Goal: Task Accomplishment & Management: Manage account settings

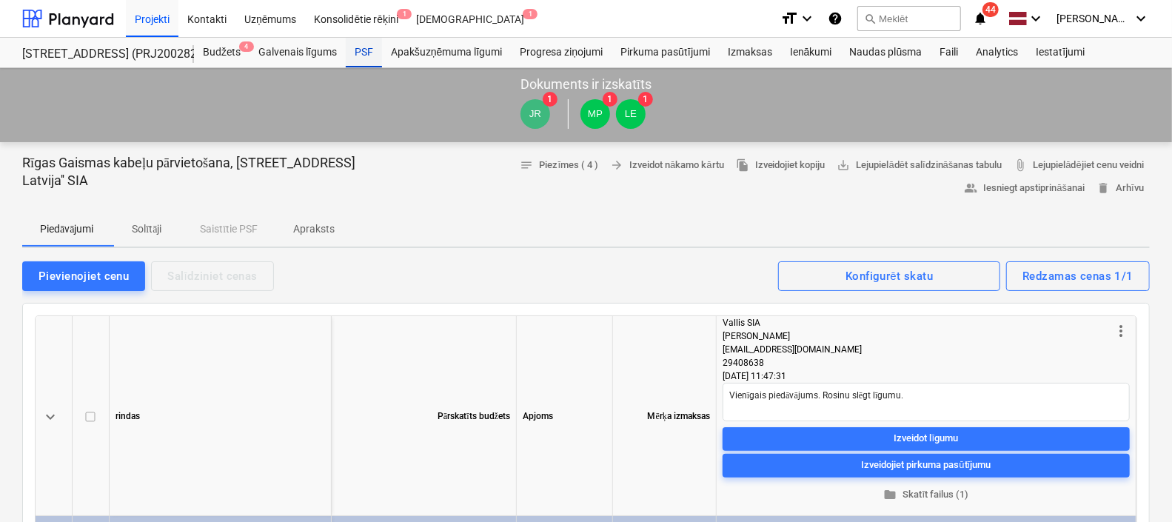
click at [360, 56] on div "PSF" at bounding box center [364, 53] width 36 height 30
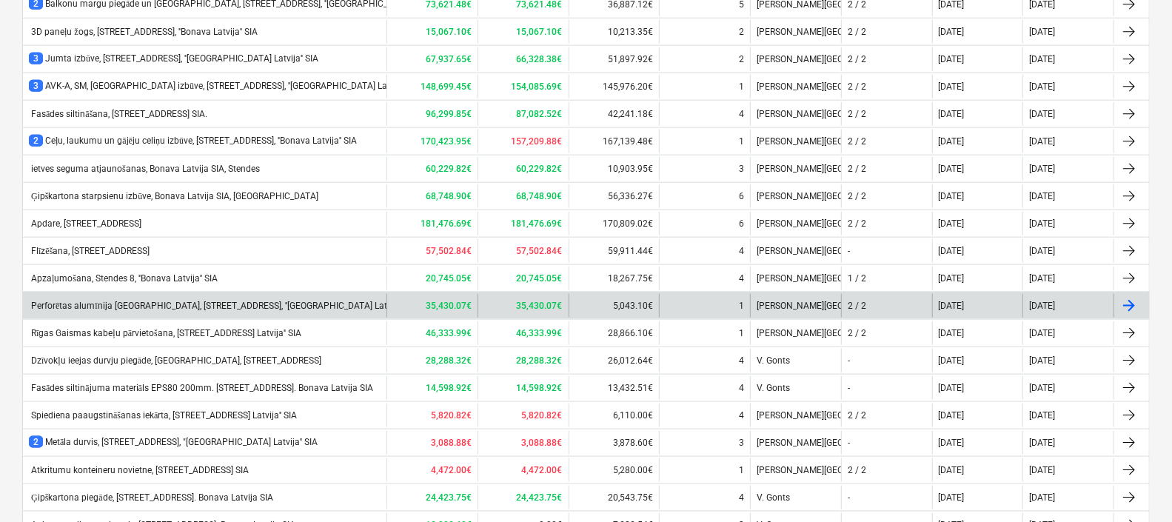
scroll to position [936, 0]
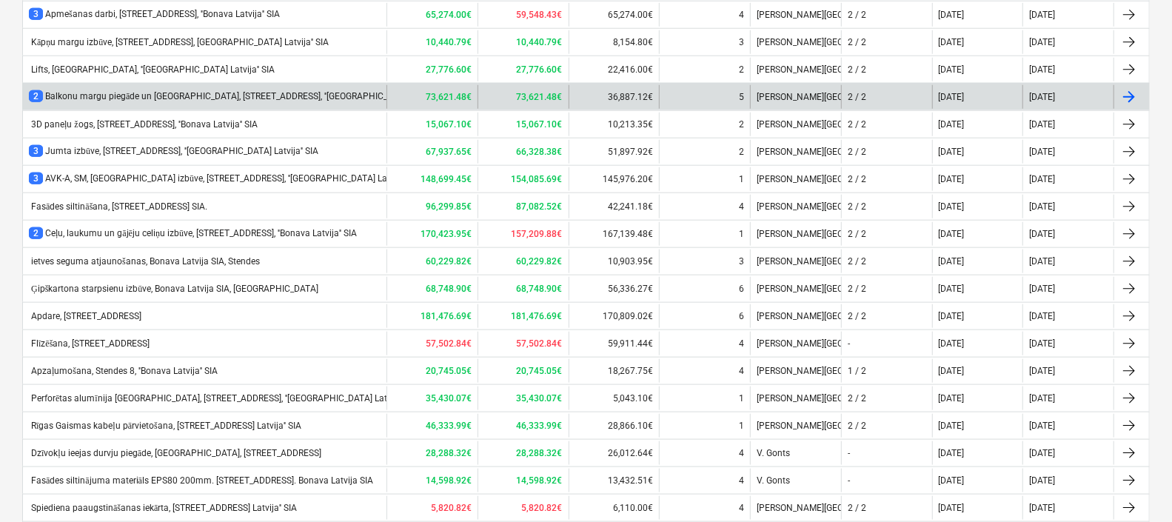
click at [144, 90] on div "2 Balkonu margu piegāde un [GEOGRAPHIC_DATA], [STREET_ADDRESS], ''[GEOGRAPHIC_D…" at bounding box center [243, 96] width 429 height 13
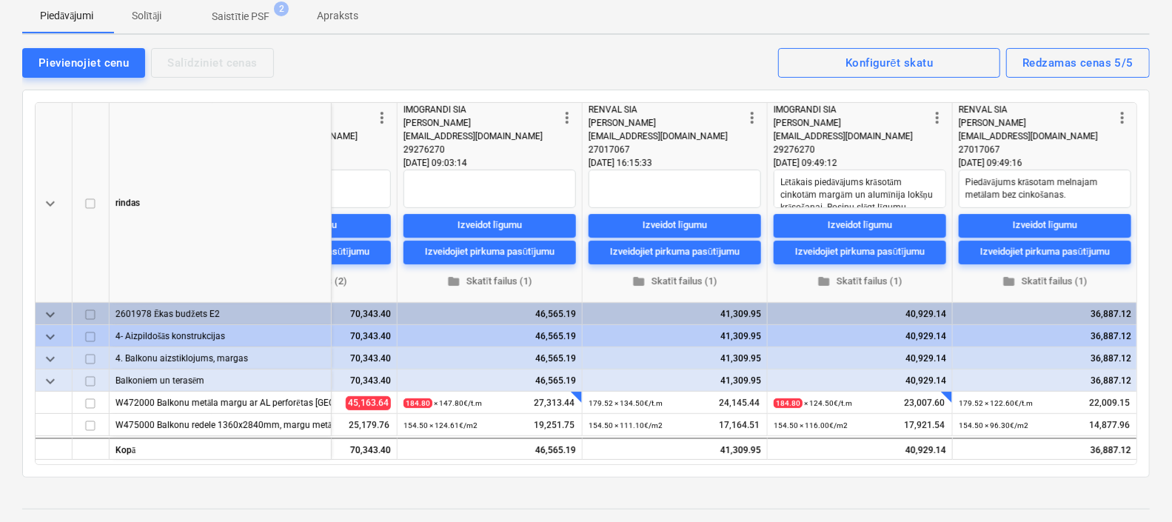
scroll to position [184, 0]
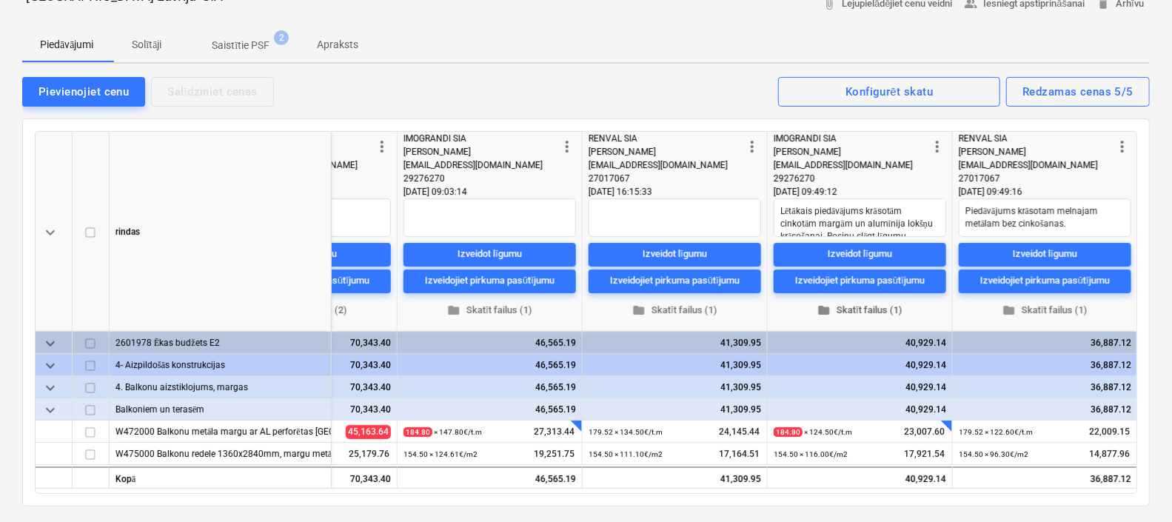
click at [872, 306] on span "folder Skatīt failus (1)" at bounding box center [859, 310] width 161 height 17
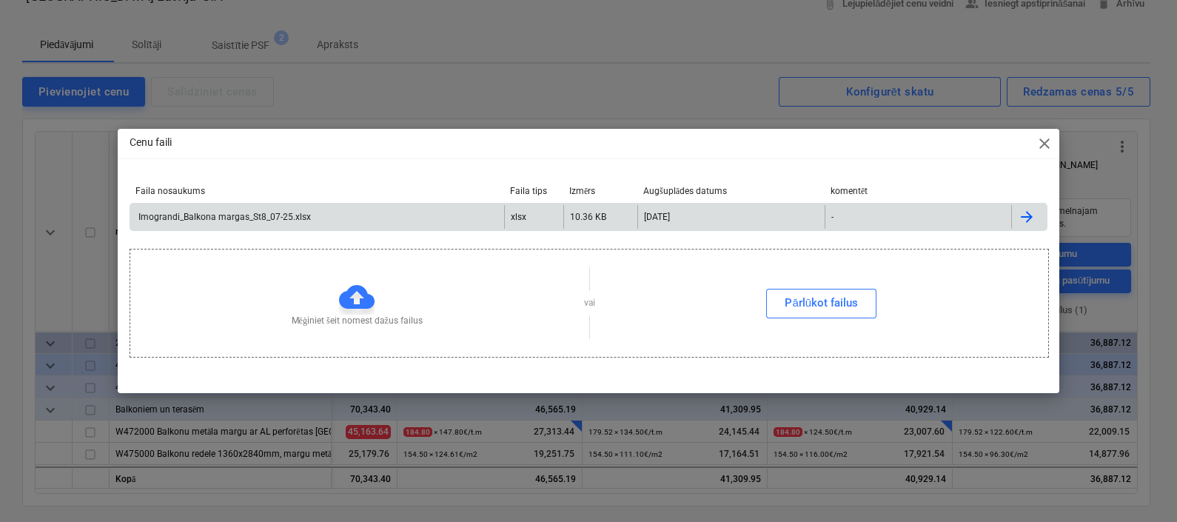
click at [292, 218] on div "Imograndi_Balkona margas_St8_07-25.xlsx" at bounding box center [223, 217] width 175 height 10
click at [580, 74] on div "Cenu faili close Faila nosaukums Faila tips Izmērs Augšuplādes datums komentēt …" at bounding box center [588, 261] width 1177 height 522
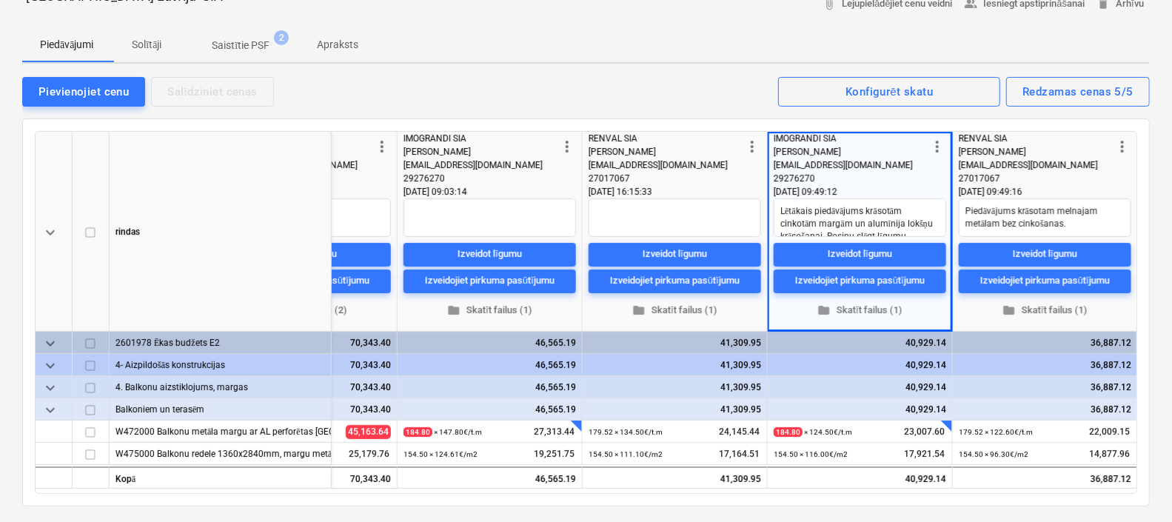
scroll to position [0, 500]
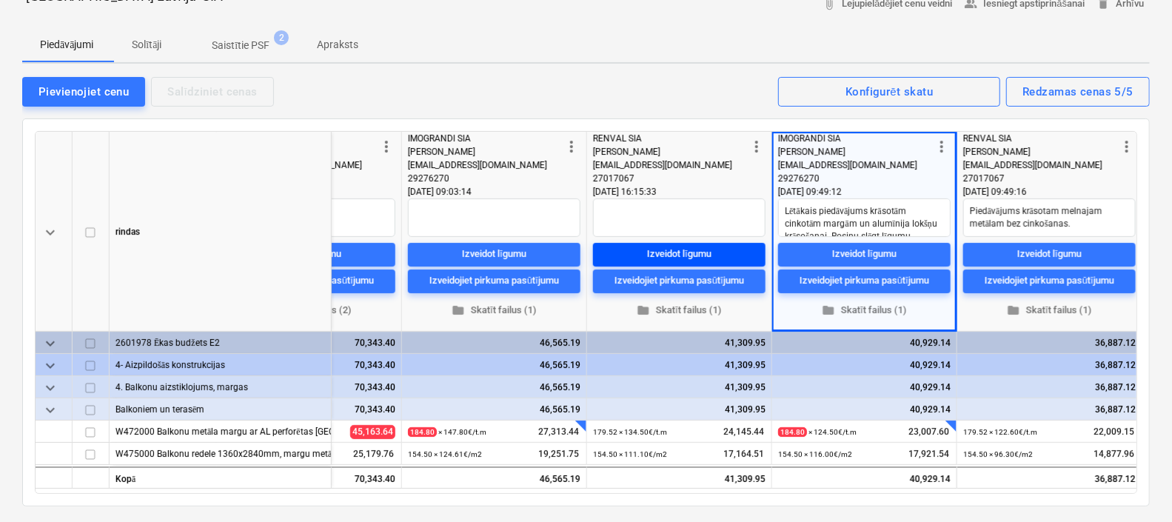
type textarea "x"
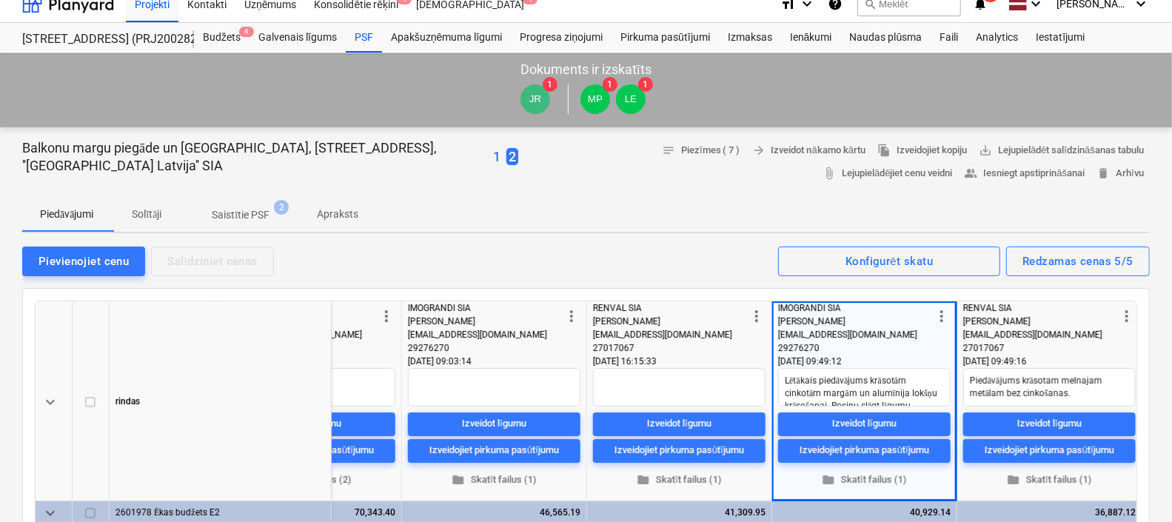
scroll to position [0, 0]
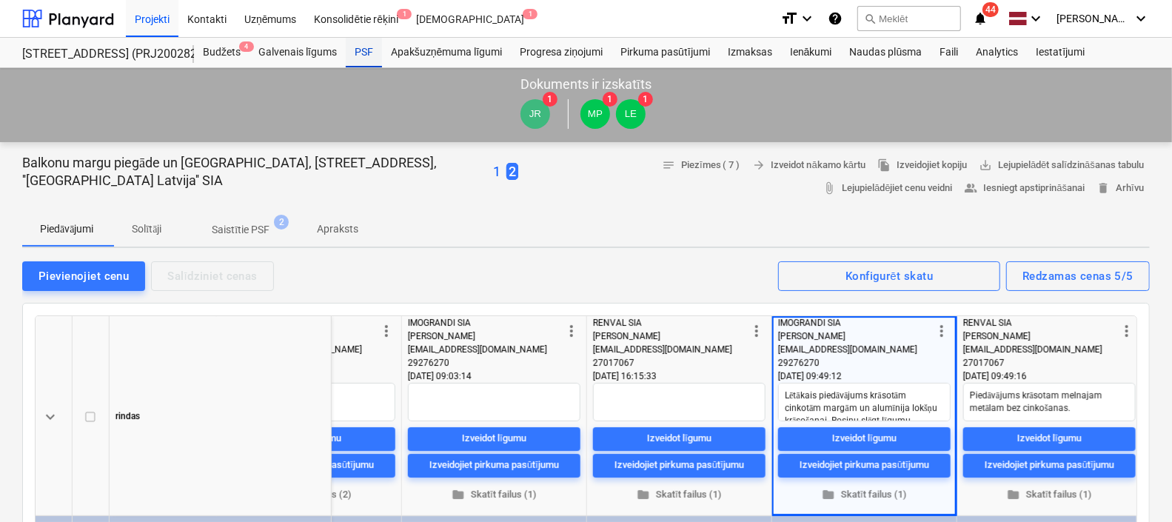
click at [363, 50] on div "PSF" at bounding box center [364, 53] width 36 height 30
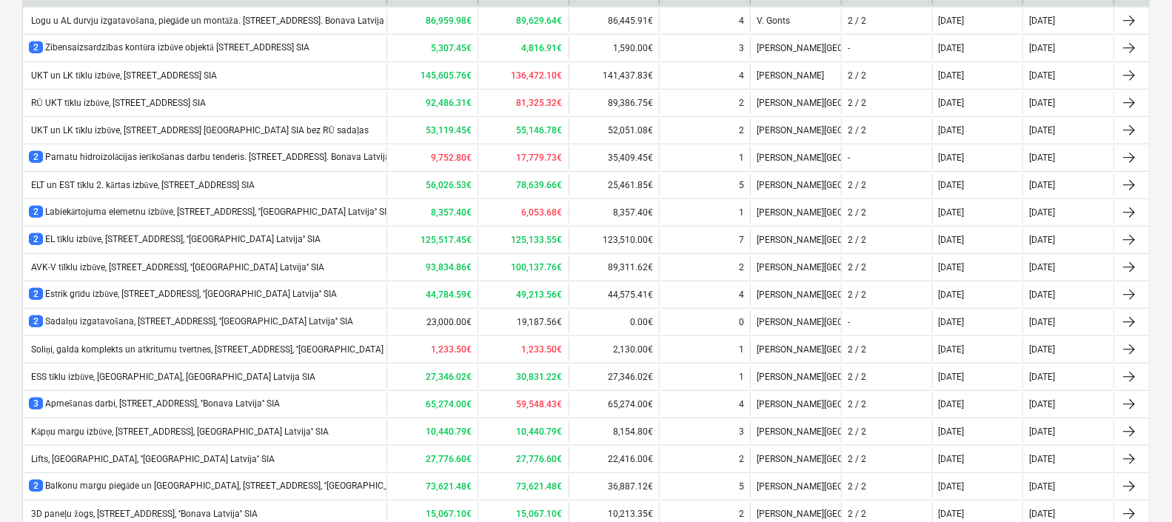
scroll to position [833, 0]
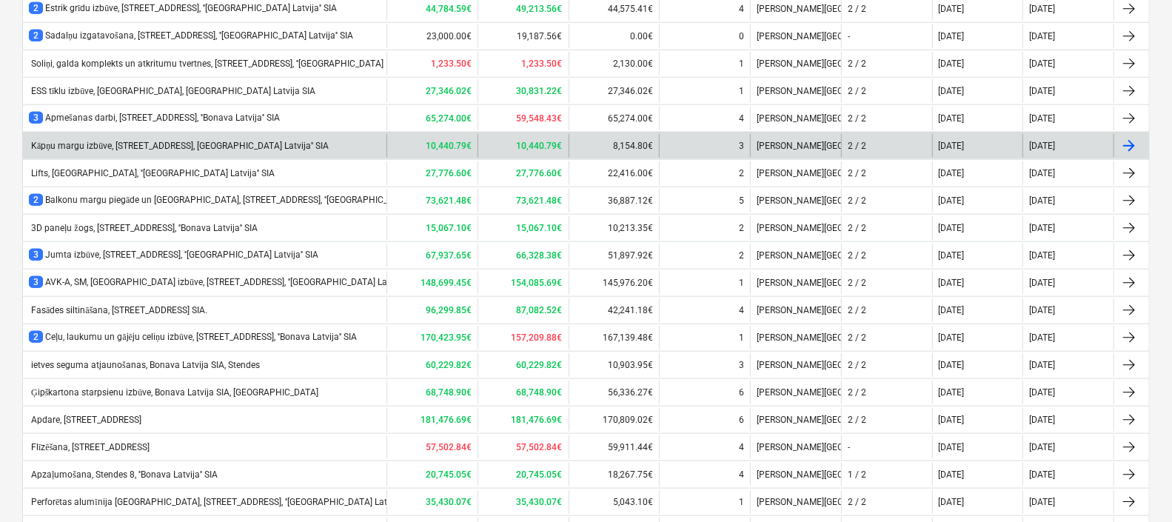
click at [98, 134] on div "Kāpņu margu izbūve, [STREET_ADDRESS], [GEOGRAPHIC_DATA] Latvija'' SIA" at bounding box center [204, 146] width 363 height 24
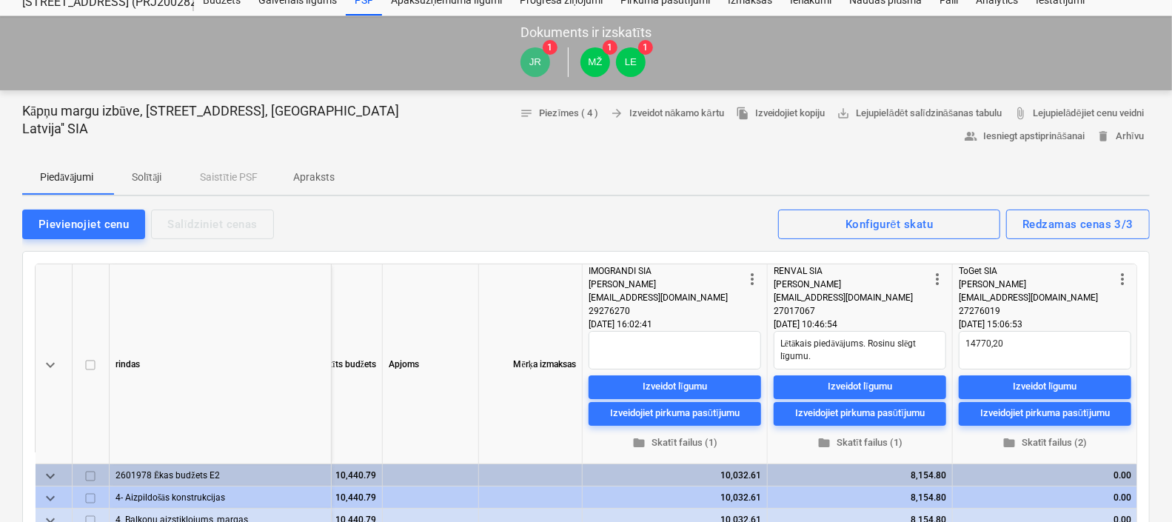
scroll to position [92, 0]
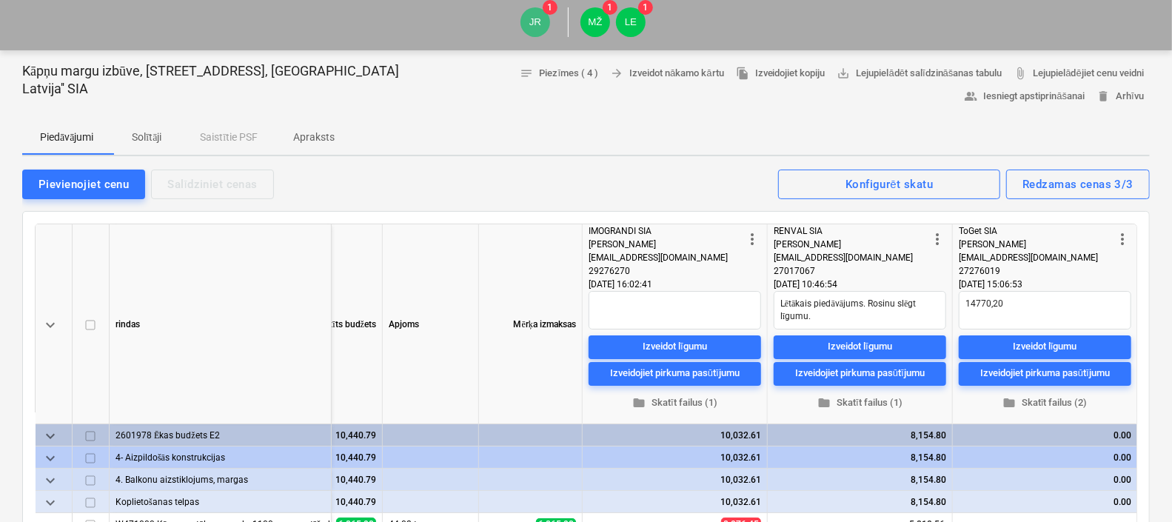
click at [152, 137] on p "Solītāji" at bounding box center [147, 138] width 36 height 16
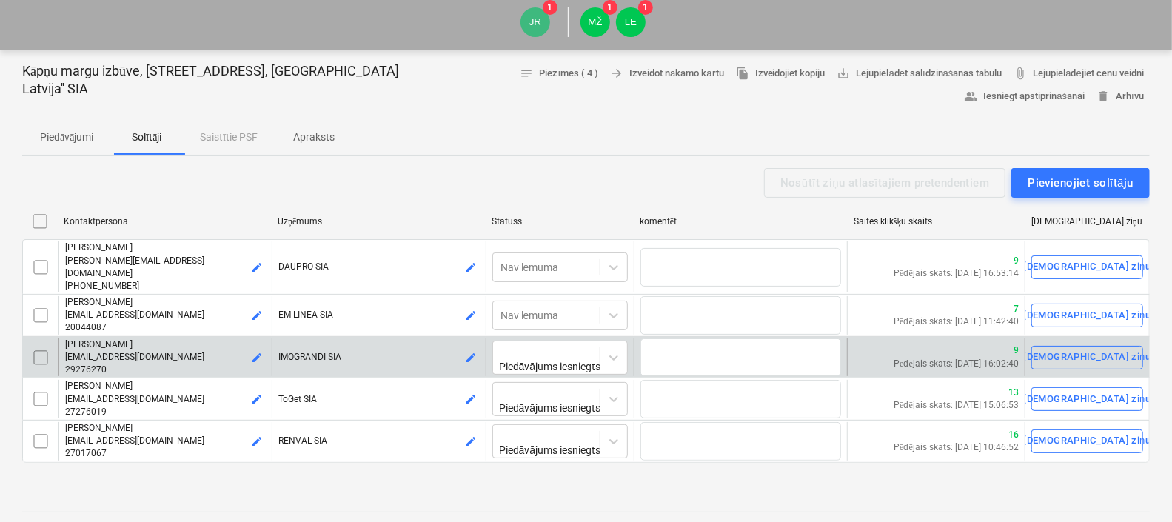
click at [43, 346] on input "checkbox" at bounding box center [41, 358] width 24 height 24
click at [67, 132] on p "Piedāvājumi" at bounding box center [66, 138] width 53 height 16
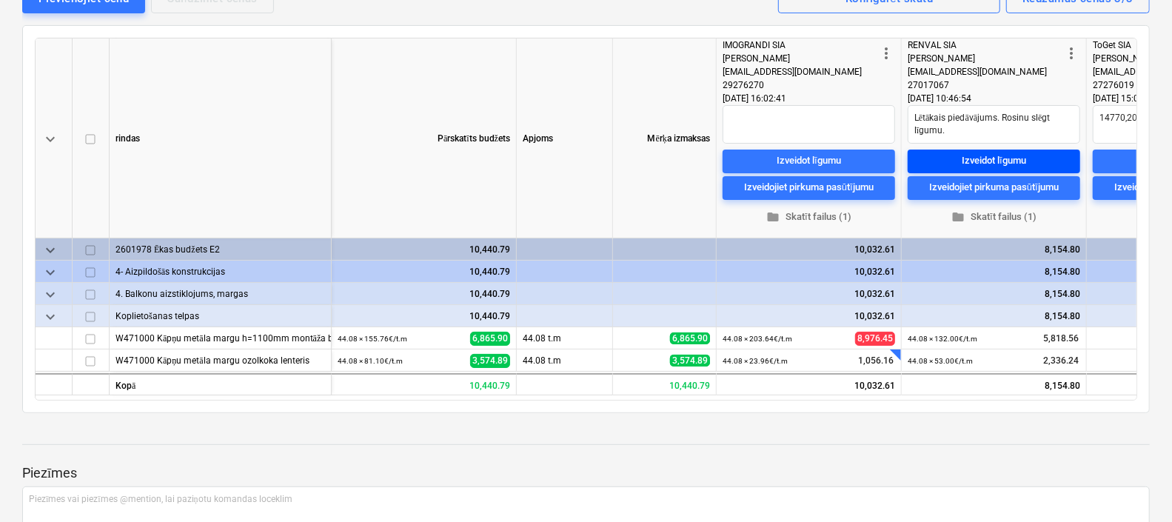
scroll to position [184, 0]
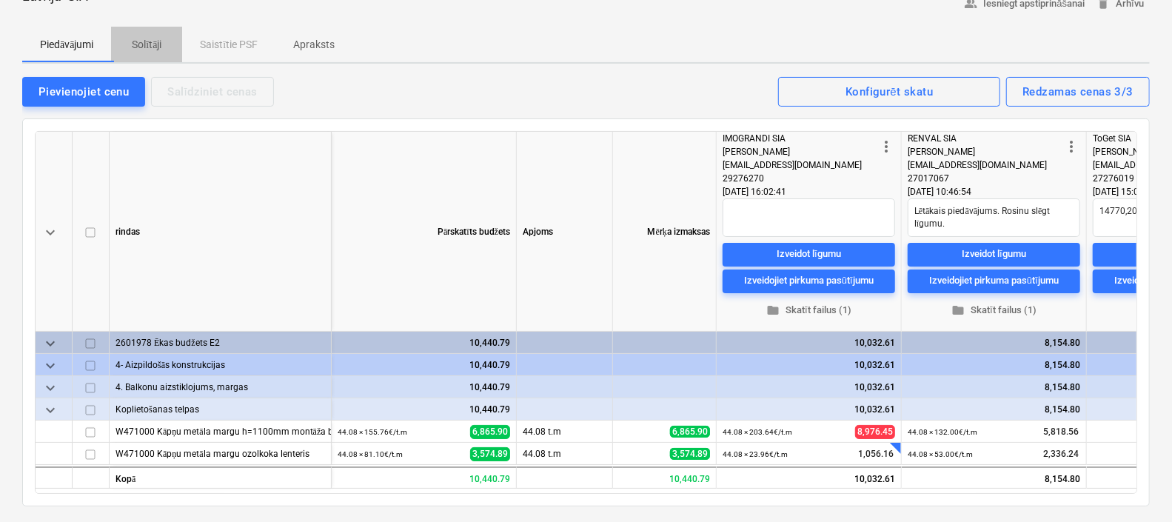
click at [147, 44] on p "Solītāji" at bounding box center [147, 45] width 36 height 16
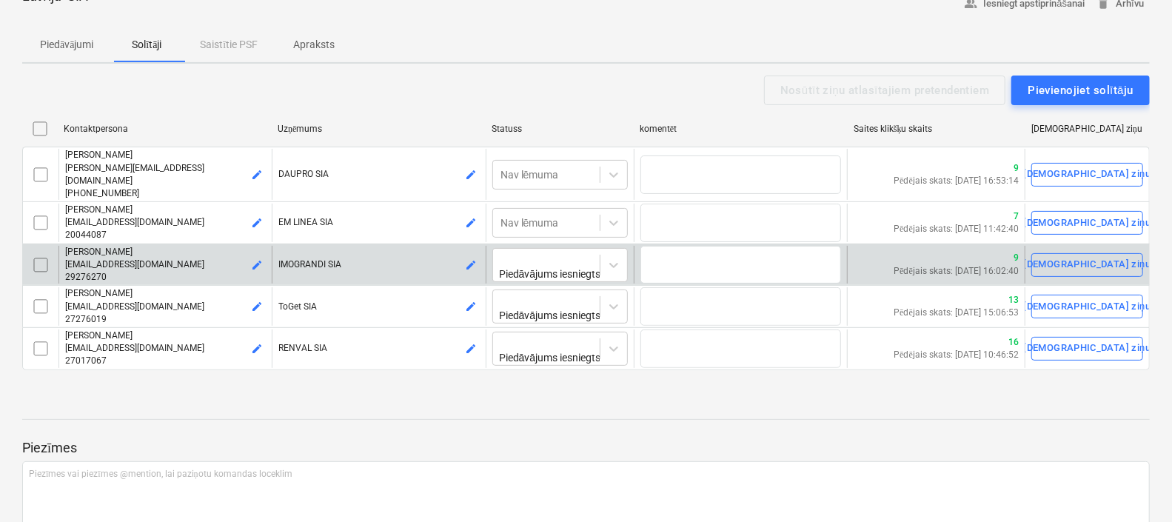
click at [44, 253] on input "checkbox" at bounding box center [41, 265] width 24 height 24
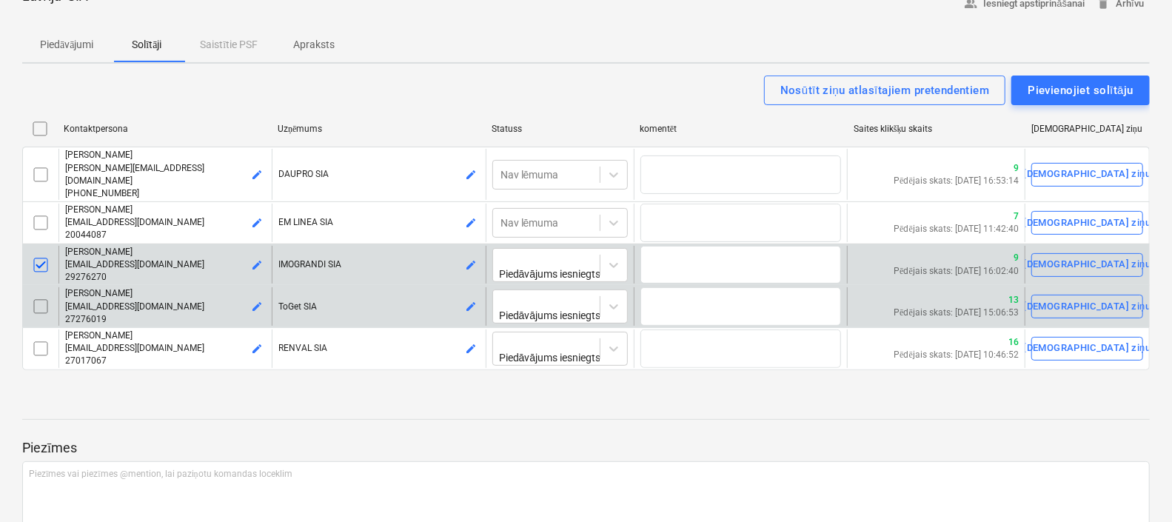
click at [40, 295] on input "checkbox" at bounding box center [41, 307] width 24 height 24
click at [837, 81] on div "Nosūtīt ziņu atlasītajiem pretendentiem" at bounding box center [884, 90] width 209 height 19
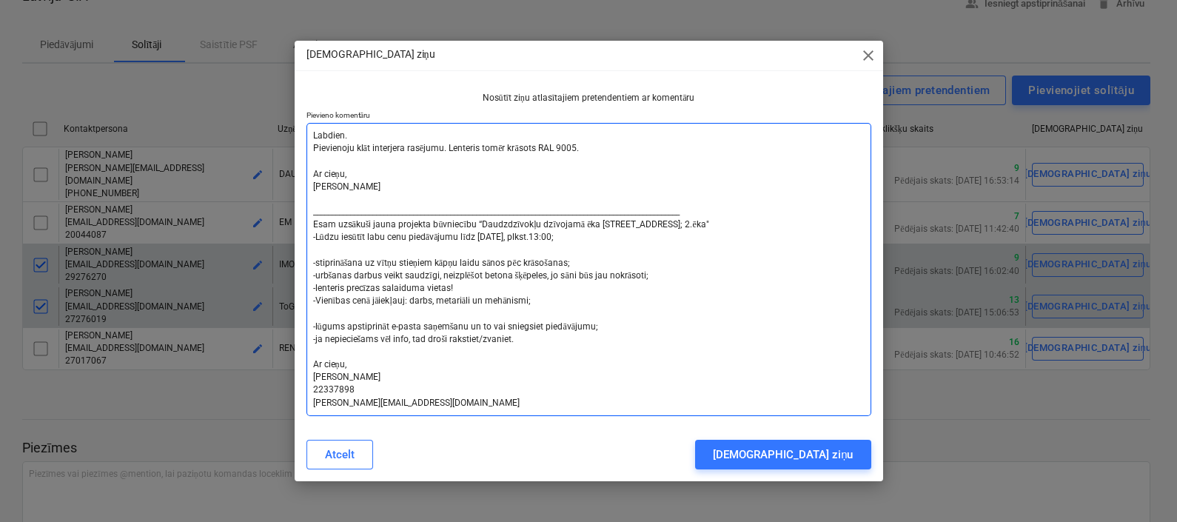
click at [315, 132] on textarea "Labdien. Pievienoju klāt interjera rasējumu. Lenteris tomēr krāsots RAL 9005. A…" at bounding box center [588, 269] width 565 height 293
type textarea "x"
type textarea "LLabdien. Pievienoju klāt interjera rasējumu. Lenteris tomēr krāsots RAL 9005. …"
type textarea "x"
type textarea "LaLabdien. Pievienoju klāt interjera rasējumu. Lenteris tomēr krāsots RAL 9005.…"
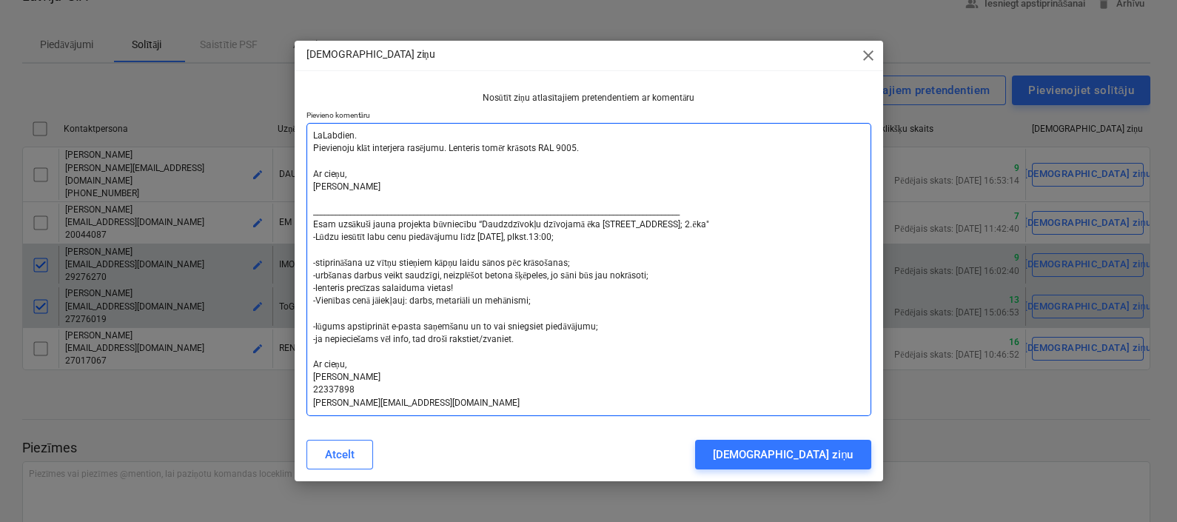
type textarea "x"
type textarea "LabLabdien. Pievienoju klāt interjera rasējumu. Lenteris tomēr krāsots RAL 9005…"
type textarea "x"
type textarea "LabdLabdien. Pievienoju klāt interjera rasējumu. Lenteris tomēr krāsots RAL 900…"
type textarea "x"
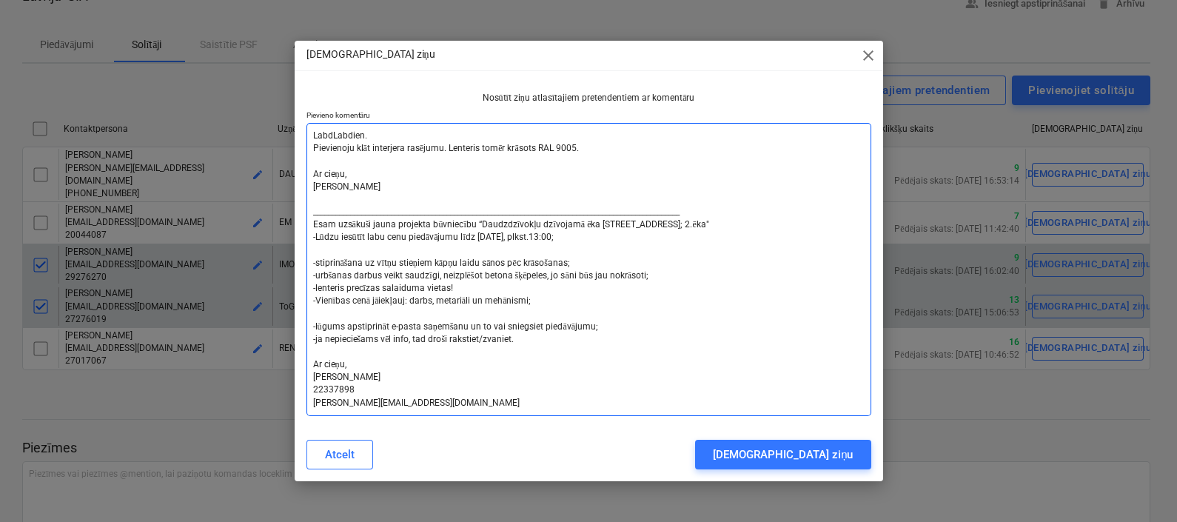
type textarea "LabdiLabdien. Pievienoju klāt interjera rasējumu. Lenteris tomēr krāsots RAL 90…"
type textarea "x"
type textarea "LabdieLabdien. Pievienoju klāt interjera rasējumu. Lenteris tomēr krāsots RAL 9…"
type textarea "x"
type textarea "LabdienLabdien. Pievienoju klāt interjera rasējumu. Lenteris tomēr krāsots RAL …"
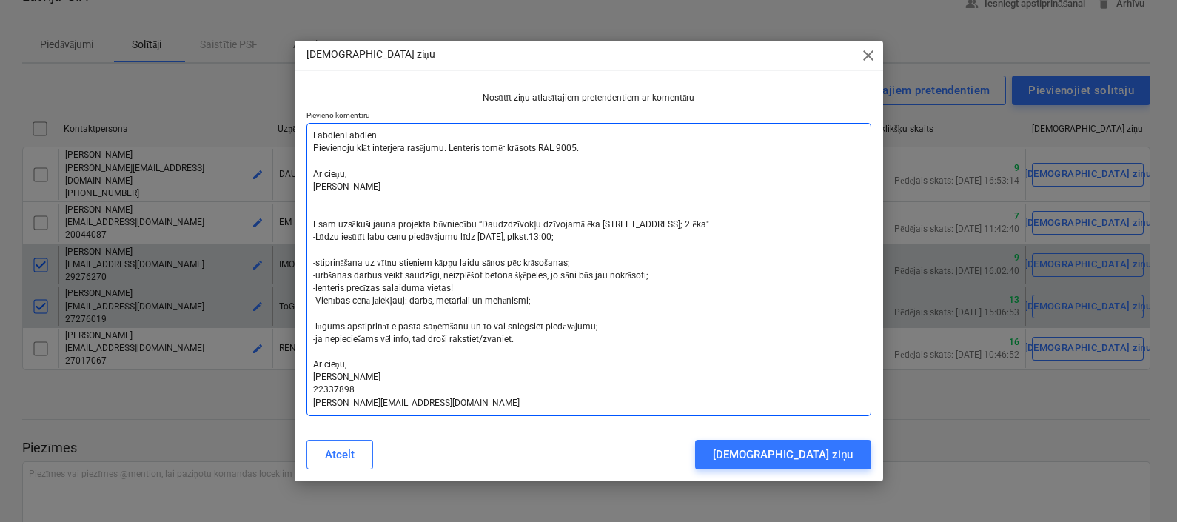
type textarea "x"
type textarea "Labdien,Labdien. Pievienoju klāt interjera rasējumu. Lenteris tomēr krāsots RAL…"
type textarea "x"
type textarea "Labdien, Labdien. Pievienoju klāt interjera rasējumu. Lenteris tomēr krāsots RA…"
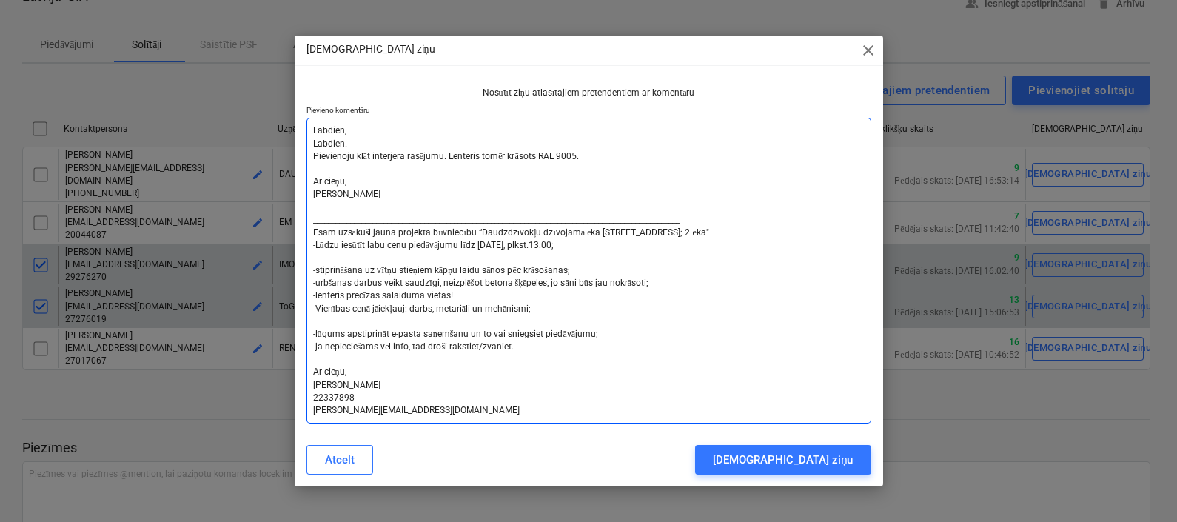
type textarea "x"
type textarea "Labdien, KLabdien. Pievienoju klāt interjera rasējumu. Lenteris tomēr krāsots R…"
type textarea "x"
type textarea "Labdien, KoLabdien. Pievienoju klāt interjera rasējumu. Lenteris tomēr krāsots …"
type textarea "x"
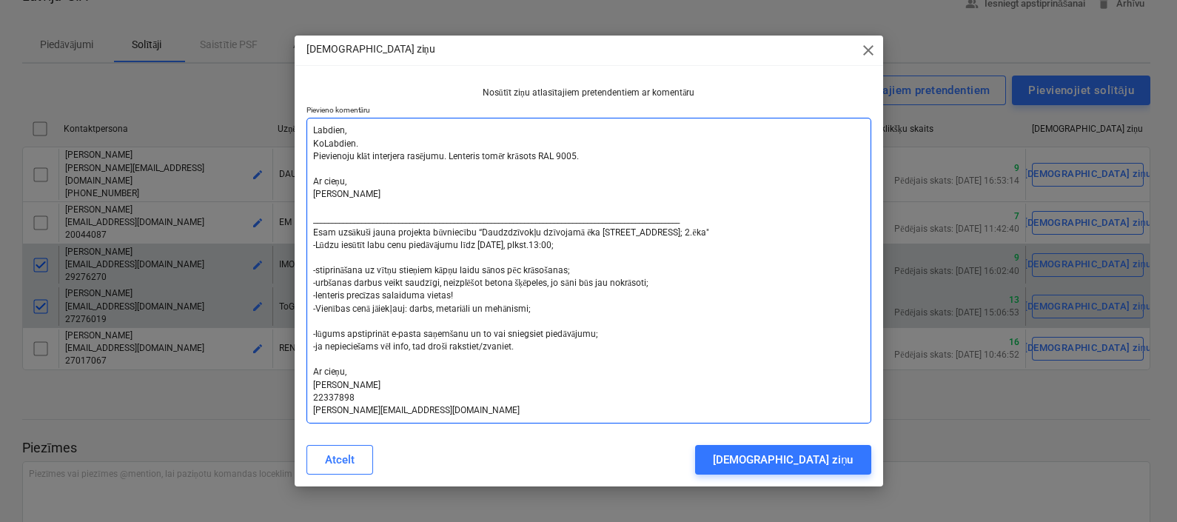
type textarea "Labdien, KonLabdien. Pievienoju klāt interjera rasējumu. Lenteris tomēr krāsots…"
type textarea "x"
type textarea "Labdien, KonkLabdien. Pievienoju klāt interjera rasējumu. Lenteris tomēr krāsot…"
type textarea "x"
type textarea "Labdien, KonkuLabdien. Pievienoju klāt interjera rasējumu. Lenteris tomēr krāso…"
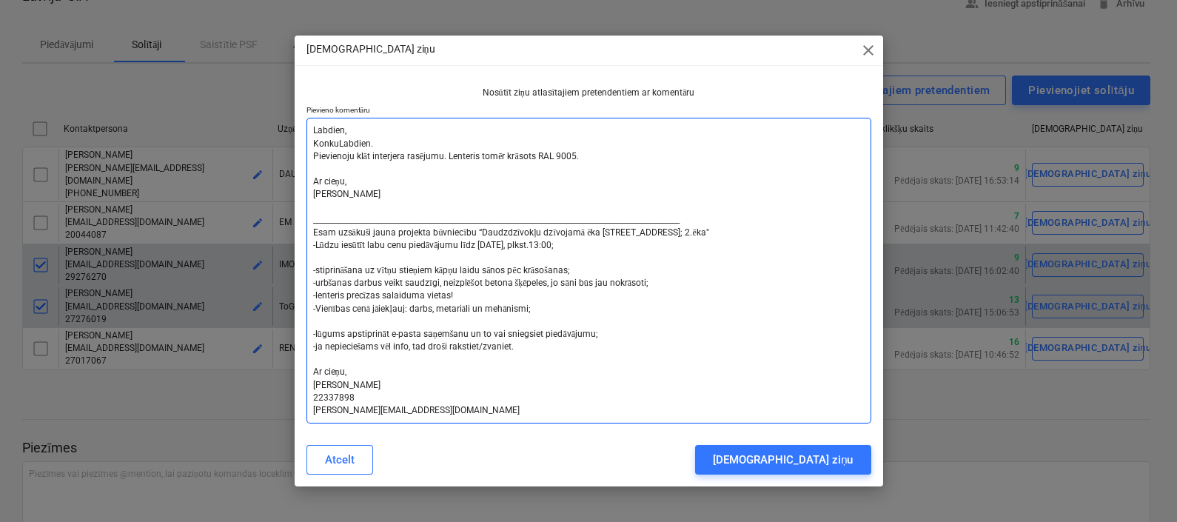
type textarea "x"
type textarea "Labdien, KonkurLabdien. Pievienoju klāt interjera rasējumu. Lenteris tomēr krās…"
type textarea "x"
type textarea "Labdien, KonkursLabdien. Pievienoju klāt interjera rasējumu. Lenteris tomēr krā…"
type textarea "x"
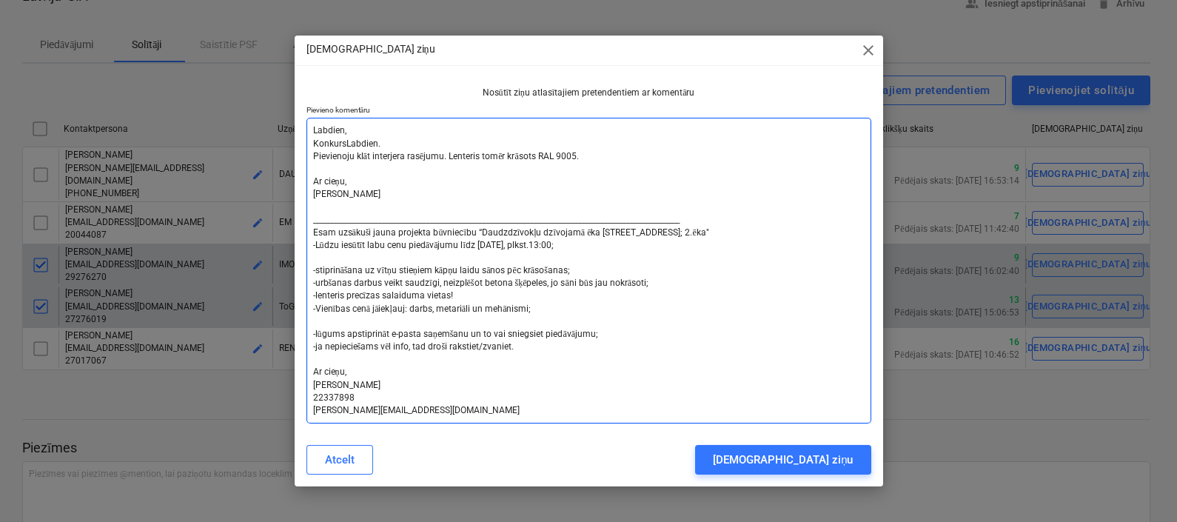
type textarea "Labdien, KonkurssLabdien. Pievienoju klāt interjera rasējumu. Lenteris tomēr kr…"
type textarea "x"
type textarea "Labdien, Konkurss Labdien. Pievienoju klāt interjera rasējumu. Lenteris tomēr k…"
type textarea "x"
type textarea "Labdien, Konkurss iLabdien. Pievienoju klāt interjera rasējumu. Lenteris tomēr …"
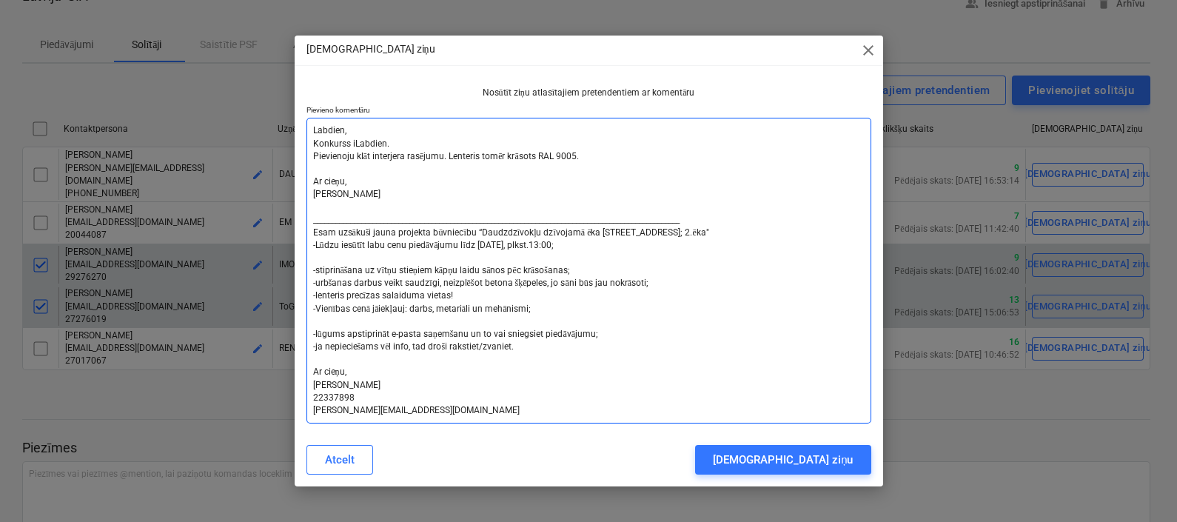
type textarea "x"
type textarea "Labdien, Konkurss irLabdien. Pievienoju klāt interjera rasējumu. Lenteris tomēr…"
type textarea "x"
type textarea "Labdien, Konkurss ir Labdien. Pievienoju klāt interjera rasējumu. Lenteris tomē…"
type textarea "x"
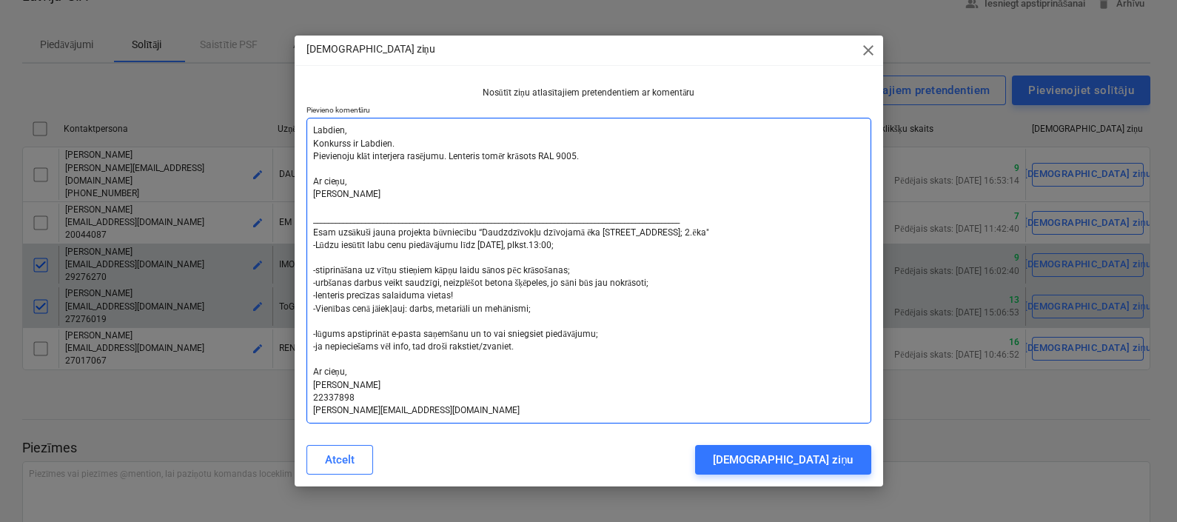
type textarea "Labdien, Konkurss ir nLabdien. Pievienoju klāt interjera rasējumu. Lenteris tom…"
type textarea "x"
type textarea "Labdien, Konkurss ir noLabdien. Pievienoju klāt interjera rasējumu. Lenteris to…"
type textarea "x"
type textarea "Labdien, Konkurss ir nosLabdien. Pievienoju klāt interjera rasējumu. Lenteris t…"
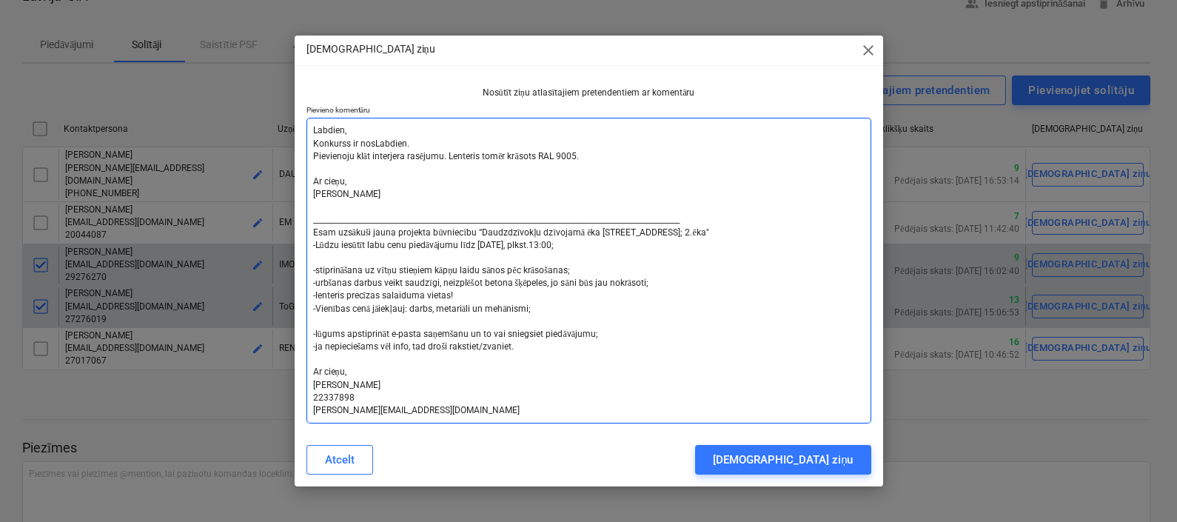
type textarea "x"
type textarea "Labdien, Konkurss ir noslLabdien. Pievienoju klāt interjera rasējumu. Lenteris …"
type textarea "x"
type textarea "Labdien, Konkurss ir noslēLabdien. Pievienoju klāt interjera rasējumu. Lenteris…"
type textarea "x"
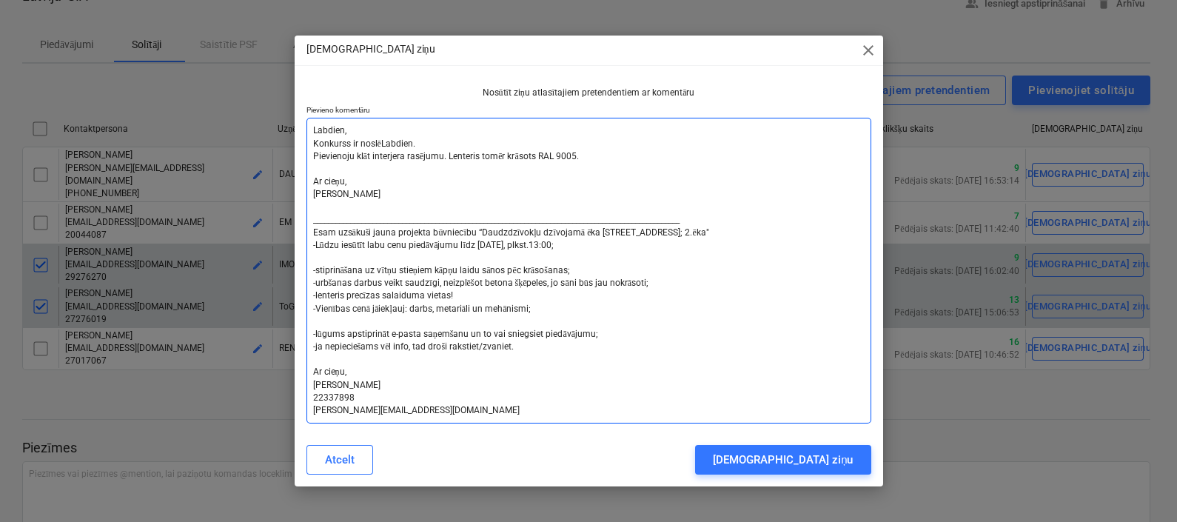
type textarea "Labdien, Konkurss ir noslēdLabdien. Pievienoju klāt interjera rasējumu. Lenteri…"
type textarea "x"
type textarea "Labdien, Konkurss ir noslēdzLabdien. Pievienoju klāt interjera rasējumu. Lenter…"
type textarea "x"
type textarea "Labdien, Konkurss ir noslēdziLabdien. Pievienoju klāt interjera rasējumu. Lente…"
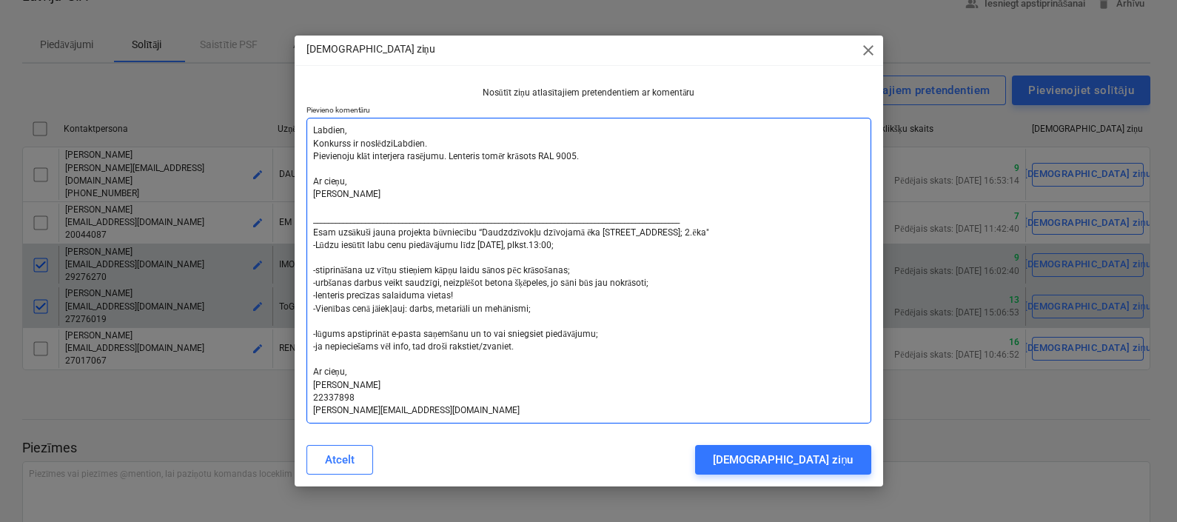
type textarea "x"
type textarea "Labdien, Konkurss ir noslēdzieLabdien. Pievienoju klāt interjera rasējumu. Lent…"
type textarea "x"
type textarea "Labdien, Konkurss ir noslēdziesLabdien. Pievienoju klāt interjera rasējumu. Len…"
type textarea "x"
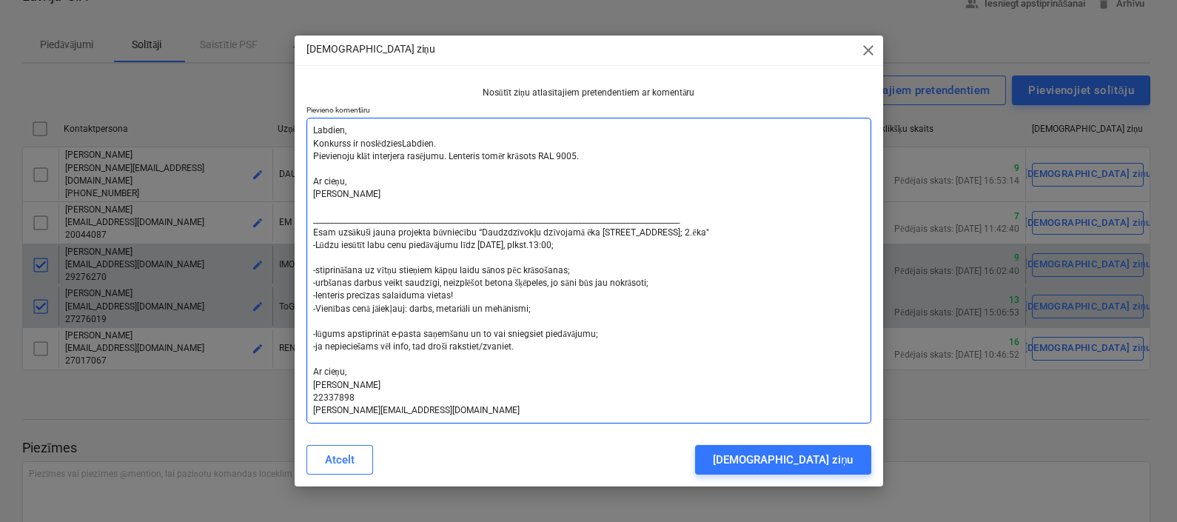
type textarea "Labdien, Konkurss ir noslēdzies.Labdien. Pievienoju klāt interjera rasējumu. Le…"
type textarea "x"
type textarea "Labdien, Konkurss ir noslēdzies. Labdien. Pievienoju klāt interjera rasējumu. L…"
type textarea "x"
type textarea "Labdien, Konkurss ir noslēdzies.Labdien. Pievienoju klāt interjera rasējumu. Le…"
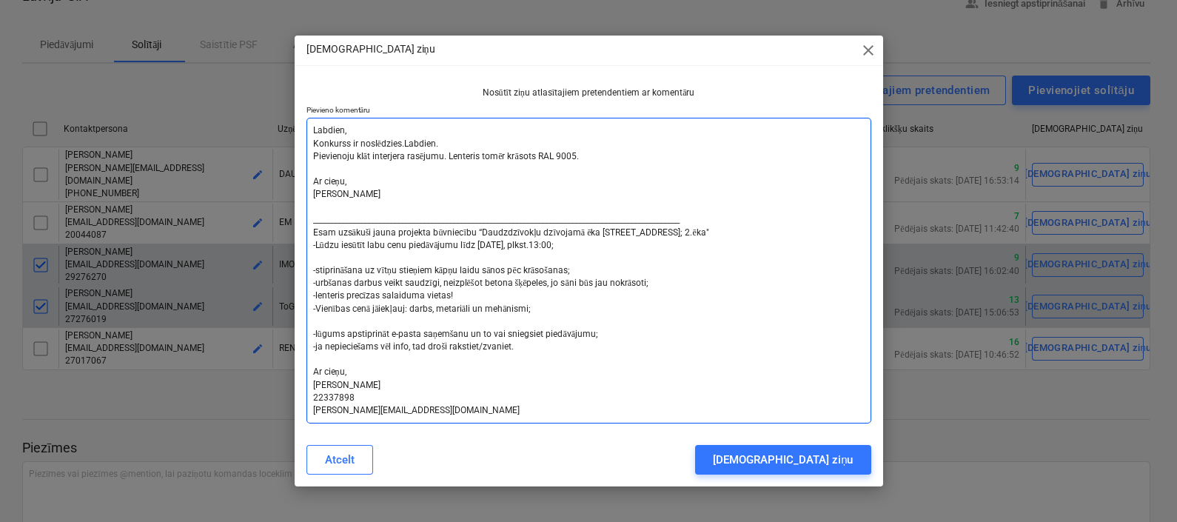
type textarea "x"
type textarea "Labdien, Konkurss ir noslēdziesLabdien. Pievienoju klāt interjera rasējumu. Len…"
type textarea "x"
type textarea "Labdien, Konkurss ir noslēdzieLabdien. Pievienoju klāt interjera rasējumu. Lent…"
type textarea "x"
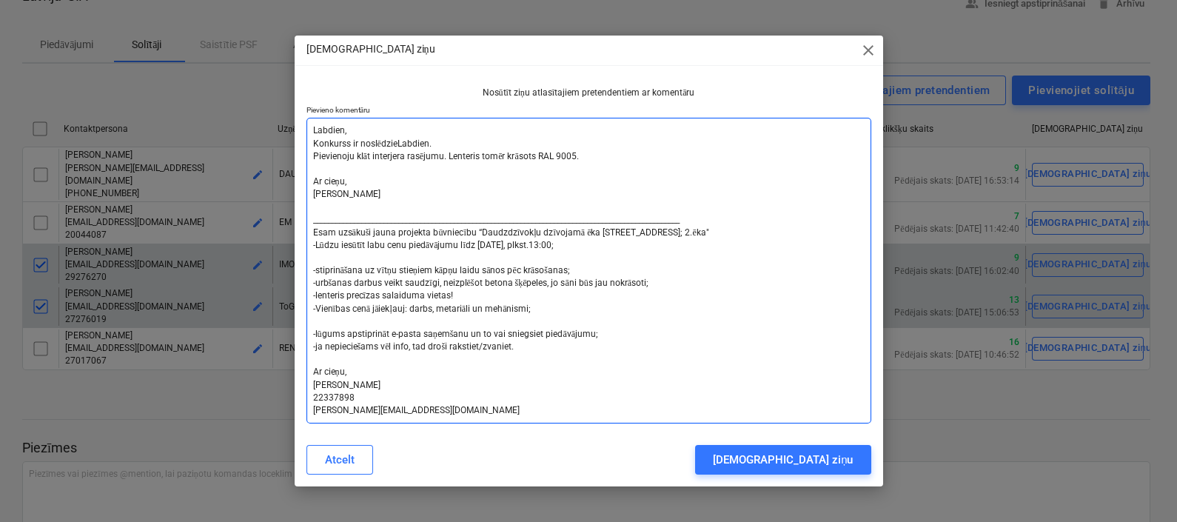
type textarea "Labdien, Konkurss ir noslēdziLabdien. Pievienoju klāt interjera rasējumu. Lente…"
type textarea "x"
type textarea "Labdien, Konkurss ir noslēdzLabdien. Pievienoju klāt interjera rasējumu. Lenter…"
type textarea "x"
type textarea "Labdien, Konkurss ir noslēdLabdien. Pievienoju klāt interjera rasējumu. Lenteri…"
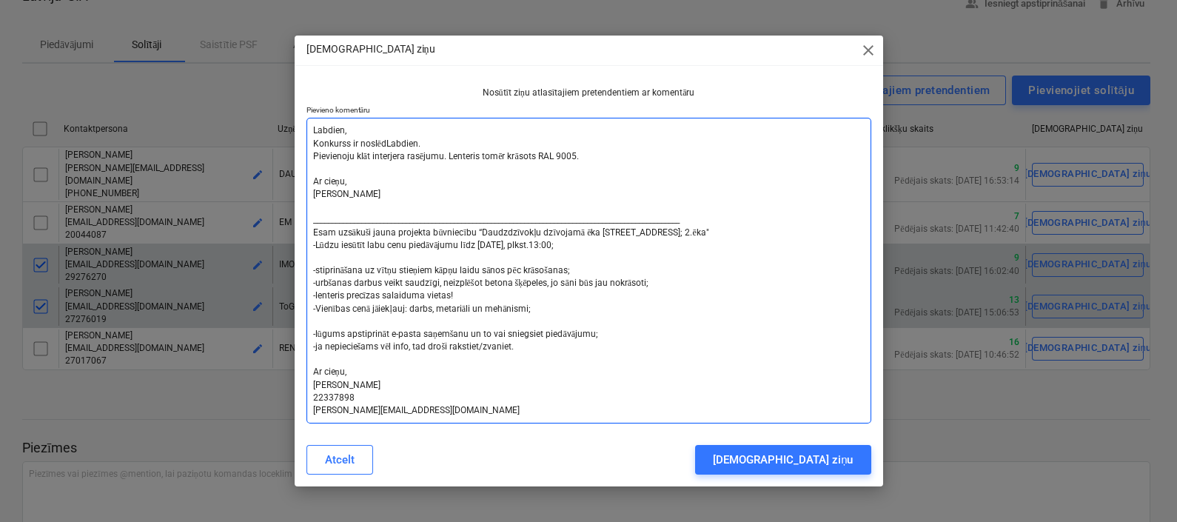
type textarea "x"
type textarea "Labdien, Konkurss ir noslēLabdien. Pievienoju klāt interjera rasējumu. Lenteris…"
type textarea "x"
type textarea "Labdien, Konkurss ir noslLabdien. Pievienoju klāt interjera rasējumu. Lenteris …"
type textarea "x"
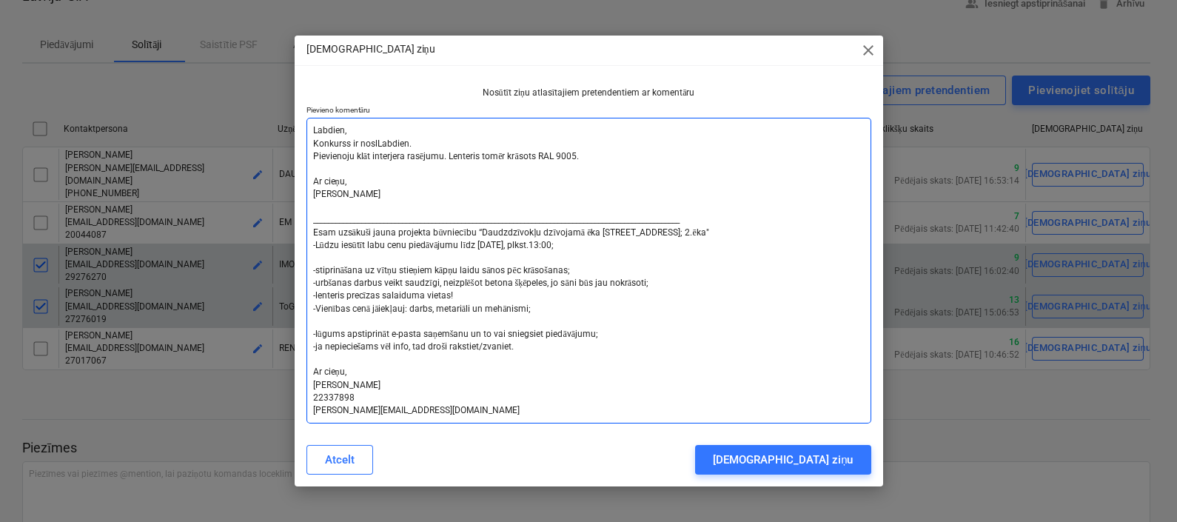
type textarea "Labdien, Konkurss ir nosLabdien. Pievienoju klāt interjera rasējumu. Lenteris t…"
type textarea "x"
type textarea "Labdien, Konkurss ir noLabdien. Pievienoju klāt interjera rasējumu. Lenteris to…"
type textarea "x"
type textarea "Labdien, Konkurss ir nLabdien. Pievienoju klāt interjera rasējumu. Lenteris tom…"
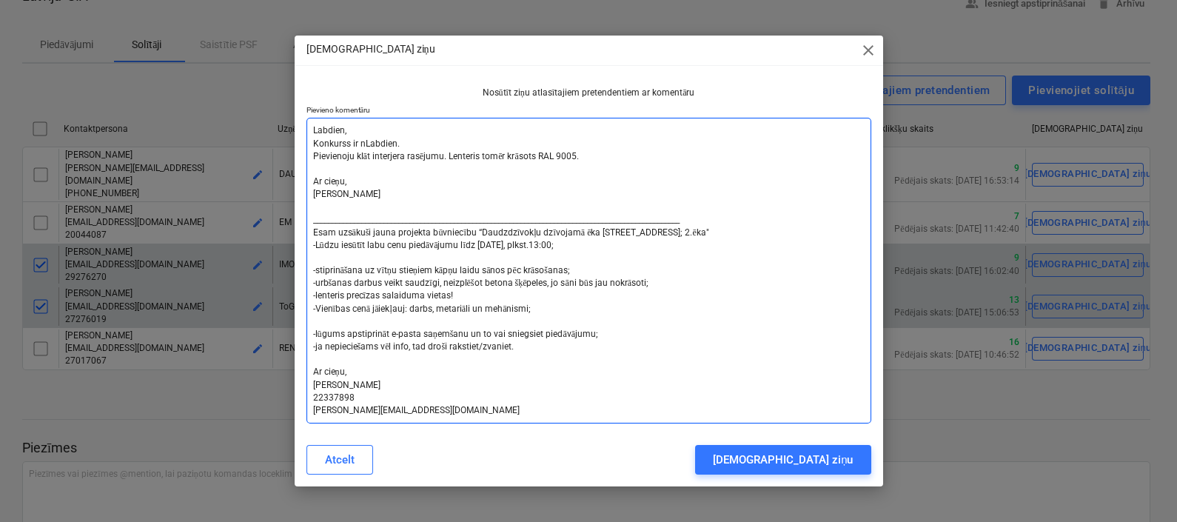
type textarea "x"
type textarea "Labdien, Konkurss ir Labdien. Pievienoju klāt interjera rasējumu. Lenteris tomē…"
type textarea "x"
type textarea "Labdien, Konkurss irLabdien. Pievienoju klāt interjera rasējumu. Lenteris tomēr…"
type textarea "x"
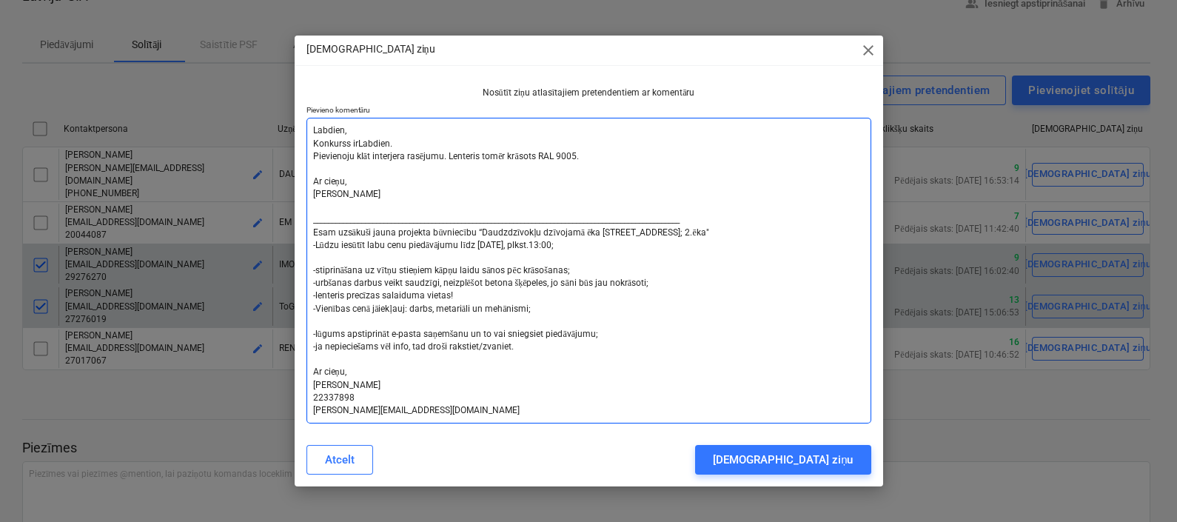
type textarea "Labdien, Konkurss iLabdien. Pievienoju klāt interjera rasējumu. Lenteris tomēr …"
type textarea "x"
type textarea "Labdien, Konkurss Labdien. Pievienoju klāt interjera rasējumu. Lenteris tomēr k…"
type textarea "x"
type textarea "Labdien, KonkurssLabdien. Pievienoju klāt interjera rasējumu. Lenteris tomēr kr…"
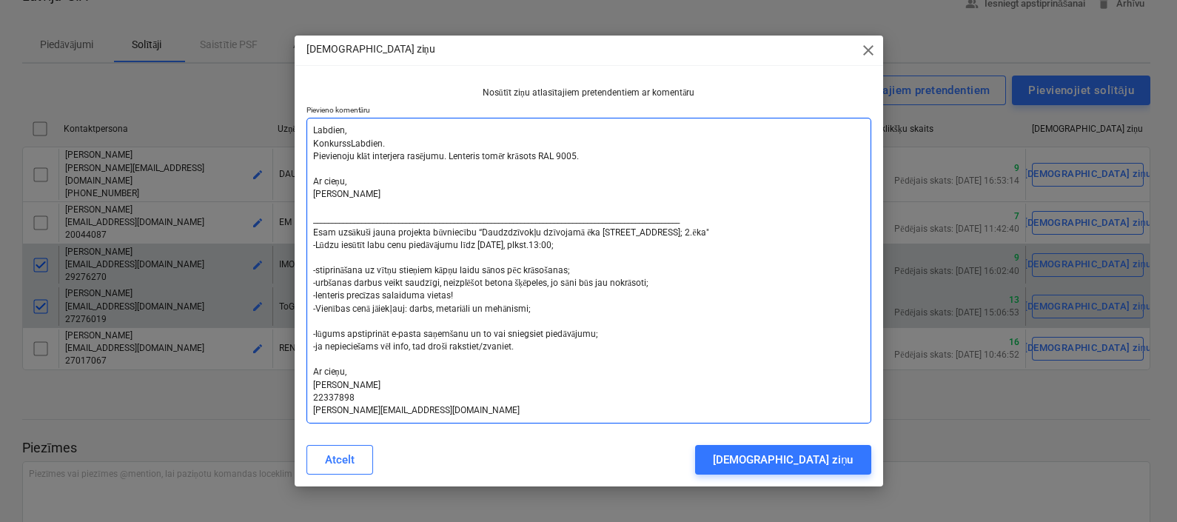
type textarea "x"
type textarea "Labdien, KonkursLabdien. Pievienoju klāt interjera rasējumu. Lenteris tomēr krā…"
type textarea "x"
type textarea "Labdien, KonkurLabdien. Pievienoju klāt interjera rasējumu. Lenteris tomēr krās…"
type textarea "x"
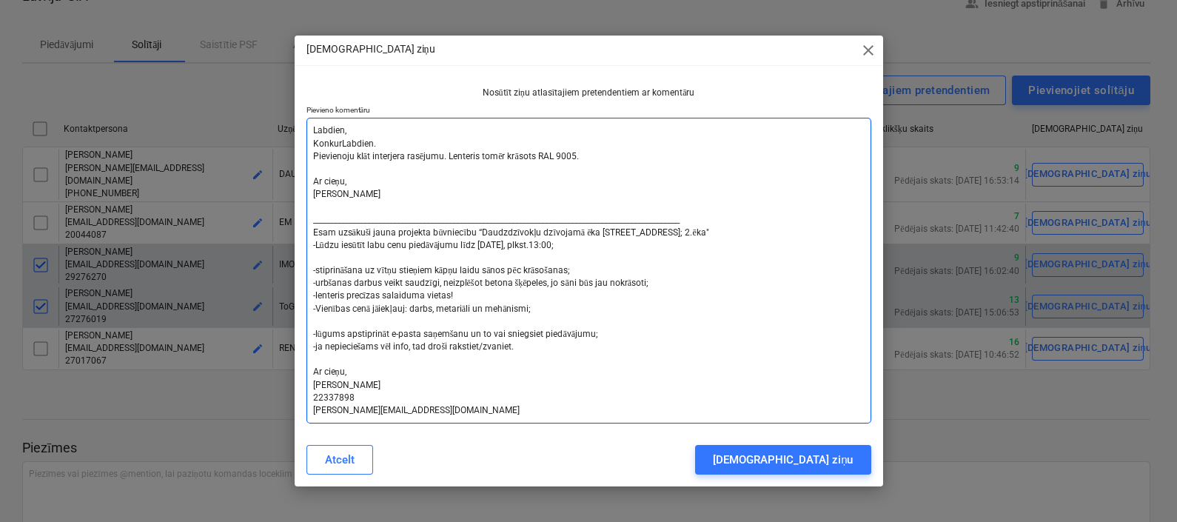
type textarea "Labdien, KonkuLabdien. Pievienoju klāt interjera rasējumu. Lenteris tomēr krāso…"
type textarea "x"
type textarea "Labdien, KonLabdien. Pievienoju klāt interjera rasējumu. Lenteris tomēr krāsots…"
type textarea "x"
type textarea "Labdien, KoLabdien. Pievienoju klāt interjera rasējumu. Lenteris tomēr krāsots …"
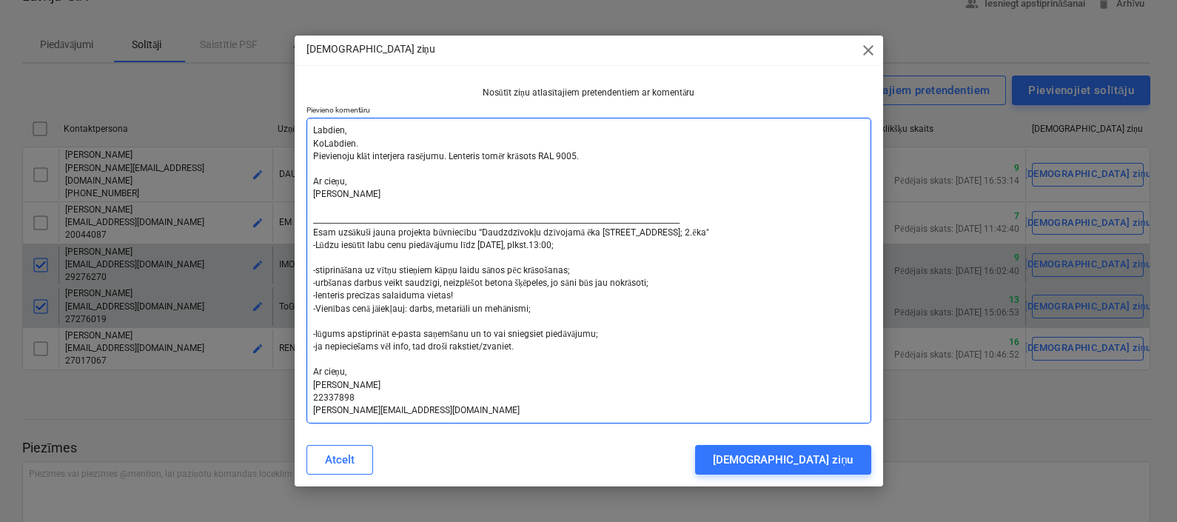
type textarea "x"
type textarea "Labdien, KLabdien. Pievienoju klāt interjera rasējumu. Lenteris tomēr krāsots R…"
type textarea "x"
type textarea "Labdien, Labdien. Pievienoju klāt interjera rasējumu. Lenteris tomēr krāsots RA…"
type textarea "x"
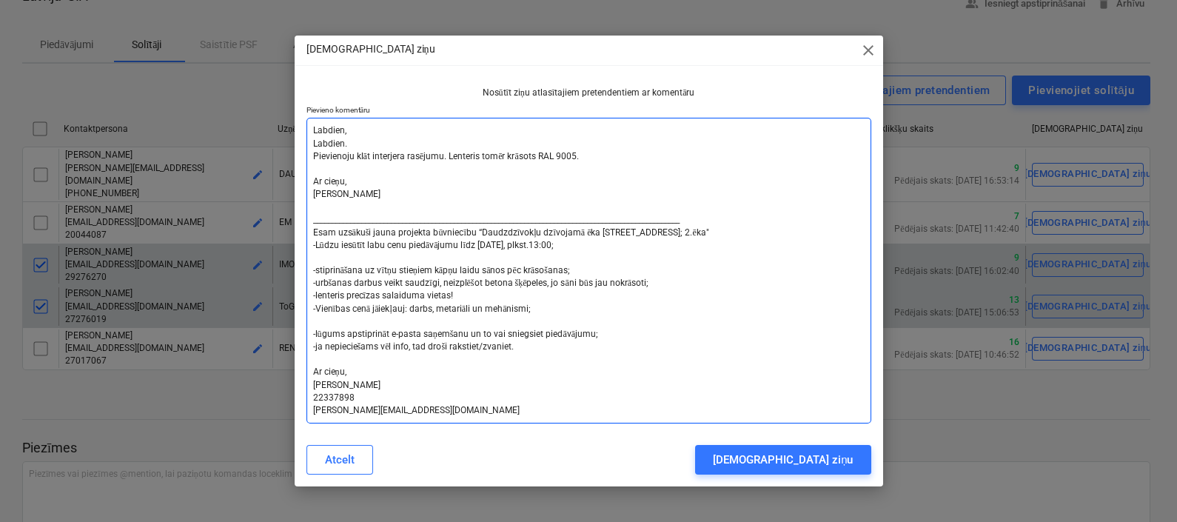
type textarea "Labdien, PLabdien. Pievienoju klāt interjera rasējumu. Lenteris tomēr krāsots R…"
type textarea "x"
type textarea "Labdien, PaLabdien. Pievienoju klāt interjera rasējumu. Lenteris tomēr krāsots …"
type textarea "x"
type textarea "Labdien, PalLabdien. Pievienoju klāt interjera rasējumu. Lenteris tomēr krāsots…"
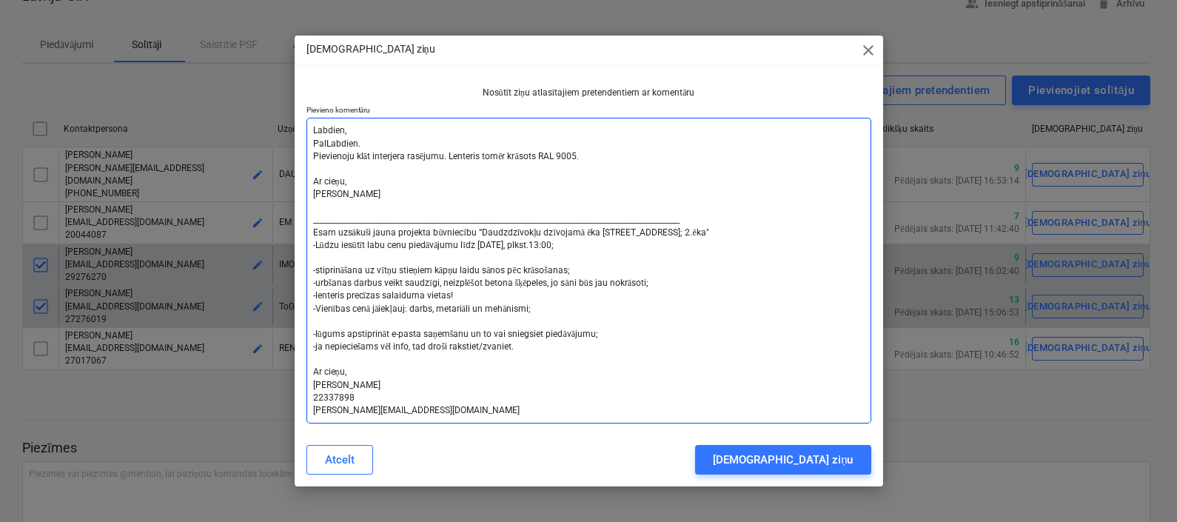
type textarea "x"
type textarea "Labdien, PaldLabdien. Pievienoju klāt interjera rasējumu. Lenteris tomēr krāsot…"
type textarea "x"
type textarea "Labdien, PaldiLabdien. Pievienoju klāt interjera rasējumu. Lenteris tomēr krāso…"
type textarea "x"
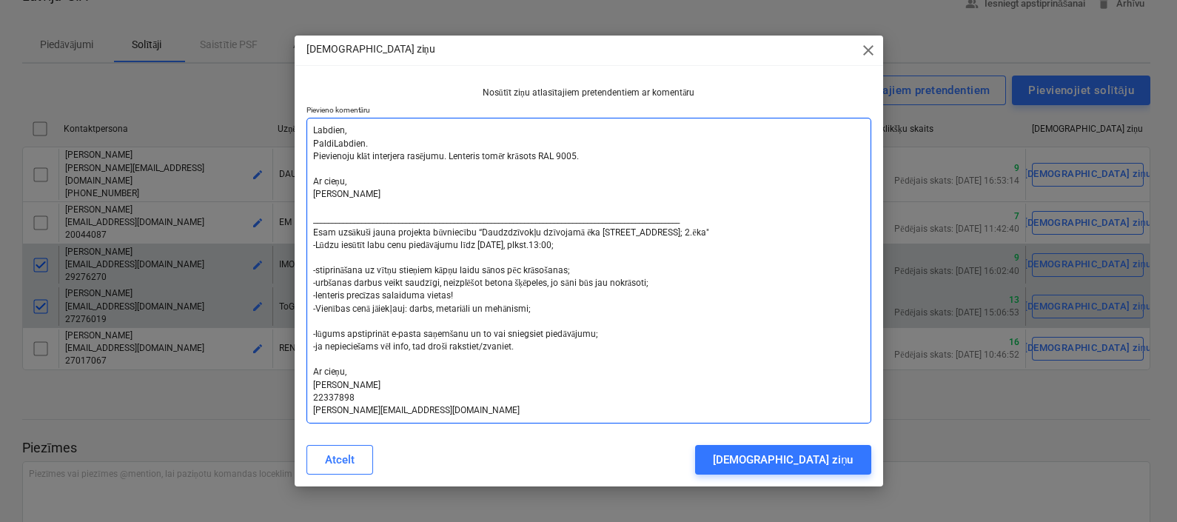
type textarea "Labdien, PaldieLabdien. Pievienoju klāt interjera rasējumu. Lenteris tomēr krās…"
type textarea "x"
type textarea "Labdien, PaldiesLabdien. Pievienoju klāt interjera rasējumu. Lenteris tomēr krā…"
type textarea "x"
type textarea "Labdien, Paldies Labdien. Pievienoju klāt interjera rasējumu. Lenteris tomēr kr…"
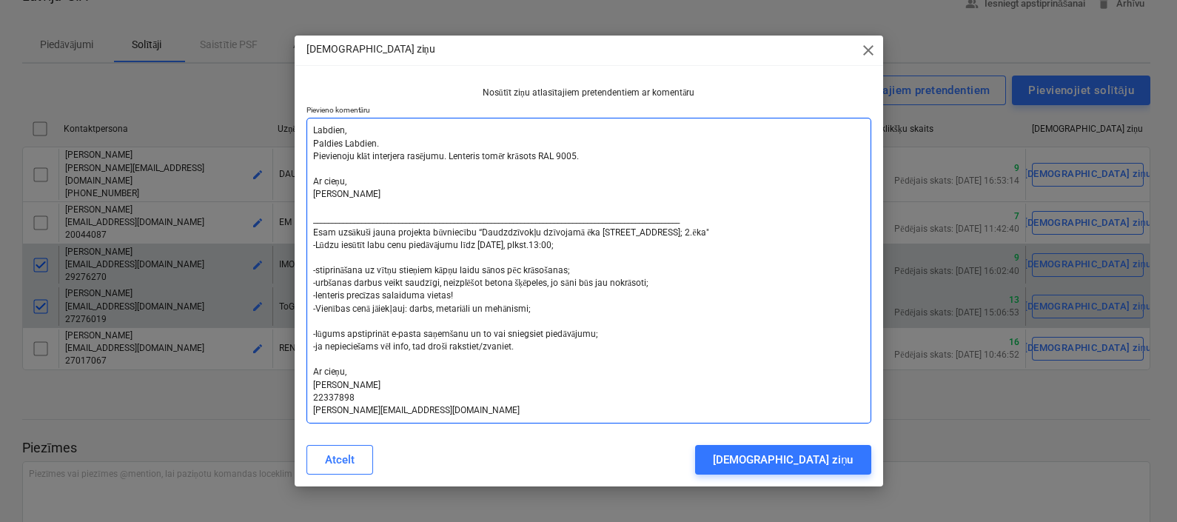
type textarea "x"
type textarea "Labdien, Paldies pLabdien. Pievienoju klāt interjera rasējumu. Lenteris tomēr k…"
type textarea "x"
type textarea "Labdien, Paldies paLabdien. Pievienoju klāt interjera rasējumu. Lenteris tomēr …"
type textarea "x"
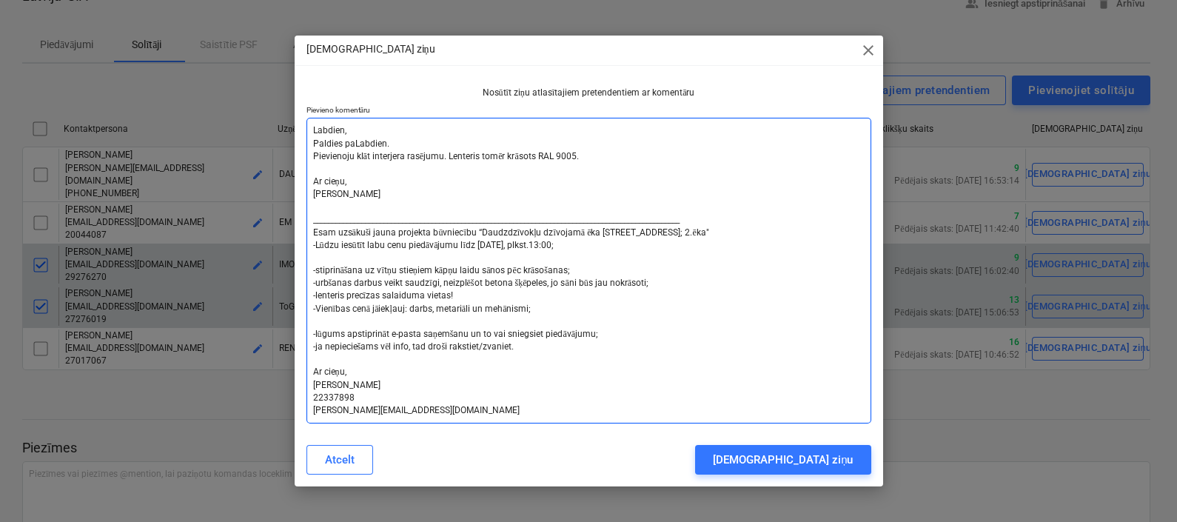
type textarea "Labdien, Paldies parLabdien. Pievienoju klāt interjera rasējumu. Lenteris tomēr…"
type textarea "x"
type textarea "Labdien, Paldies par Labdien. Pievienoju klāt interjera rasējumu. Lenteris tomē…"
type textarea "x"
type textarea "Labdien, Paldies par iLabdien. Pievienoju klāt interjera rasējumu. Lenteris tom…"
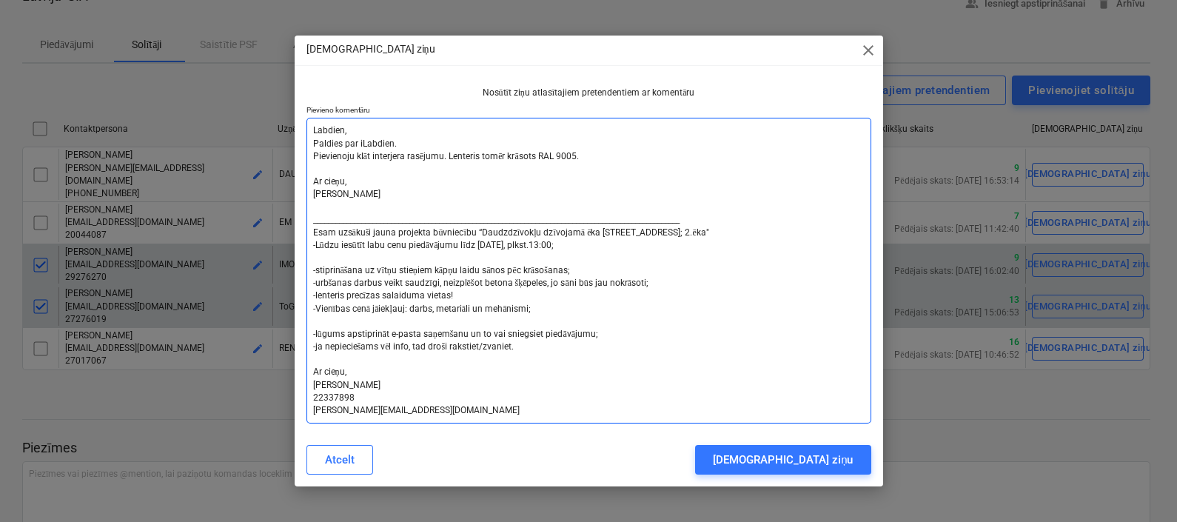
type textarea "x"
type textarea "Labdien, Paldies par ieLabdien. Pievienoju klāt interjera rasējumu. Lenteris to…"
type textarea "x"
type textarea "Labdien, Paldies par iesLabdien. Pievienoju klāt interjera rasējumu. Lenteris t…"
type textarea "x"
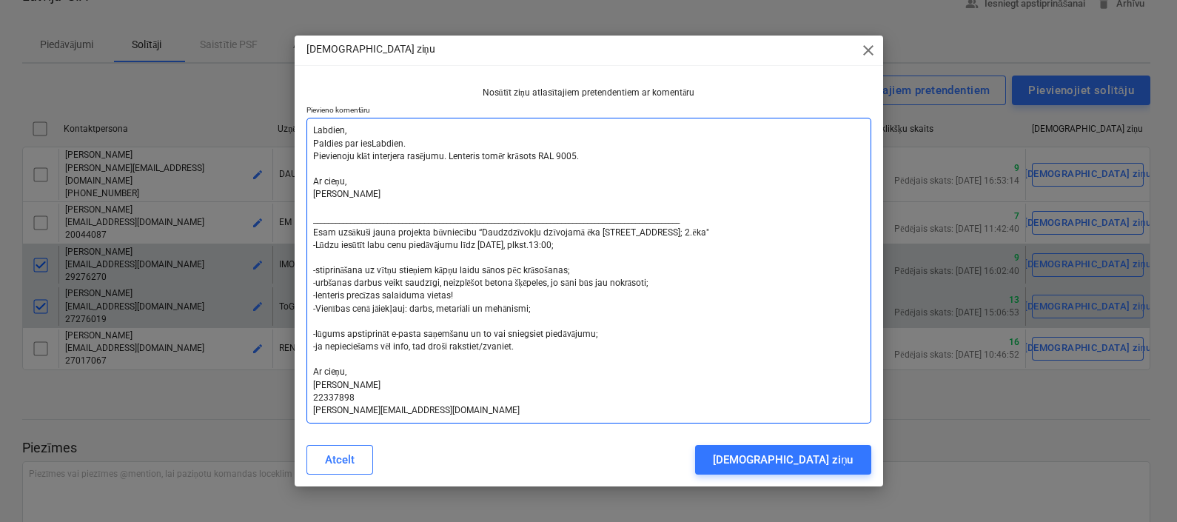
type textarea "Labdien, Paldies par iesnLabdien. Pievienoju klāt interjera rasējumu. Lenteris …"
type textarea "x"
type textarea "Labdien, Paldies par iesniLabdien. Pievienoju klāt interjera rasējumu. Lenteris…"
type textarea "x"
type textarea "Labdien, Paldies par iesnieLabdien. Pievienoju klāt interjera rasējumu. Lenteri…"
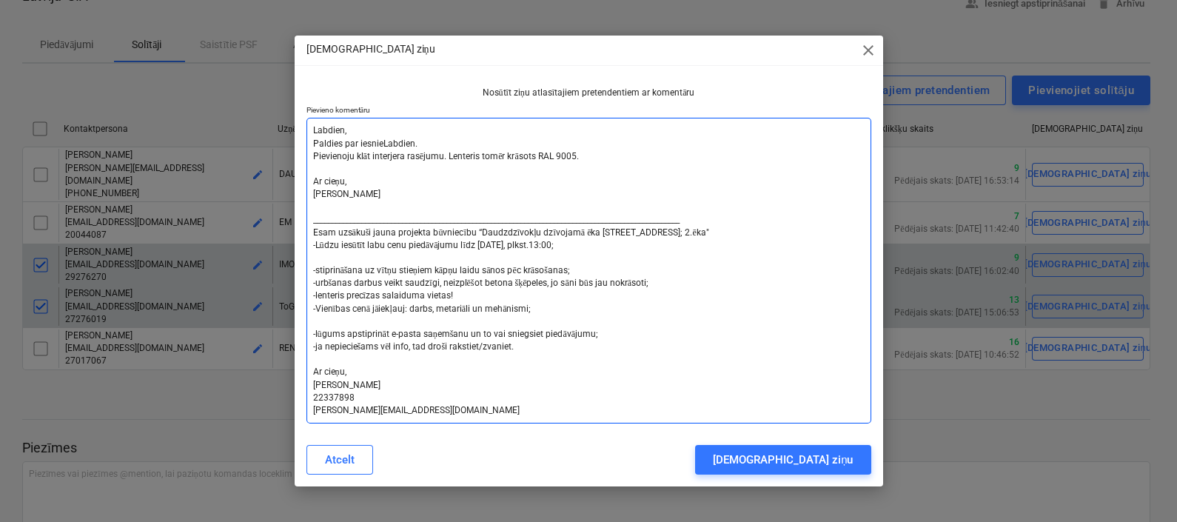
type textarea "x"
type textarea "Labdien, Paldies par iesniegLabdien. Pievienoju klāt interjera rasējumu. Lenter…"
type textarea "x"
type textarea "Labdien, Paldies par iesniegtLabdien. Pievienoju klāt interjera rasējumu. Lente…"
type textarea "x"
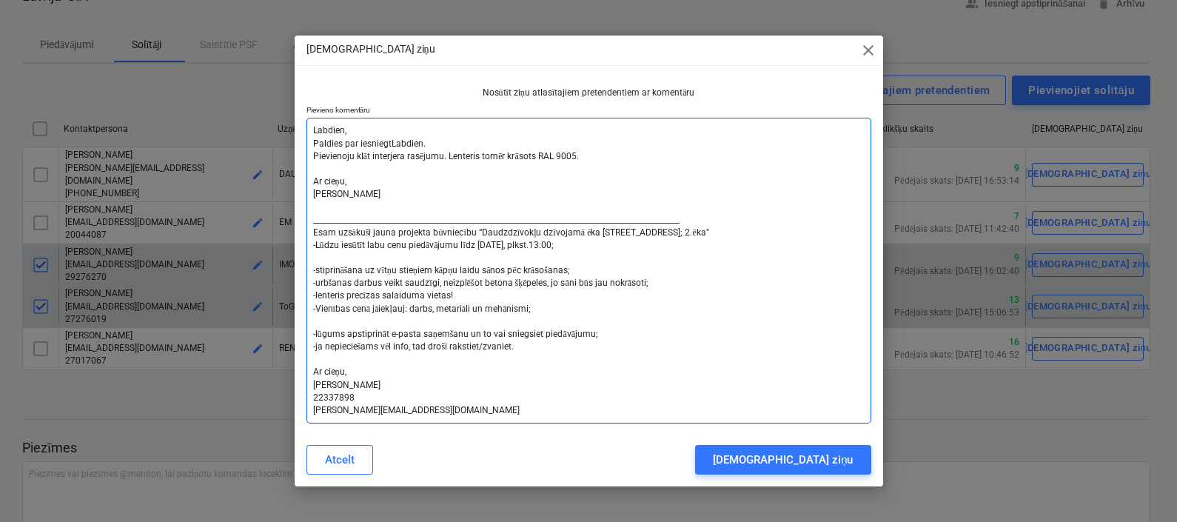
type textarea "Labdien, Paldies par iesniegtoLabdien. Pievienoju klāt interjera rasējumu. Lent…"
type textarea "x"
type textarea "Labdien, Paldies par iesniegto Labdien. Pievienoju klāt interjera rasējumu. Len…"
type textarea "x"
type textarea "Labdien, Paldies par iesniegto pLabdien. Pievienoju klāt interjera rasējumu. Le…"
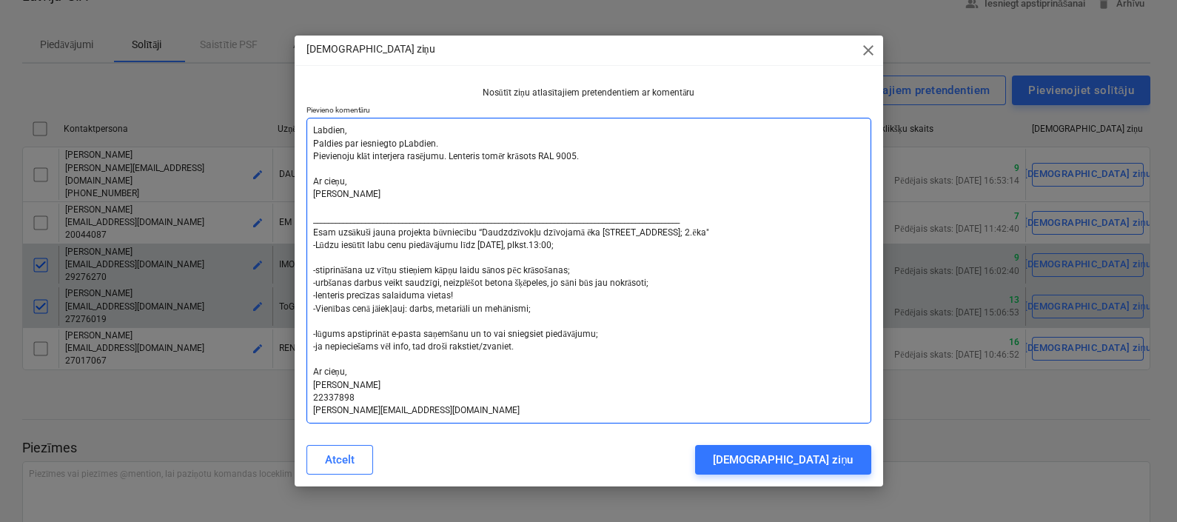
type textarea "x"
type textarea "Labdien, Paldies par iesniegto piLabdien. Pievienoju klāt interjera rasējumu. L…"
type textarea "x"
type textarea "Labdien, Paldies par iesniegto pieLabdien. Pievienoju klāt interjera rasējumu. …"
type textarea "x"
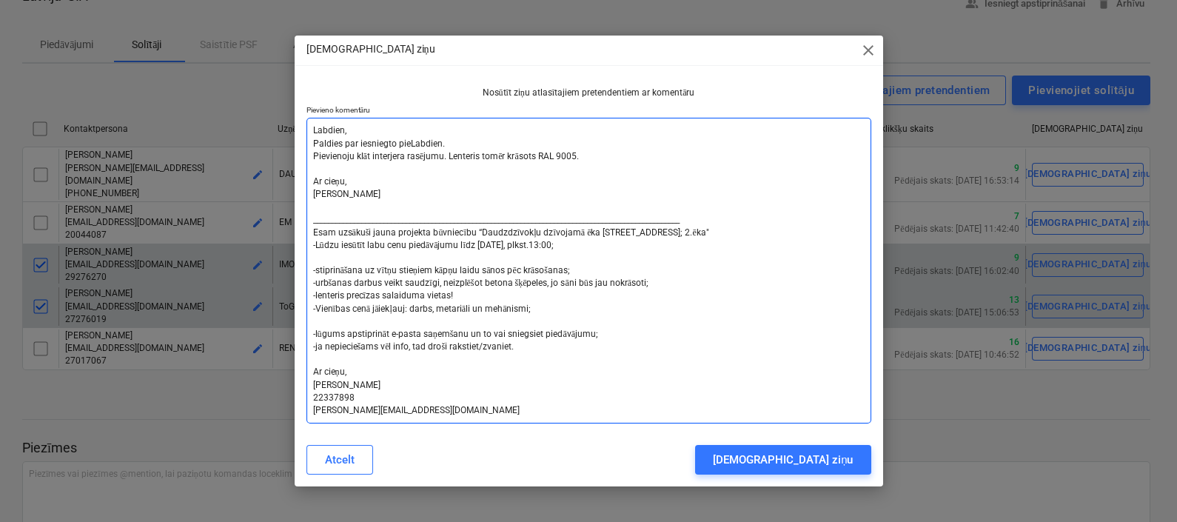
type textarea "Labdien, Paldies par iesniegto piedLabdien. Pievienoju klāt interjera rasējumu.…"
type textarea "x"
type textarea "Labdien, Paldies par iesniegto piedāLabdien. Pievienoju klāt interjera rasējumu…"
type textarea "x"
type textarea "Labdien, Paldies par iesniegto piedāvLabdien. Pievienoju klāt interjera rasējum…"
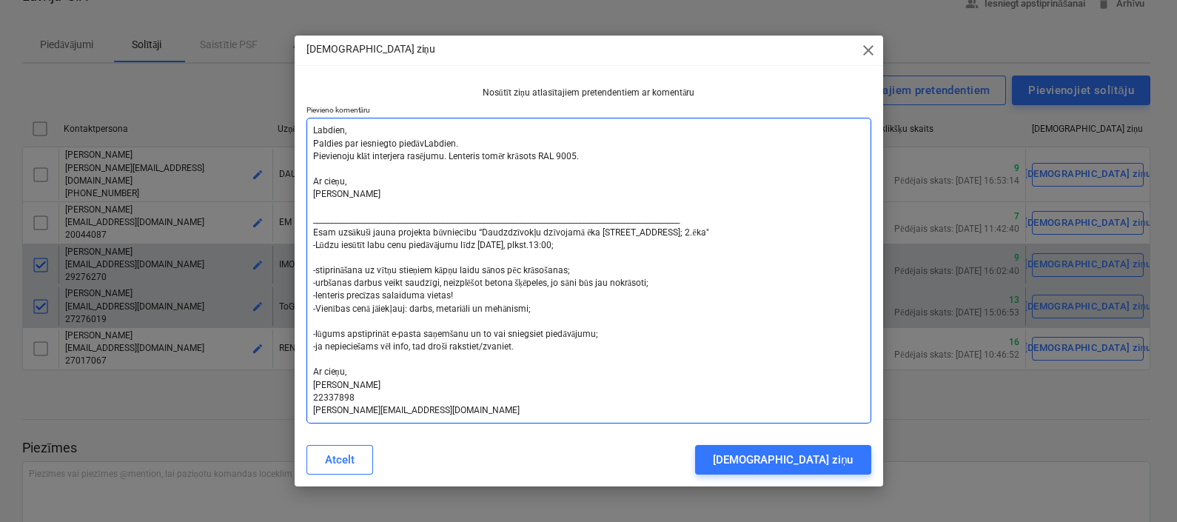
type textarea "x"
type textarea "Labdien, Paldies par iesniegto piedāvāLabdien. Pievienoju klāt interjera rasēju…"
type textarea "x"
type textarea "Labdien, Paldies par iesniegto piedāvājLabdien. Pievienoju klāt interjera rasēj…"
type textarea "x"
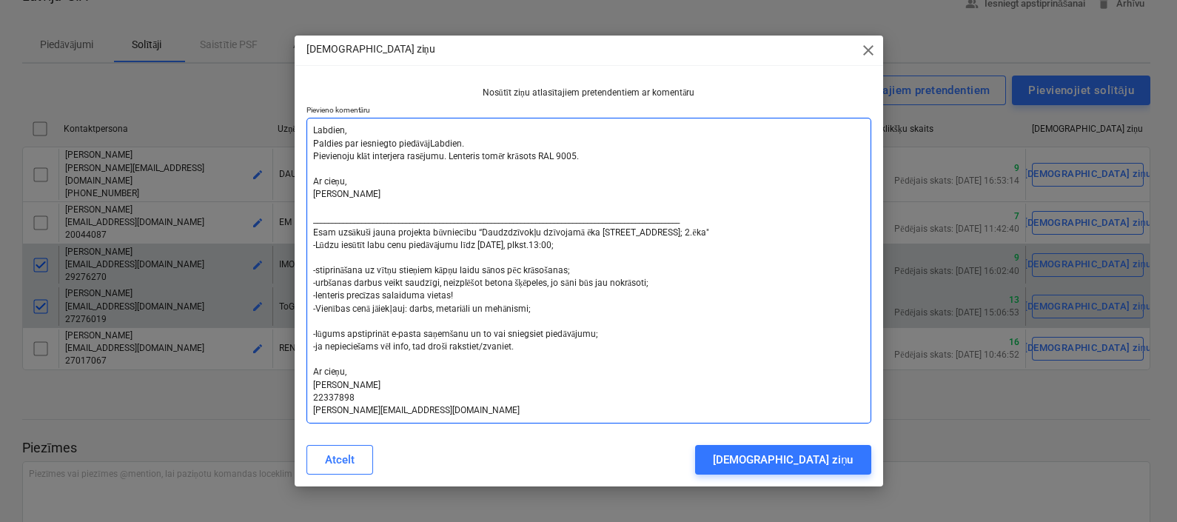
type textarea "Labdien, Paldies par iesniegto piedāvājuLabdien. Pievienoju klāt interjera rasē…"
type textarea "x"
type textarea "Labdien, Paldies par iesniegto piedāvājuuLabdien. Pievienoju klāt interjera ras…"
type textarea "x"
type textarea "Labdien, Paldies par iesniegto piedāvājuLabdien. Pievienoju klāt interjera rasē…"
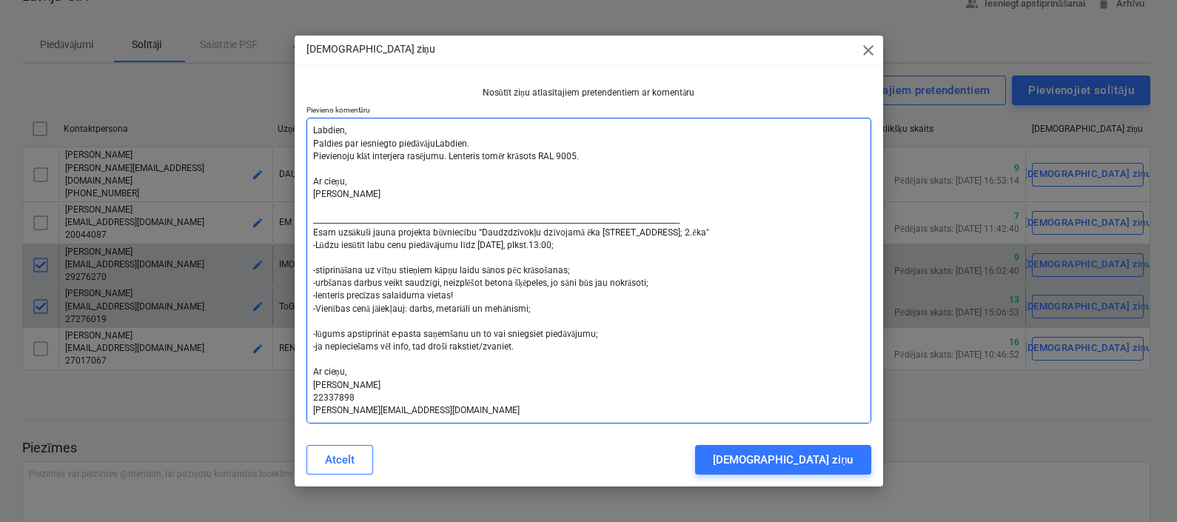
type textarea "x"
type textarea "Labdien, Paldies par iesniegto piedāvājumLabdien. Pievienoju klāt interjera ras…"
type textarea "x"
type textarea "Labdien, Paldies par iesniegto piedāvājumuLabdien. Pievienoju klāt interjera ra…"
type textarea "x"
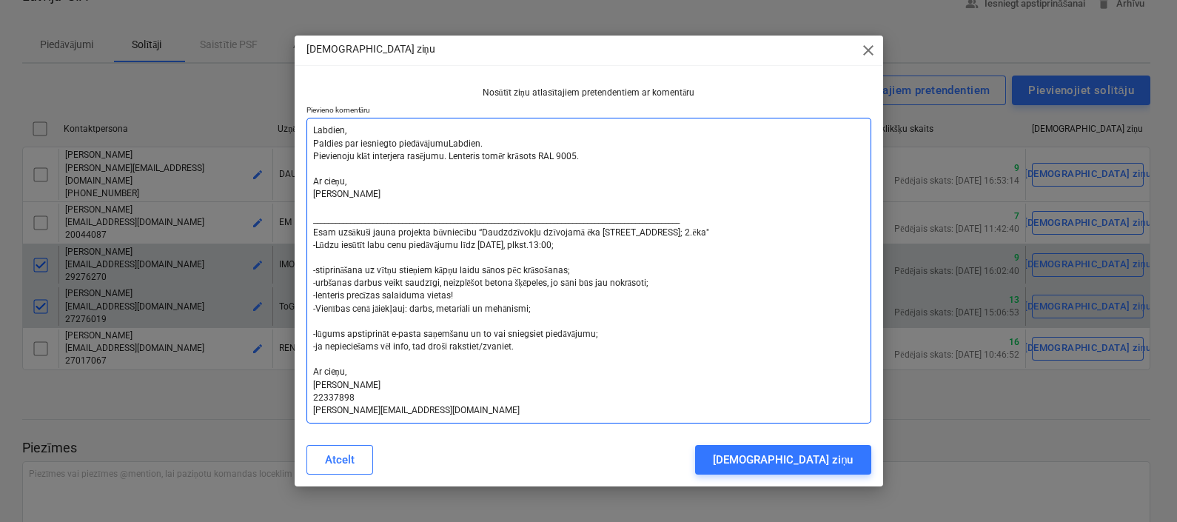
type textarea "Labdien, Paldies par iesniegto piedāvājumu,Labdien. Pievienoju klāt interjera r…"
type textarea "x"
type textarea "Labdien, Paldies par iesniegto piedāvājumu, Labdien. Pievienoju klāt interjera …"
type textarea "x"
type textarea "Labdien, Paldies par iesniegto piedāvājumu, kLabdien. Pievienoju klāt interjera…"
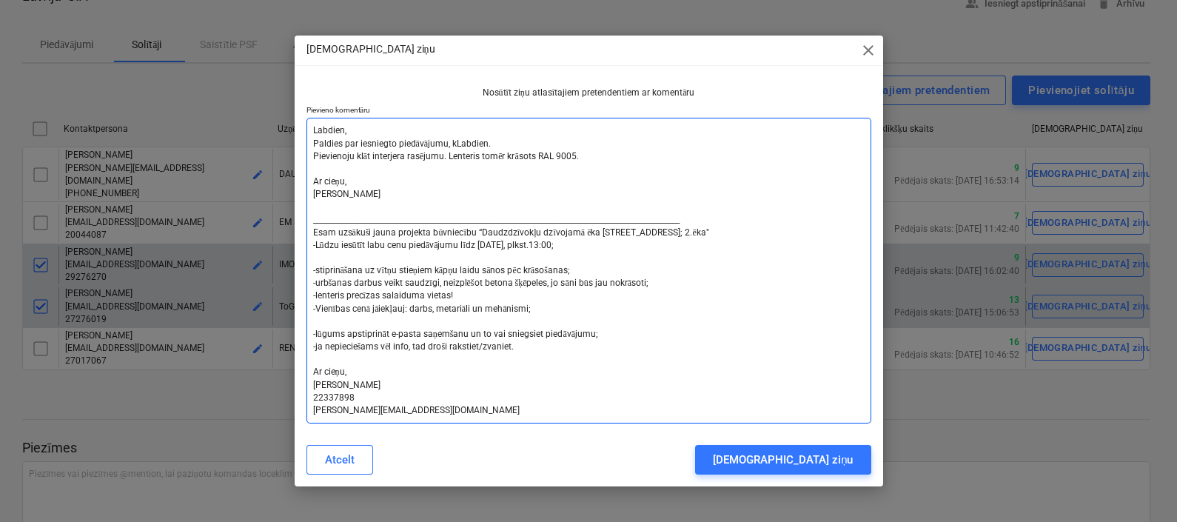
type textarea "x"
type textarea "Labdien, Paldies par iesniegto piedāvājumu, koLabdien. Pievienoju klāt interjer…"
type textarea "x"
type textarea "Labdien, Paldies par iesniegto piedāvājumu, konLabdien. Pievienoju klāt interje…"
type textarea "x"
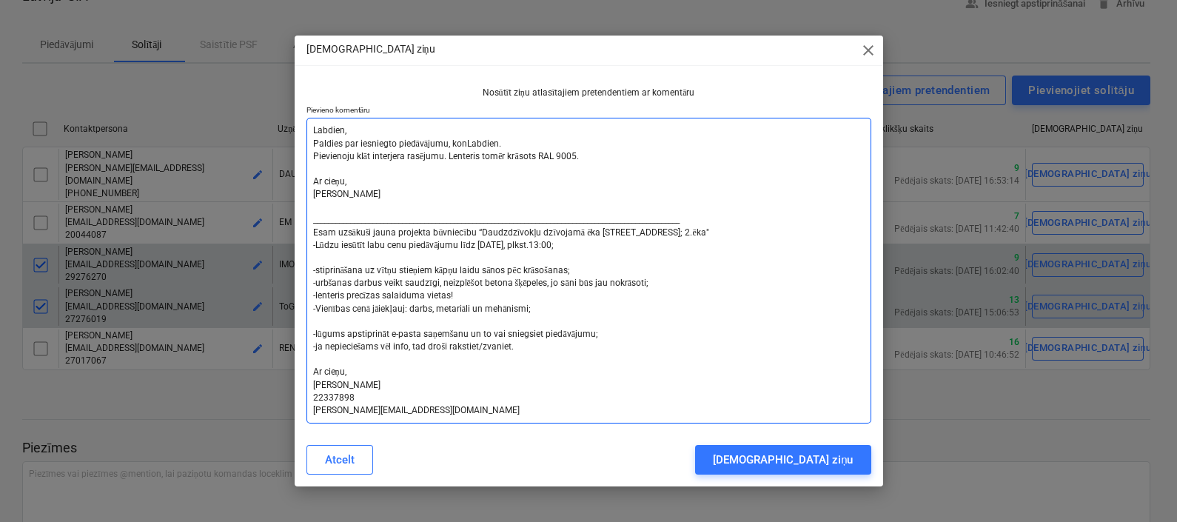
type textarea "Labdien, Paldies par iesniegto piedāvājumu, konkLabdien. Pievienoju klāt interj…"
type textarea "x"
type textarea "Labdien, Paldies par iesniegto piedāvājumu, konkuLabdien. Pievienoju klāt inter…"
type textarea "x"
type textarea "Labdien, Paldies par iesniegto piedāvājumu, konkurLabdien. Pievienoju klāt inte…"
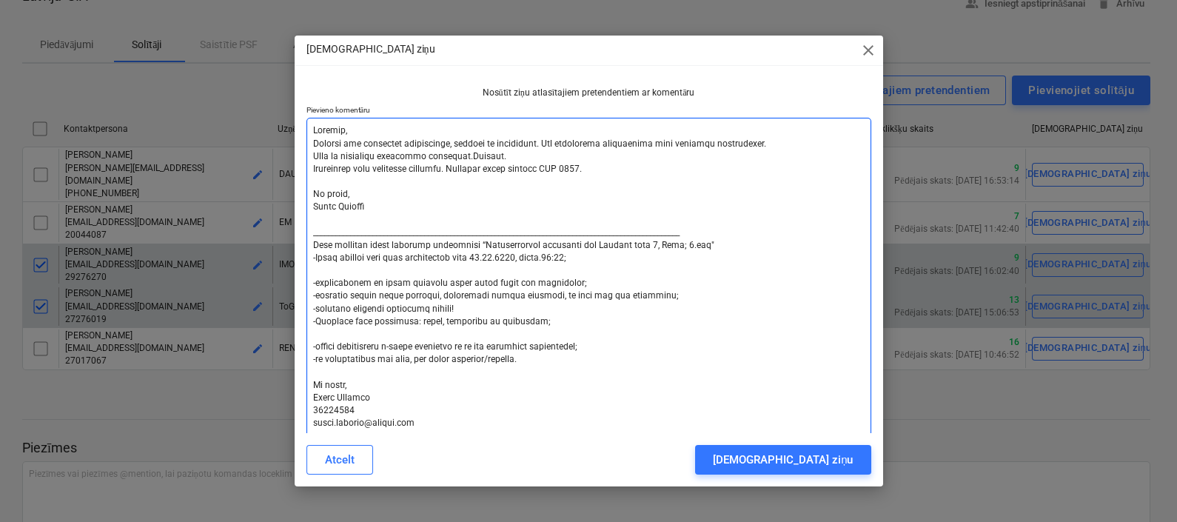
drag, startPoint x: 311, startPoint y: 195, endPoint x: 372, endPoint y: 209, distance: 63.0
click at [372, 209] on textarea at bounding box center [588, 277] width 565 height 318
click at [468, 155] on textarea at bounding box center [588, 277] width 565 height 318
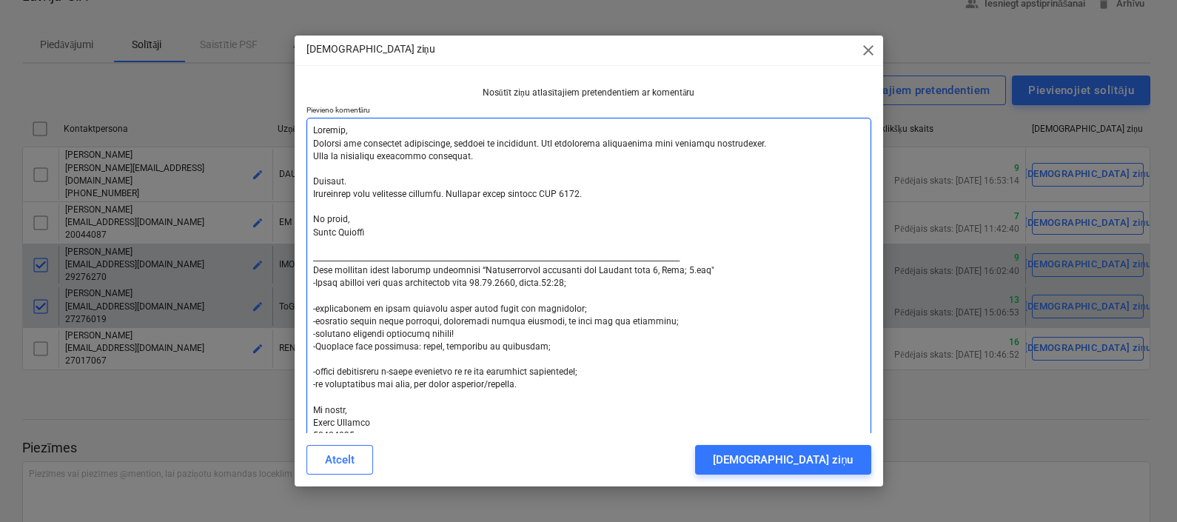
paste textarea "Ar cieņu, [PERSON_NAME]"
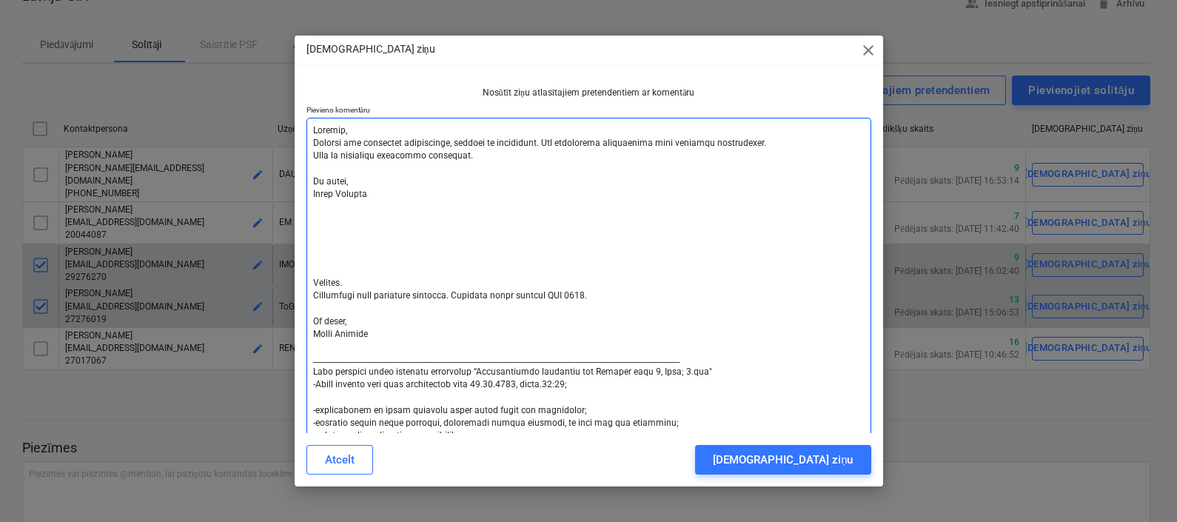
click at [318, 270] on textarea at bounding box center [588, 340] width 565 height 445
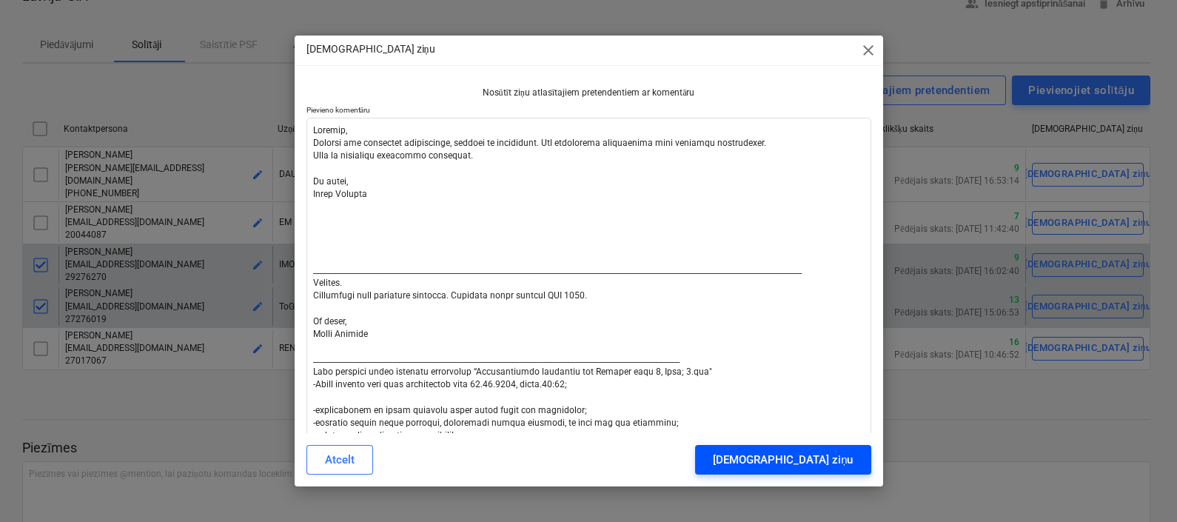
click at [844, 460] on div "[DEMOGRAPHIC_DATA] ziņu" at bounding box center [783, 459] width 140 height 19
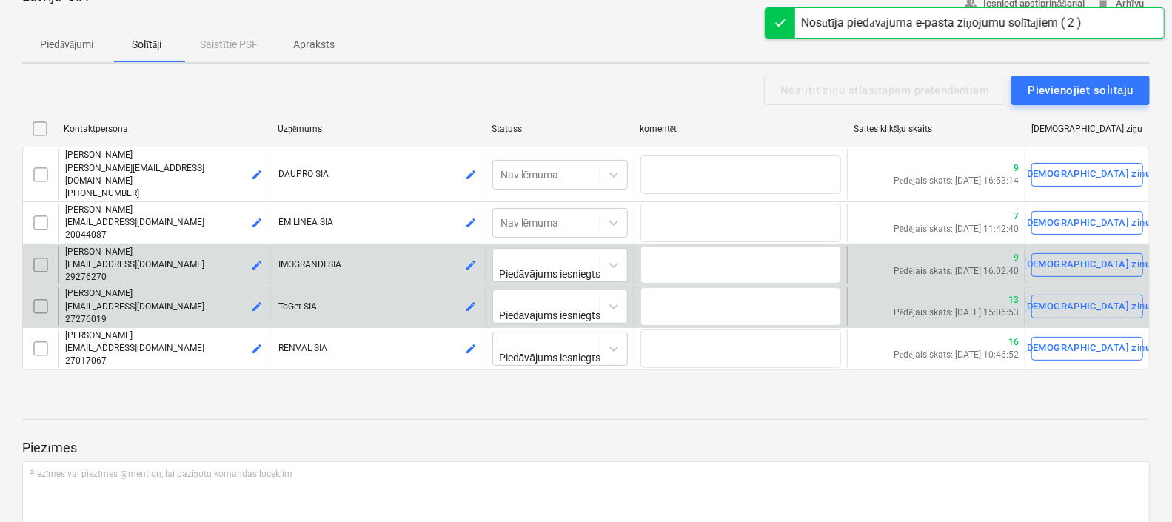
click at [78, 40] on p "Piedāvājumi" at bounding box center [66, 45] width 53 height 16
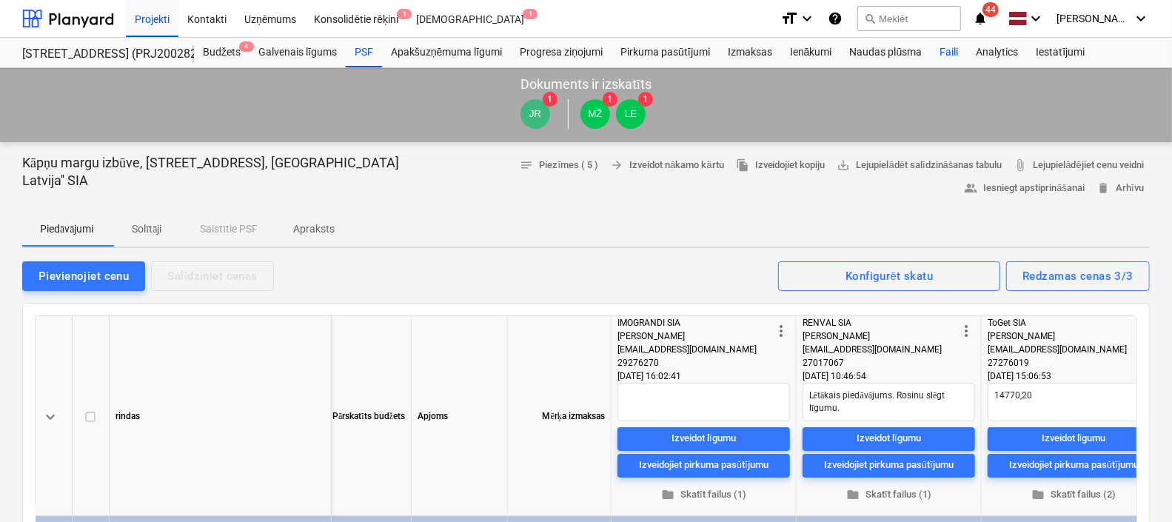
click at [949, 56] on div "Faili" at bounding box center [948, 53] width 36 height 30
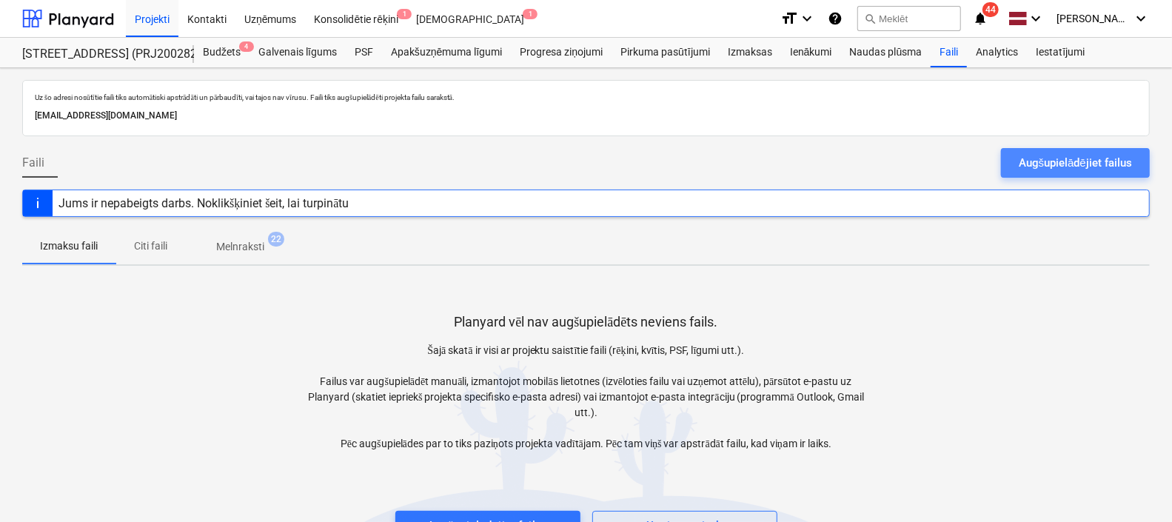
click at [1067, 155] on div "Augšupielādējiet failus" at bounding box center [1074, 162] width 113 height 19
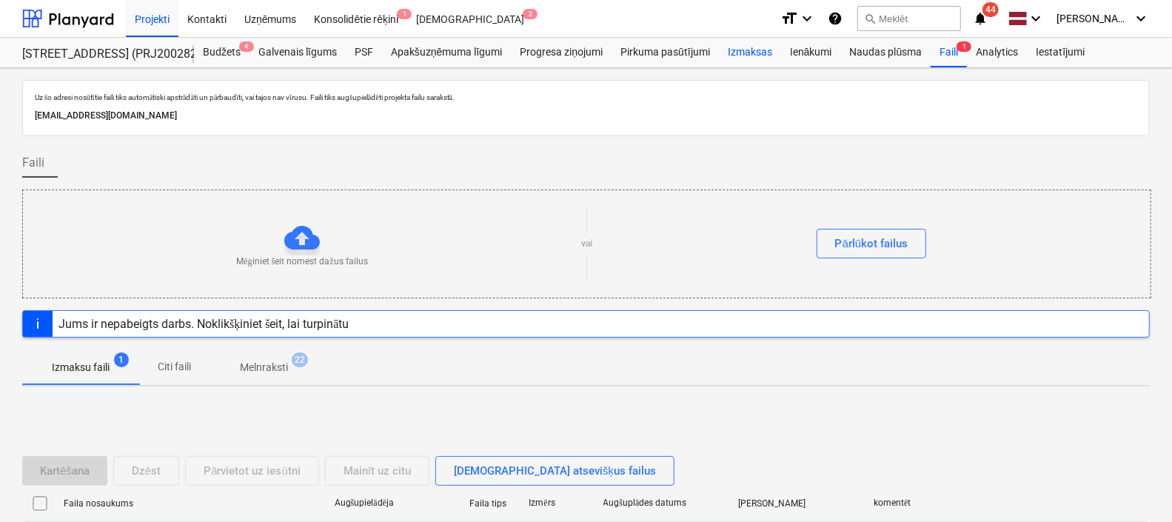
click at [761, 48] on div "Izmaksas" at bounding box center [750, 53] width 62 height 30
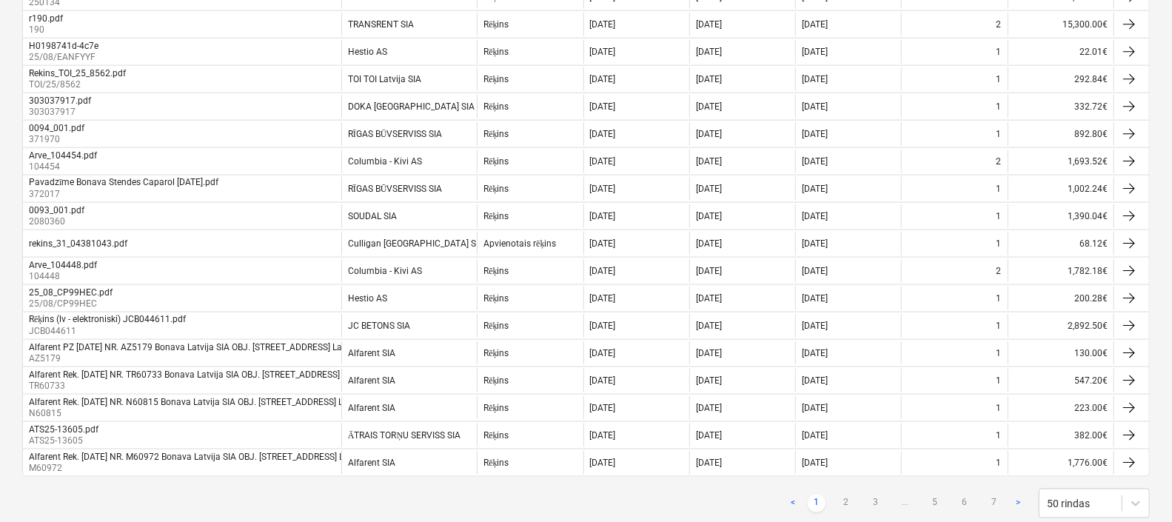
scroll to position [1208, 0]
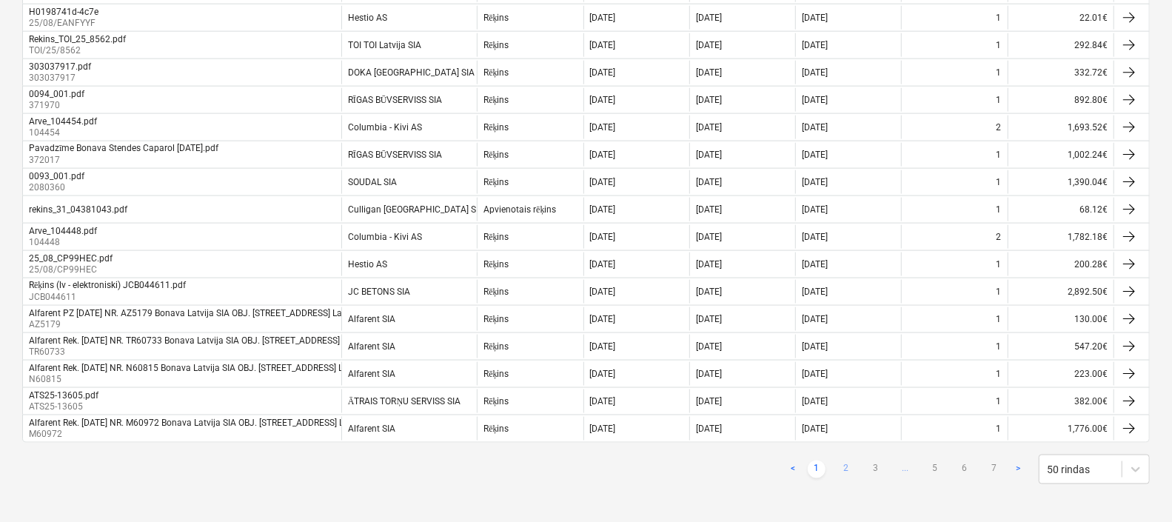
click at [845, 466] on link "2" at bounding box center [846, 469] width 18 height 18
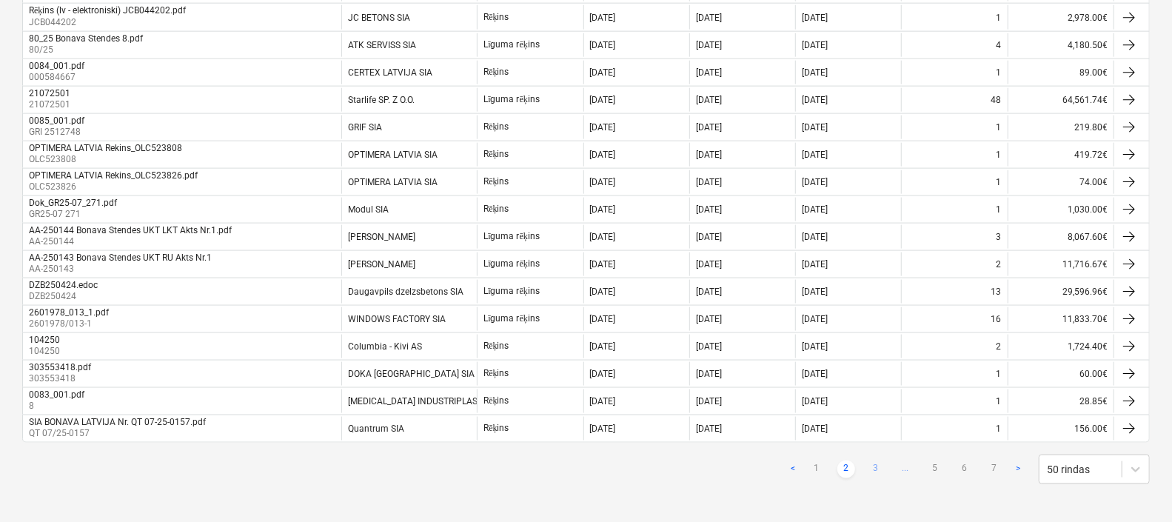
click at [876, 462] on link "3" at bounding box center [876, 469] width 18 height 18
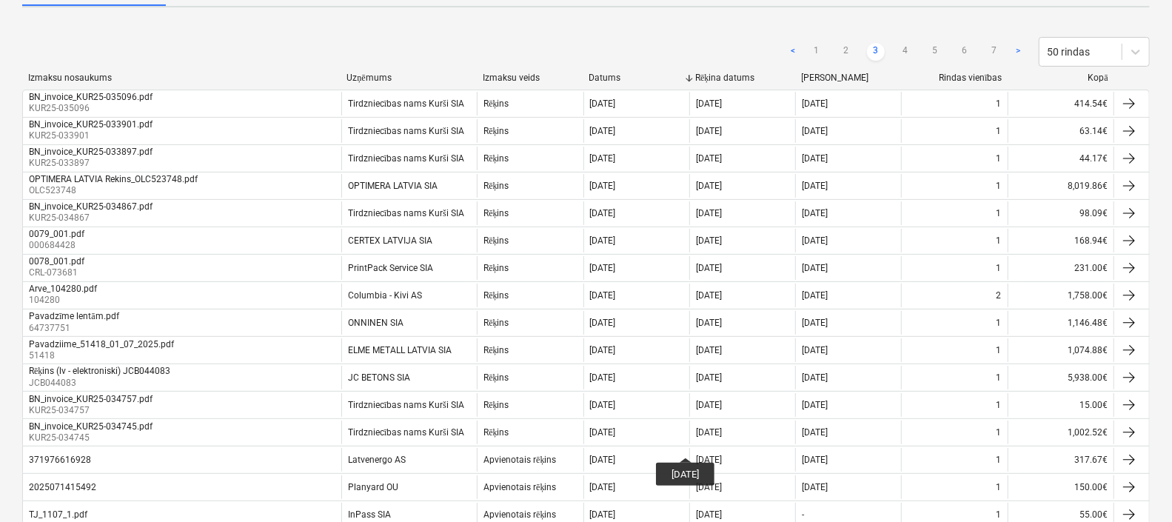
scroll to position [0, 0]
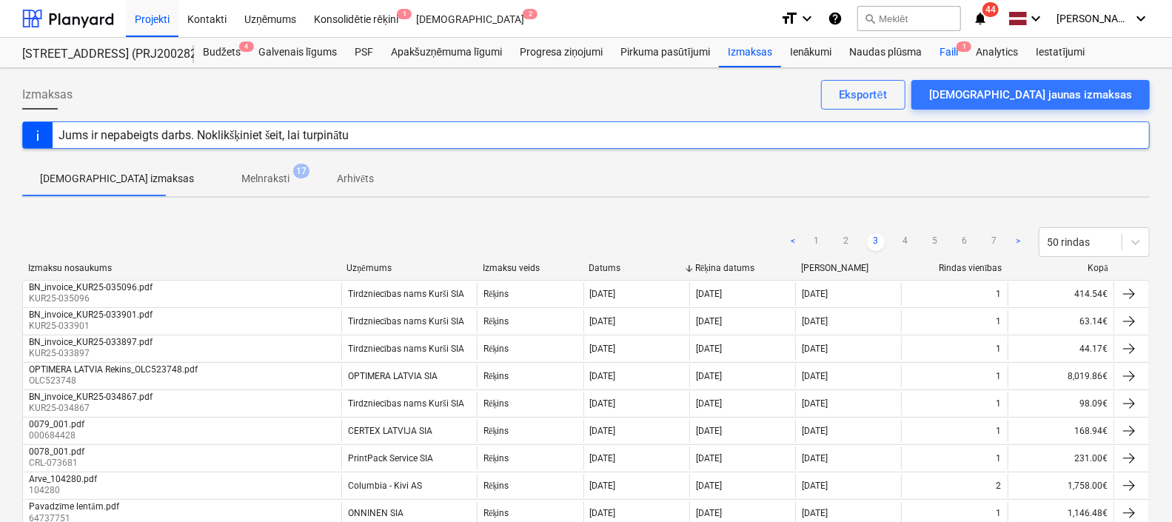
drag, startPoint x: 941, startPoint y: 48, endPoint x: 946, endPoint y: 60, distance: 12.9
click at [941, 48] on div "Faili 1" at bounding box center [948, 53] width 36 height 30
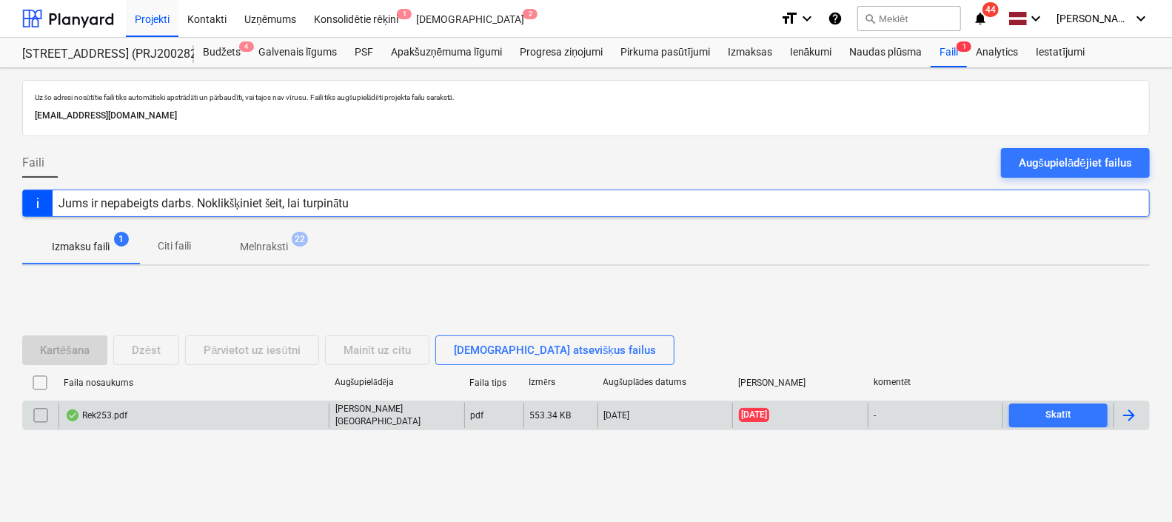
click at [241, 418] on div "Rek253.pdf" at bounding box center [193, 415] width 270 height 25
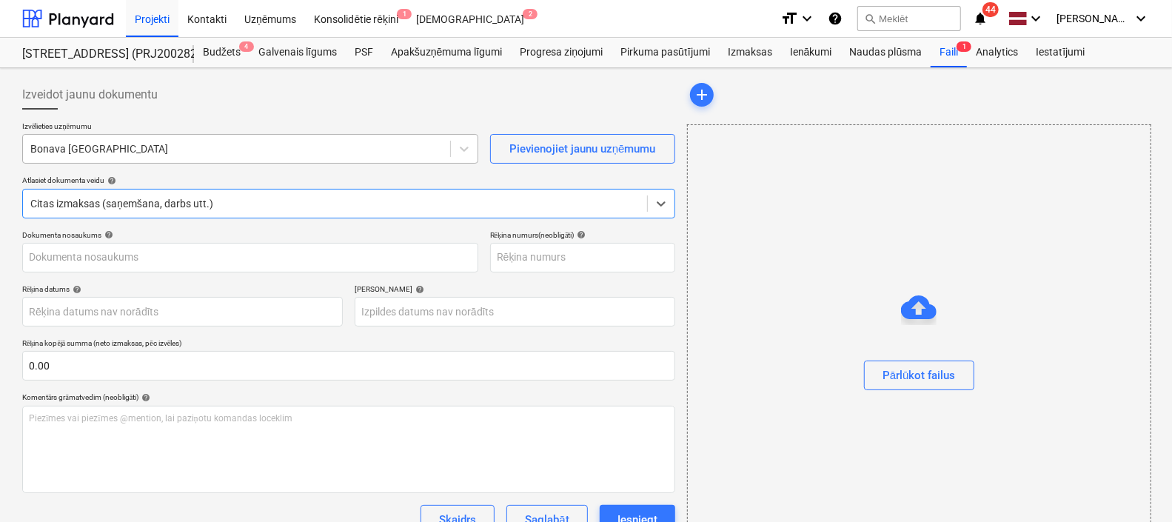
click at [211, 144] on div at bounding box center [236, 148] width 412 height 15
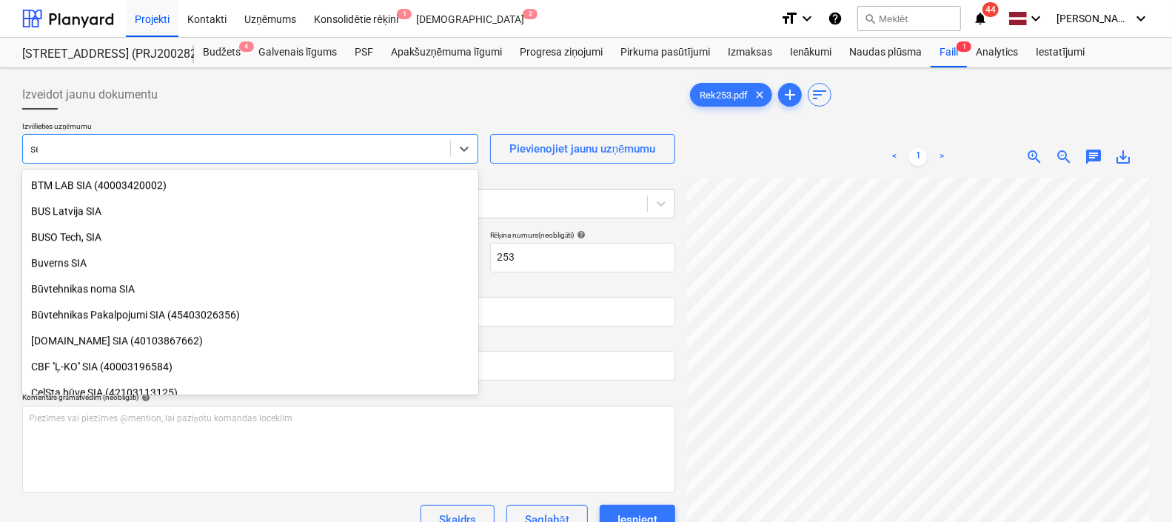
scroll to position [866, 0]
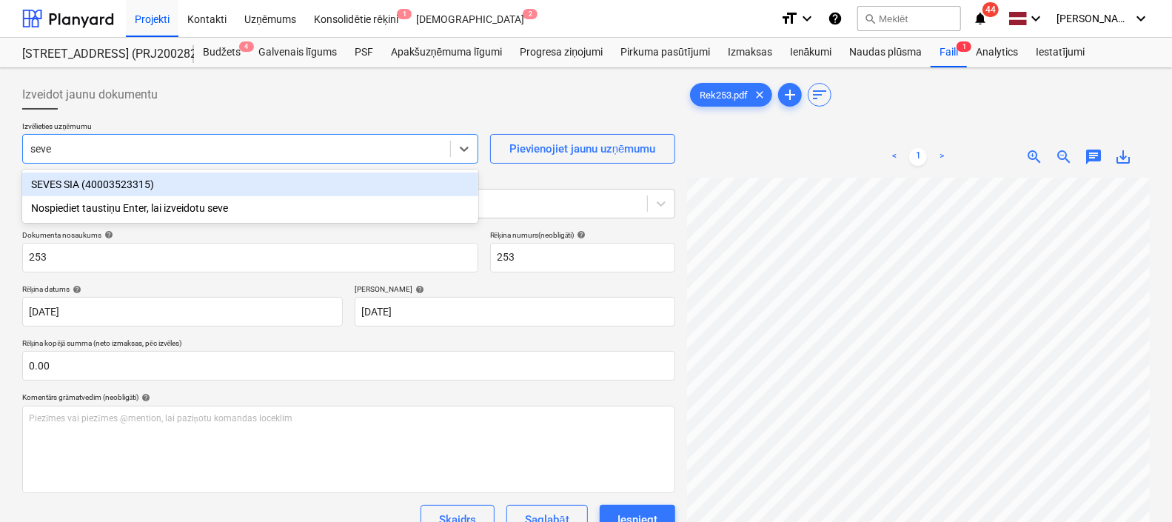
click at [178, 185] on div "SEVES SIA (40003523315)" at bounding box center [250, 184] width 456 height 24
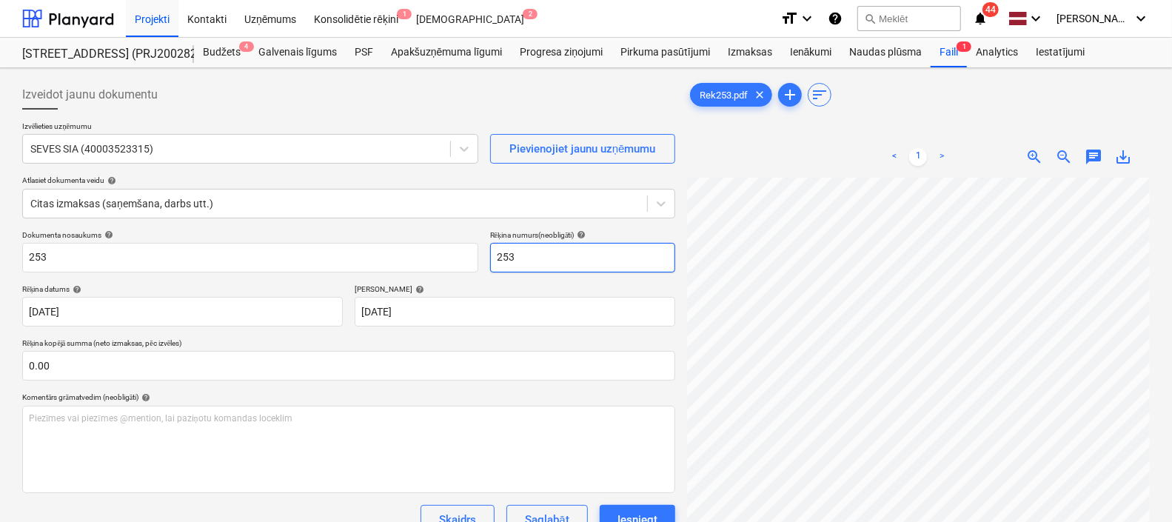
scroll to position [19, 80]
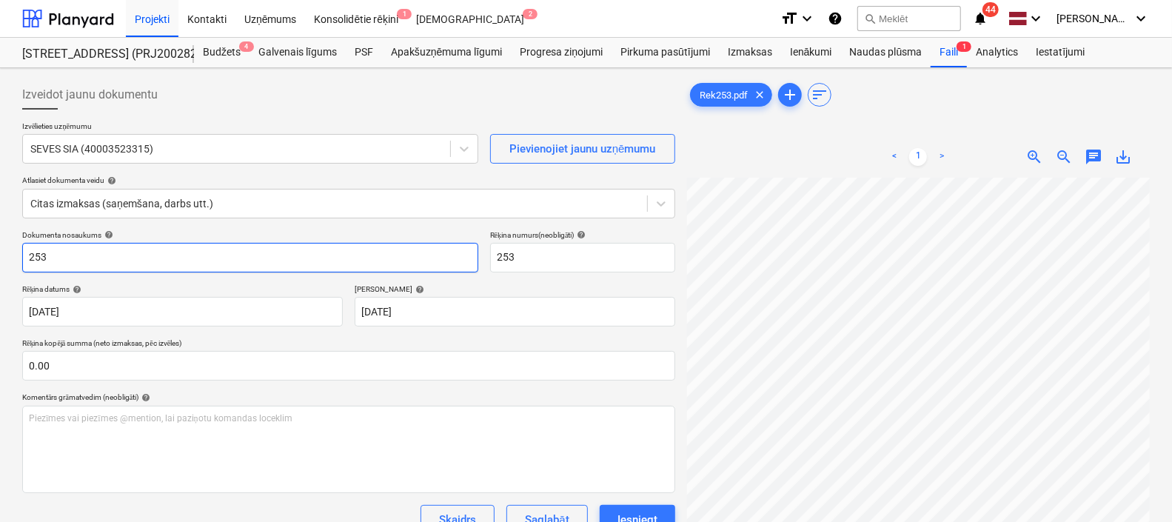
click at [24, 252] on input "253" at bounding box center [250, 258] width 456 height 30
click at [78, 253] on input "Rek253" at bounding box center [250, 258] width 456 height 30
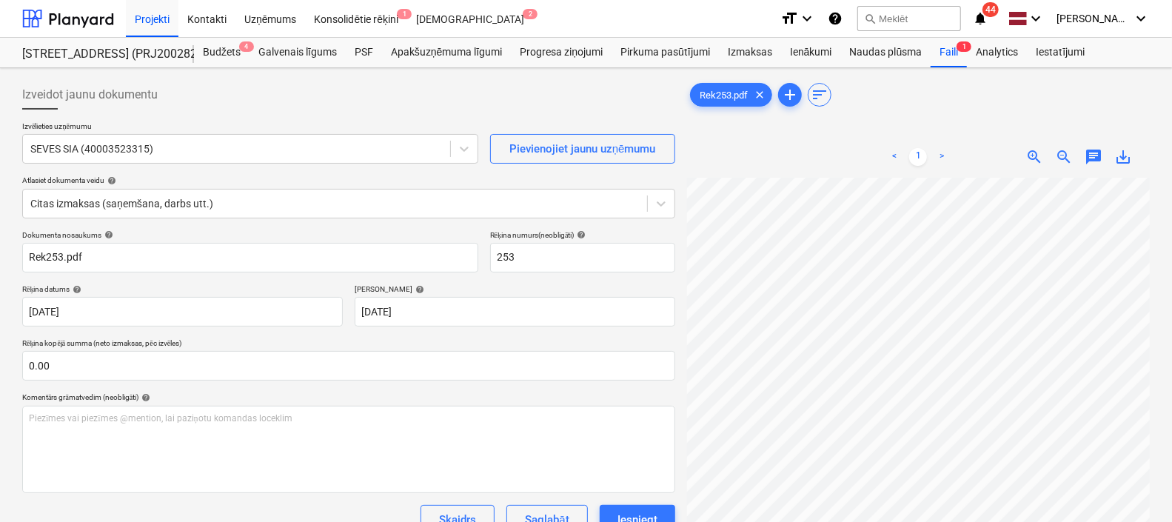
click at [765, 133] on div "Rek253.pdf clear add sort < 1 > zoom_in zoom_out chat 0 save_alt" at bounding box center [918, 369] width 463 height 578
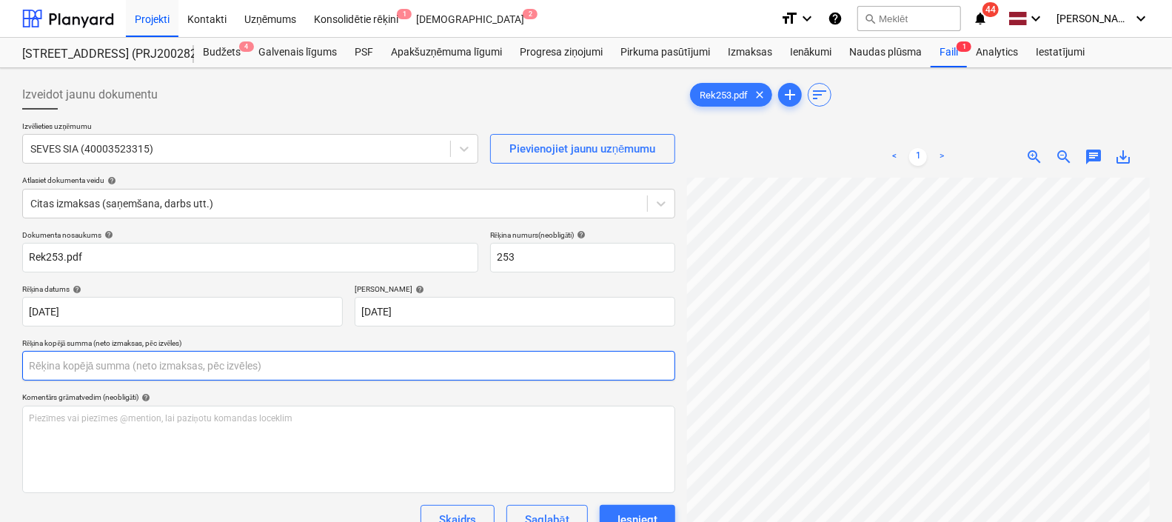
click at [135, 370] on input "text" at bounding box center [348, 366] width 653 height 30
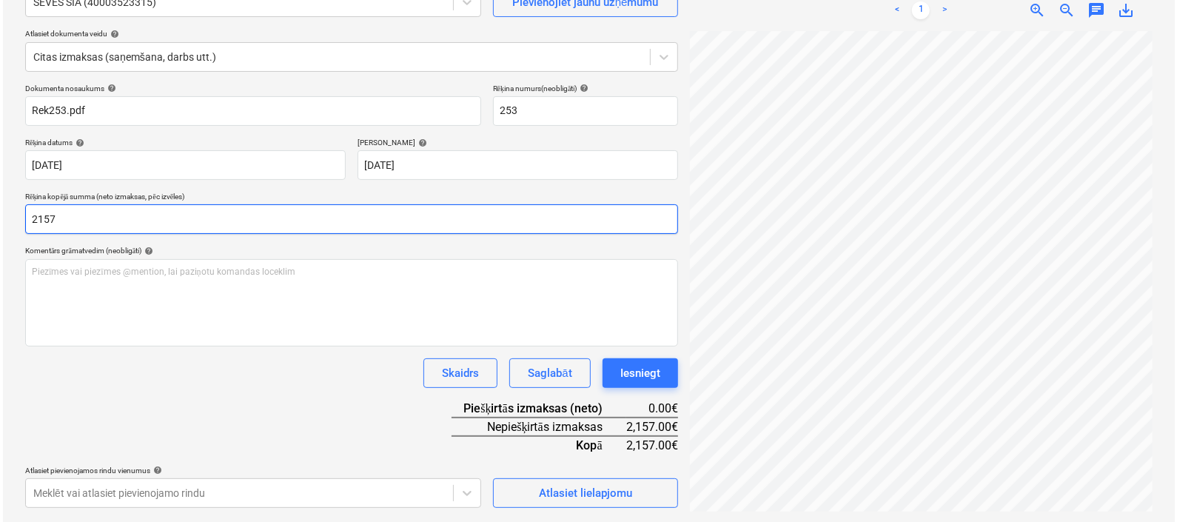
scroll to position [147, 0]
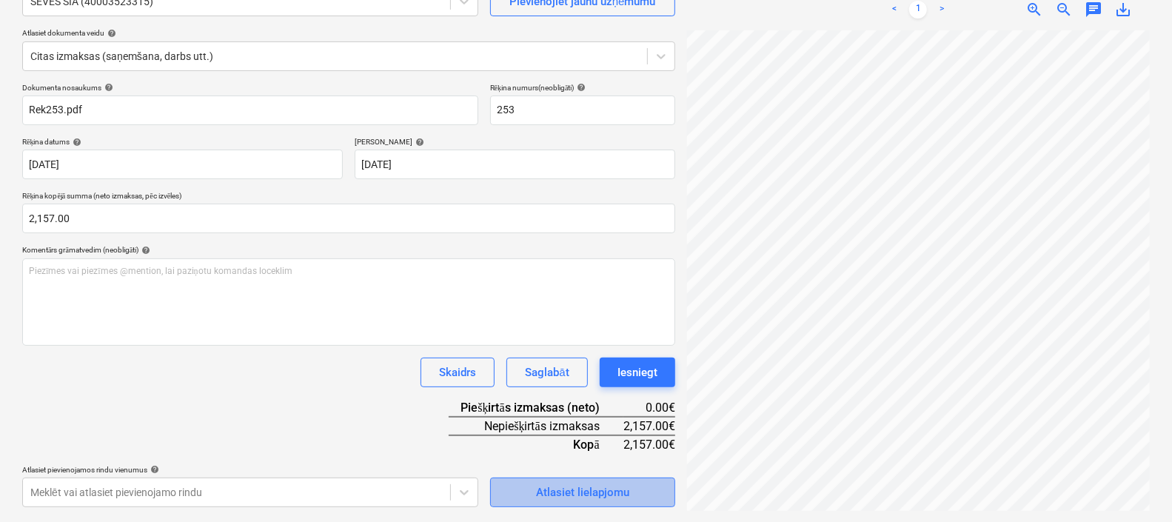
click at [537, 494] on div "Atlasiet lielapjomu" at bounding box center [582, 492] width 93 height 19
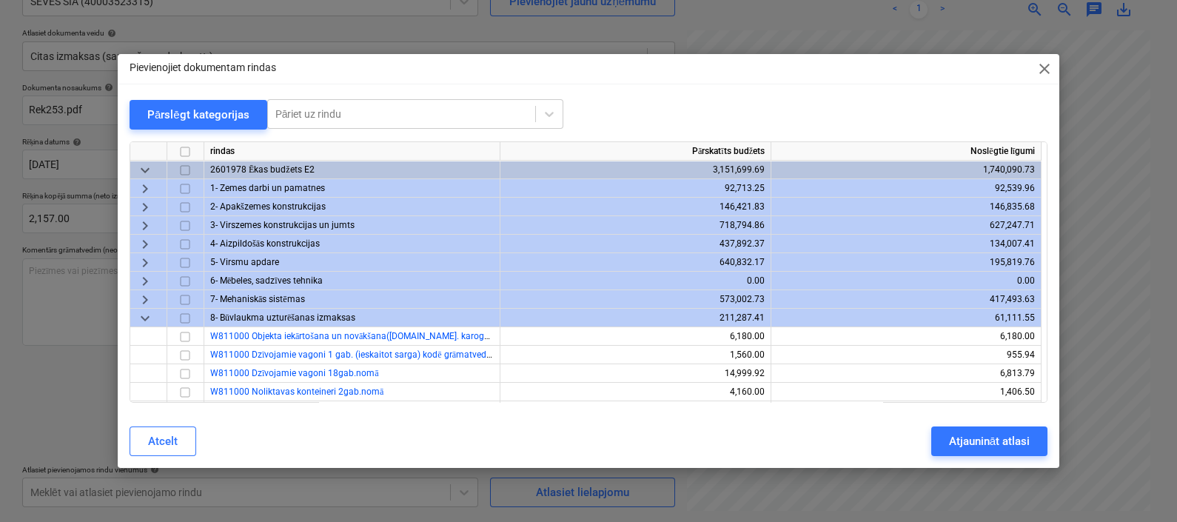
click at [144, 315] on span "keyboard_arrow_down" at bounding box center [145, 318] width 18 height 18
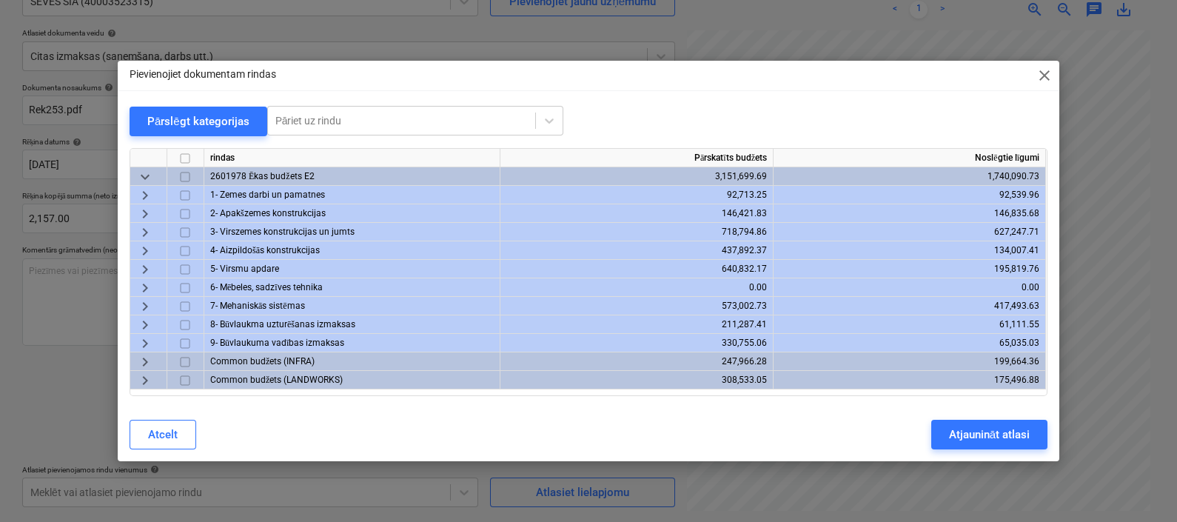
click at [145, 300] on span "keyboard_arrow_right" at bounding box center [145, 307] width 18 height 18
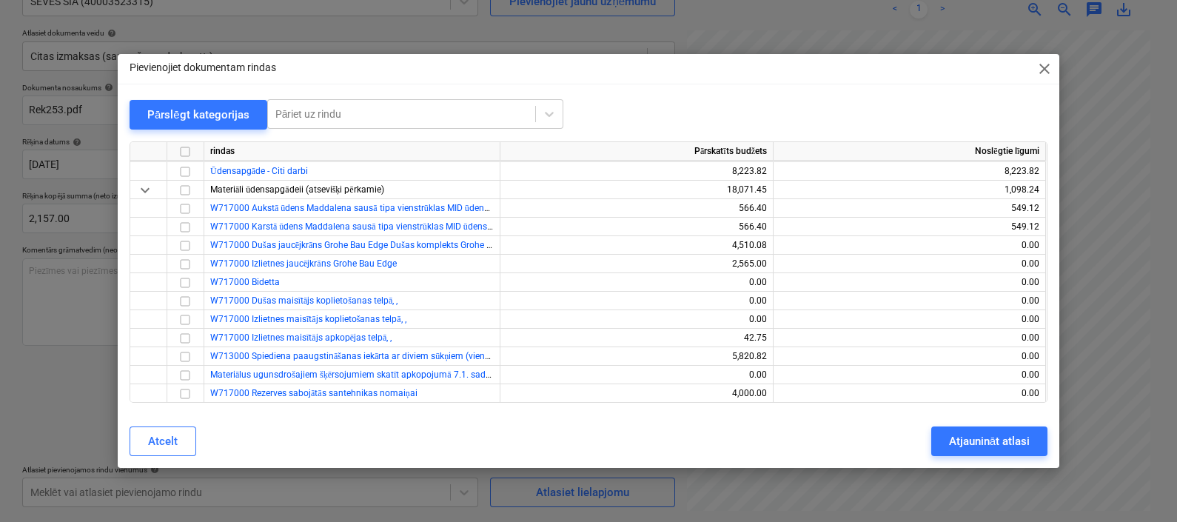
scroll to position [92, 0]
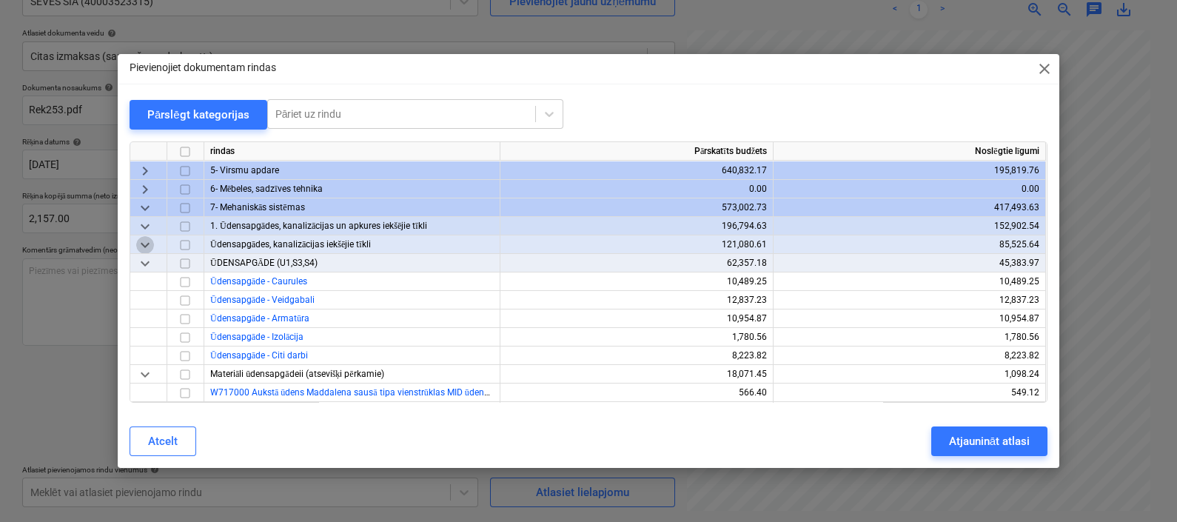
click at [145, 239] on span "keyboard_arrow_down" at bounding box center [145, 245] width 18 height 18
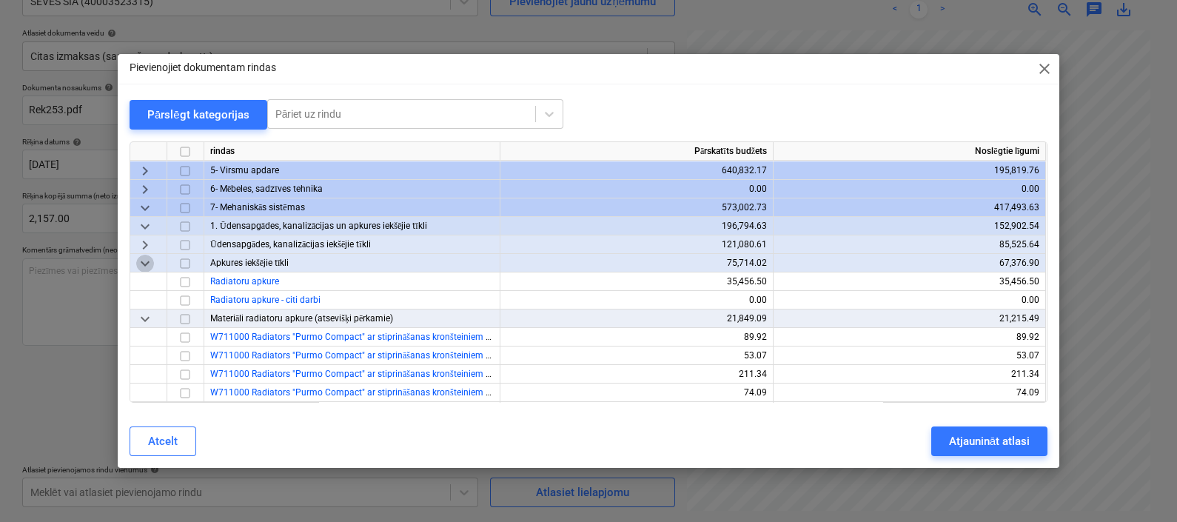
click at [146, 258] on span "keyboard_arrow_down" at bounding box center [145, 264] width 18 height 18
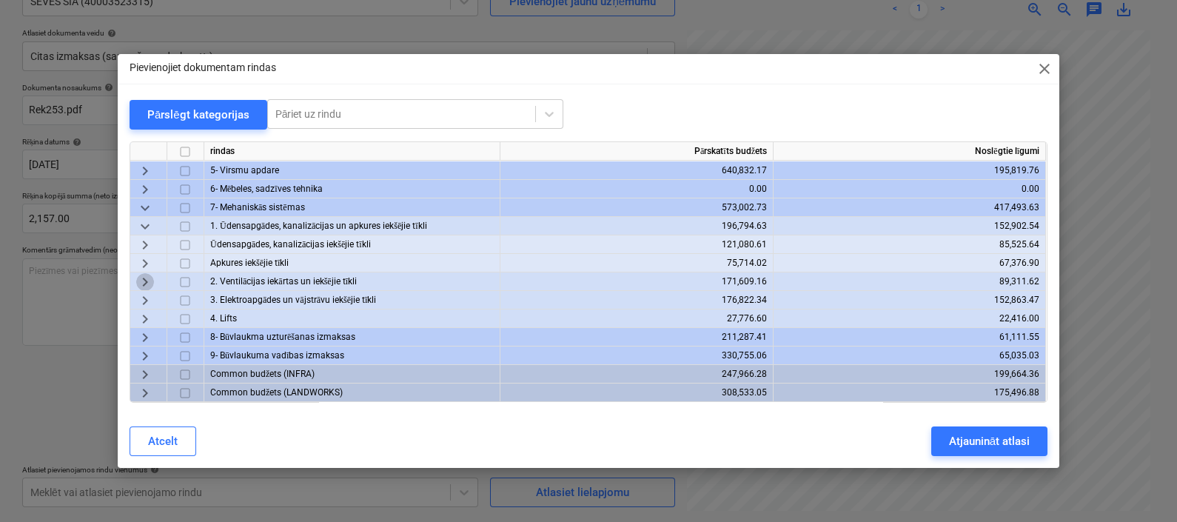
click at [141, 278] on span "keyboard_arrow_right" at bounding box center [145, 282] width 18 height 18
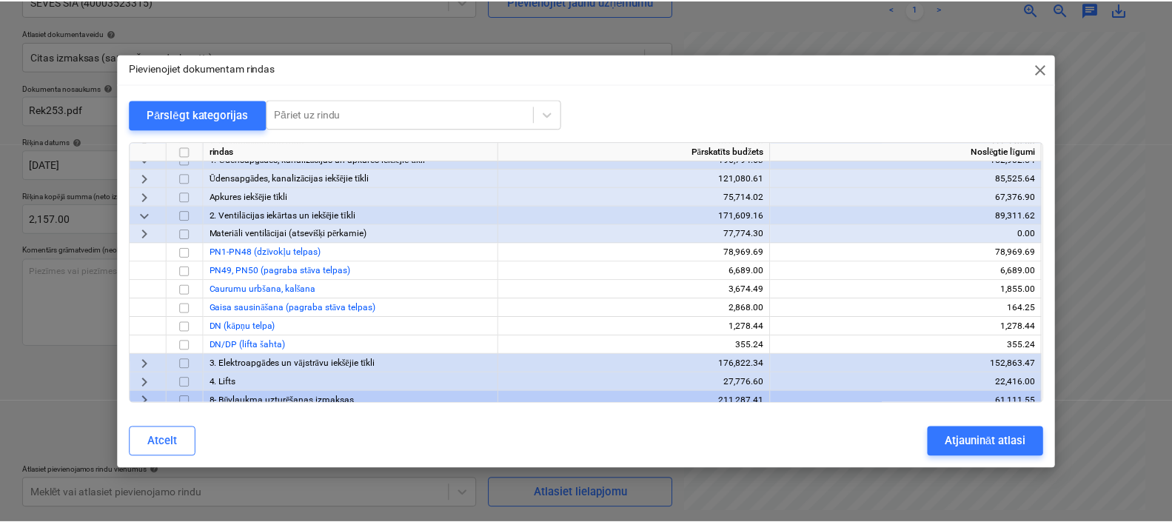
scroll to position [184, 0]
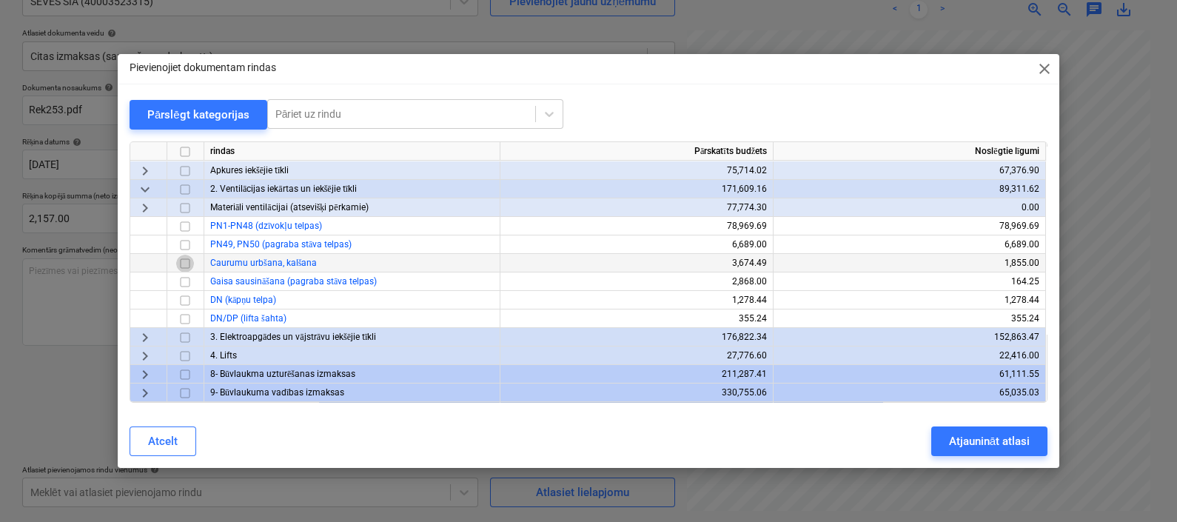
click at [184, 263] on input "checkbox" at bounding box center [185, 264] width 18 height 18
click at [971, 446] on div "Atjaunināt atlasi" at bounding box center [989, 440] width 81 height 19
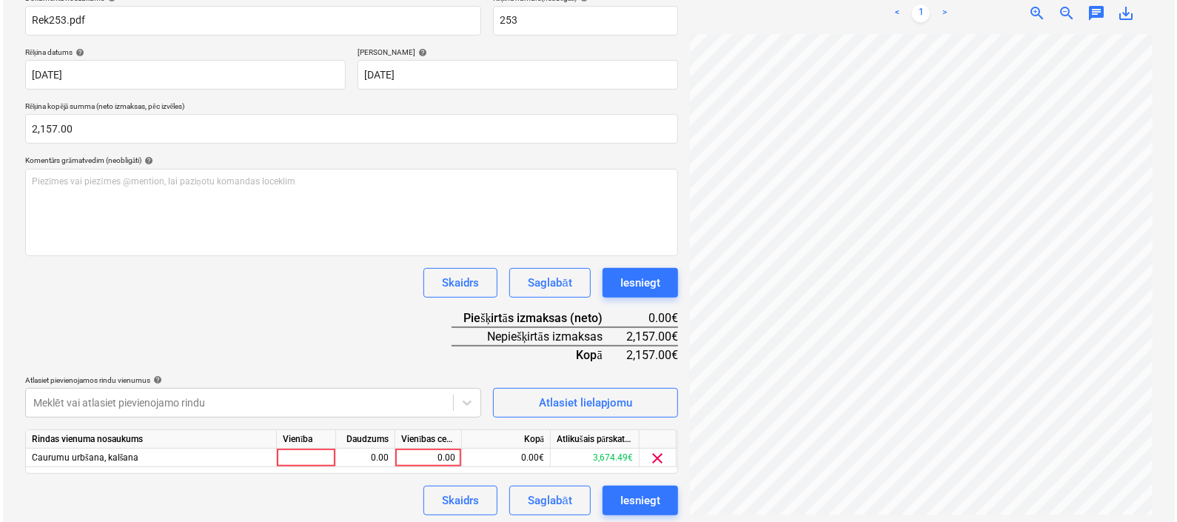
scroll to position [241, 0]
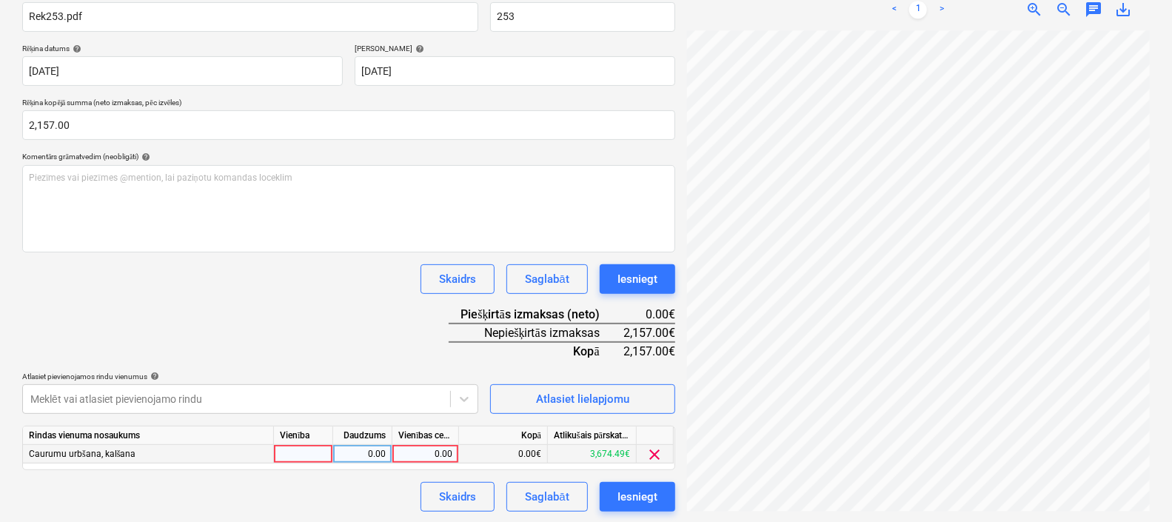
click at [429, 451] on div "0.00" at bounding box center [425, 454] width 54 height 19
click at [359, 485] on div "Skaidrs Saglabāt Iesniegt" at bounding box center [348, 497] width 653 height 30
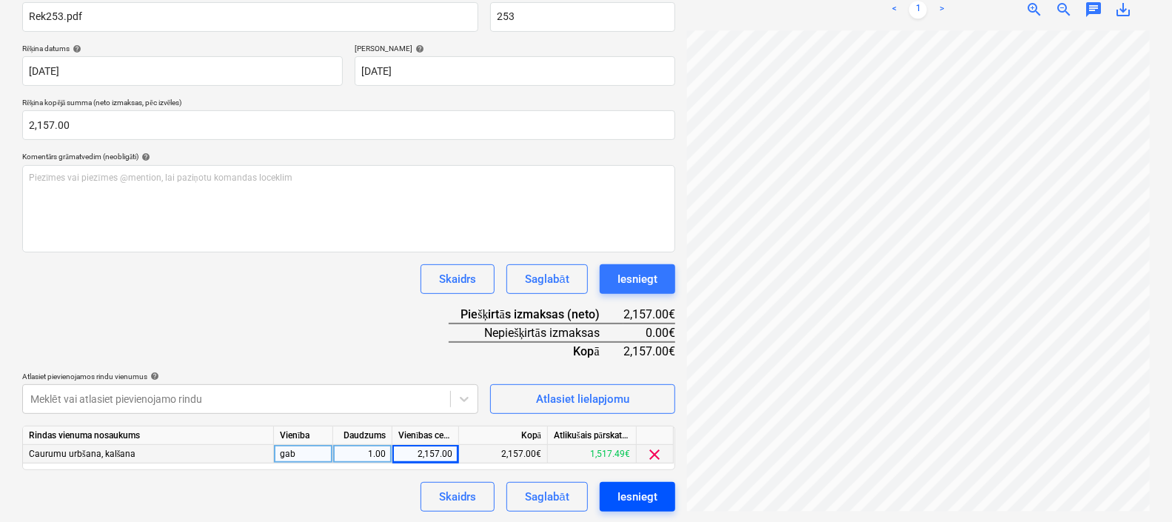
click at [633, 492] on div "Iesniegt" at bounding box center [637, 496] width 40 height 19
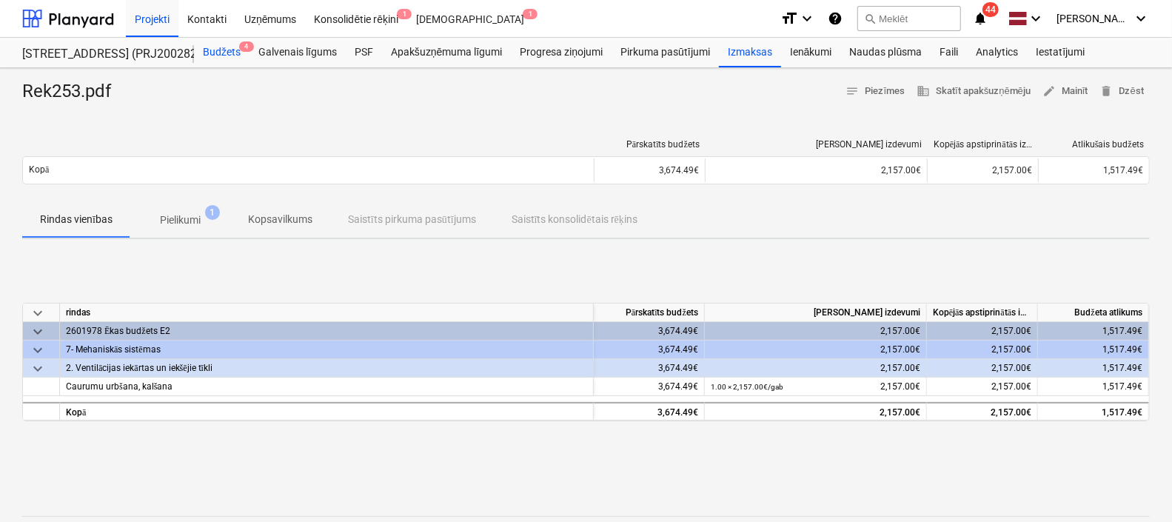
click at [224, 44] on div "Budžets 4" at bounding box center [222, 53] width 56 height 30
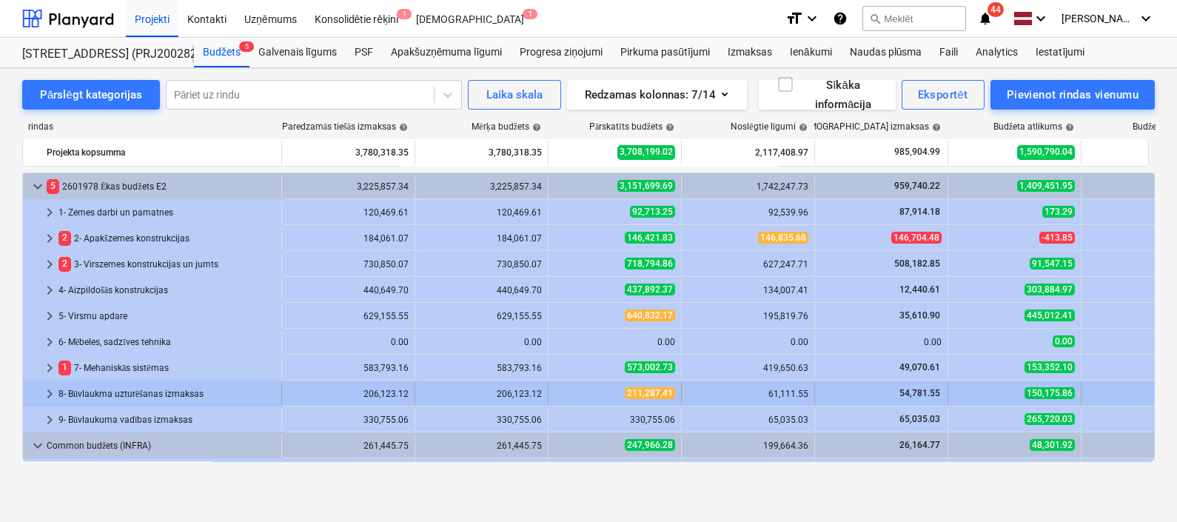
scroll to position [52, 0]
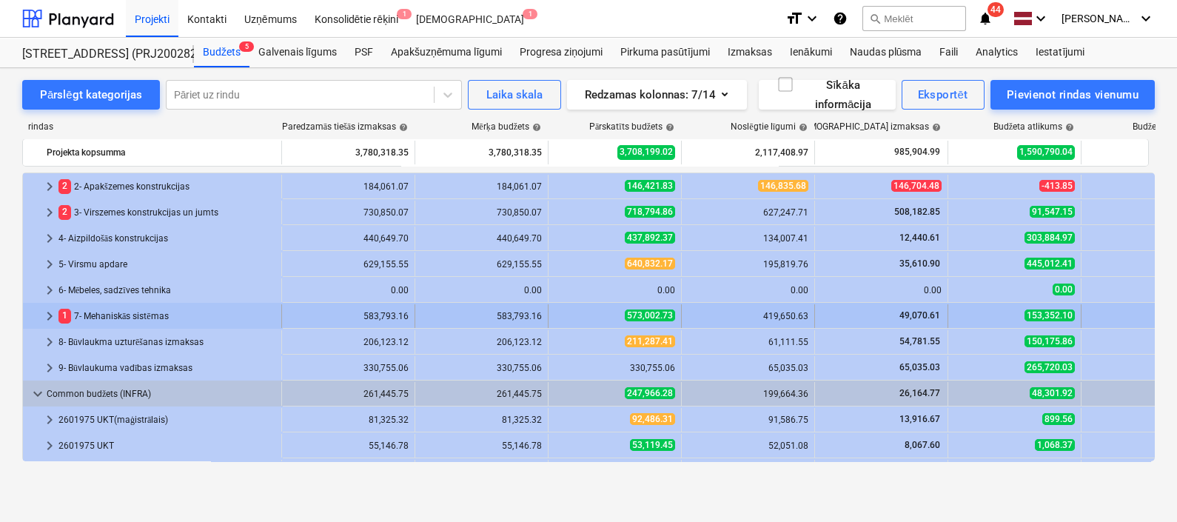
click at [46, 315] on span "keyboard_arrow_right" at bounding box center [50, 316] width 18 height 18
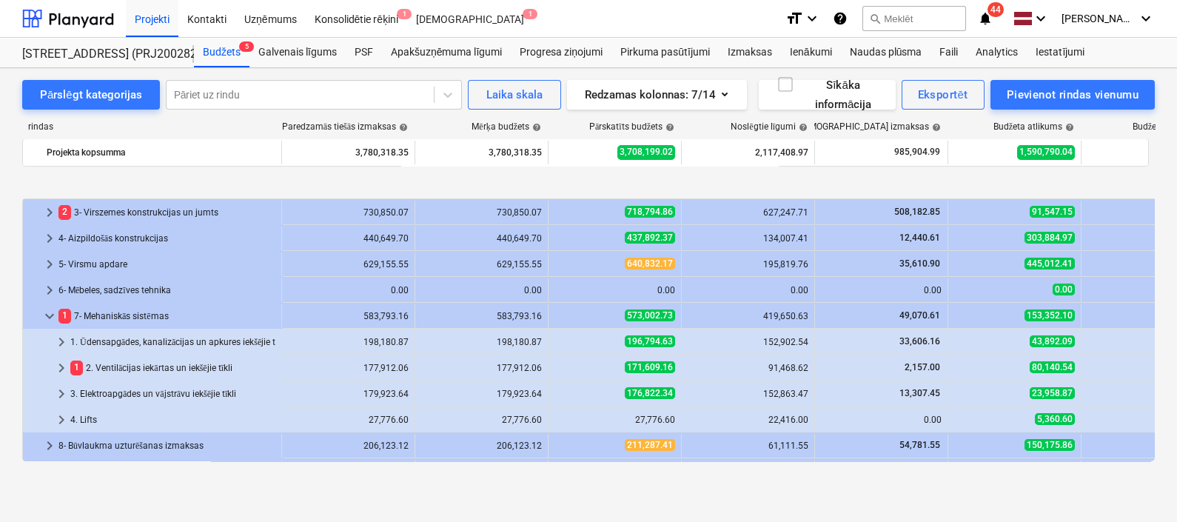
scroll to position [144, 0]
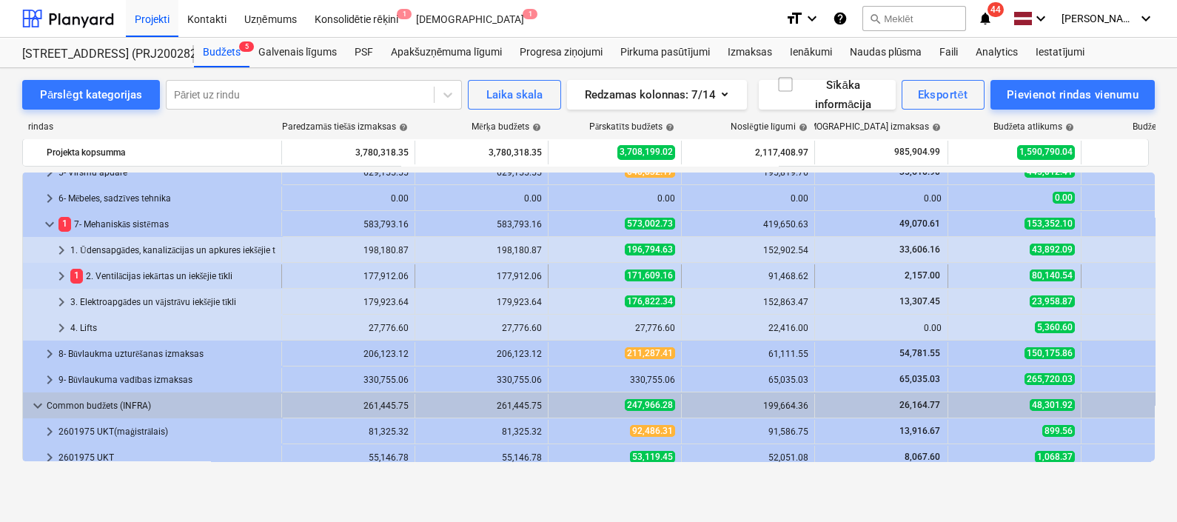
click at [58, 275] on span "keyboard_arrow_right" at bounding box center [62, 276] width 18 height 18
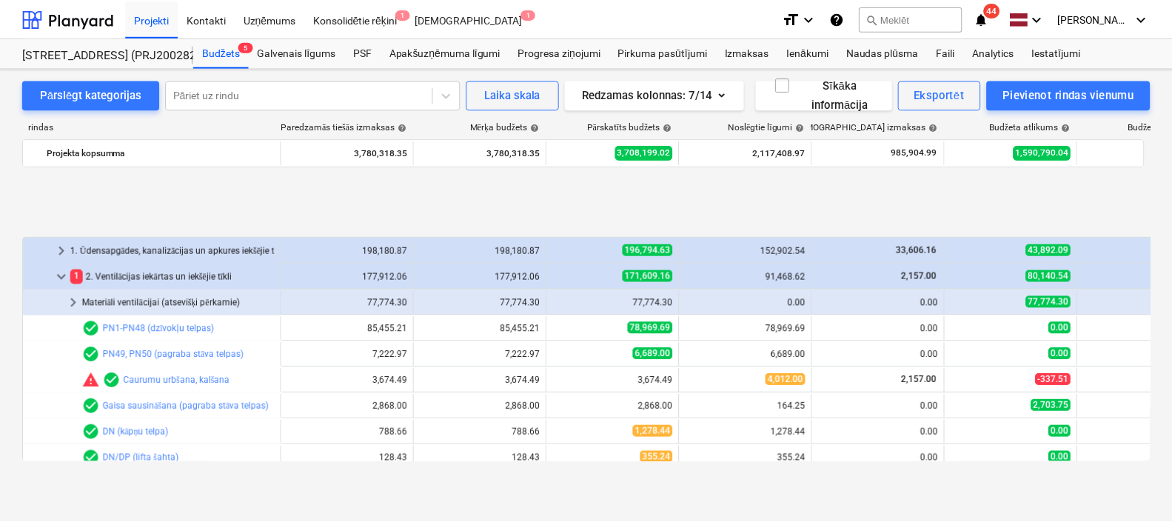
scroll to position [237, 0]
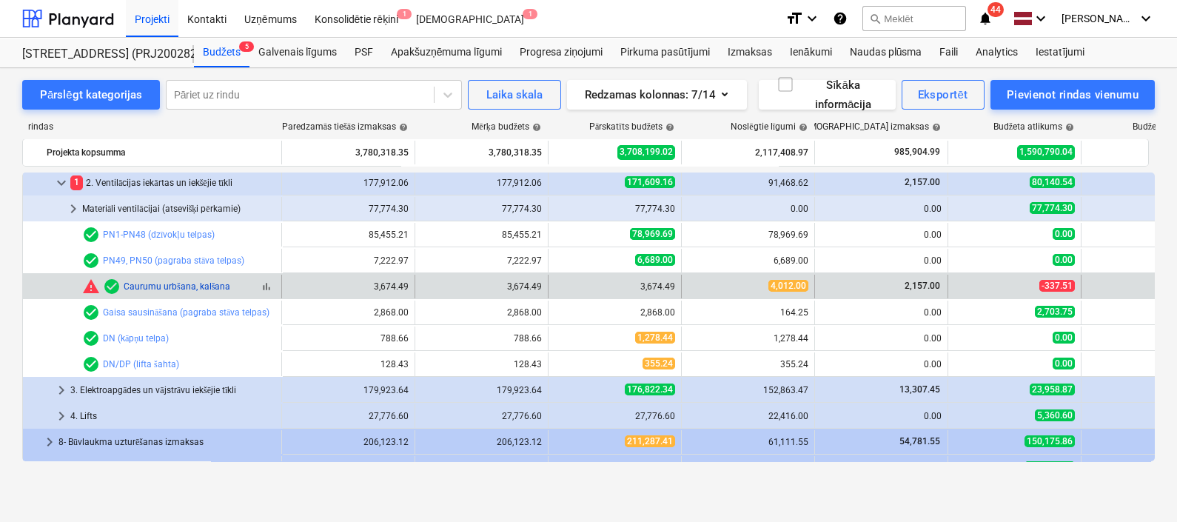
click at [156, 285] on link "Caurumu urbšana, kalšana" at bounding box center [177, 286] width 107 height 10
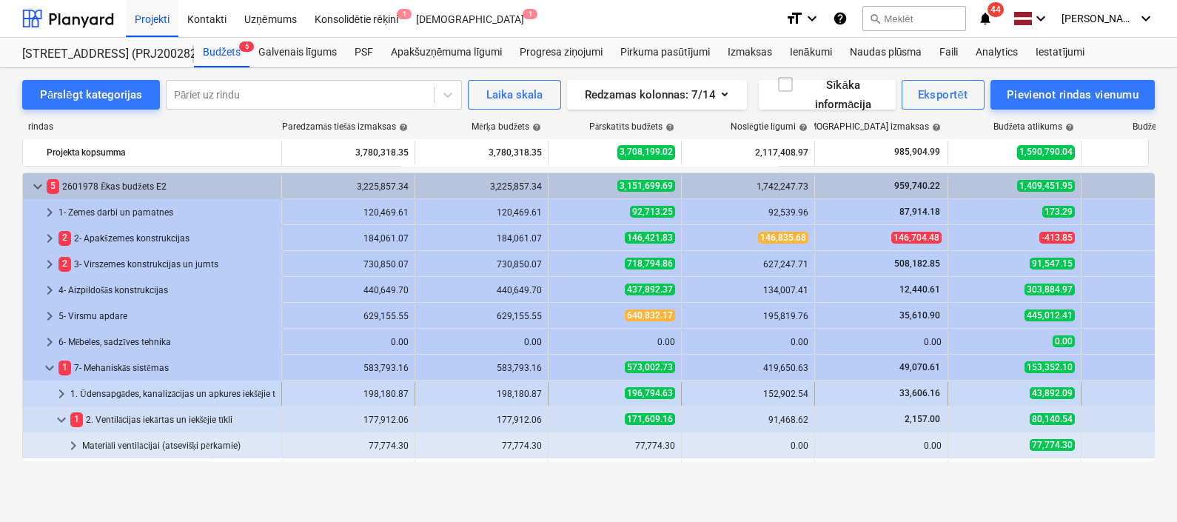
scroll to position [52, 0]
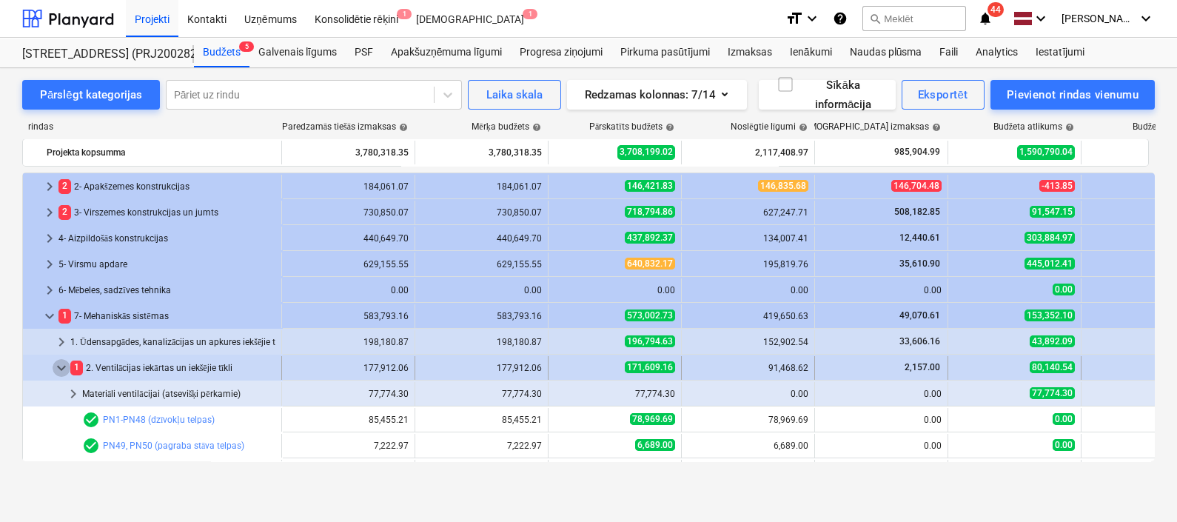
click at [56, 366] on span "keyboard_arrow_down" at bounding box center [62, 368] width 18 height 18
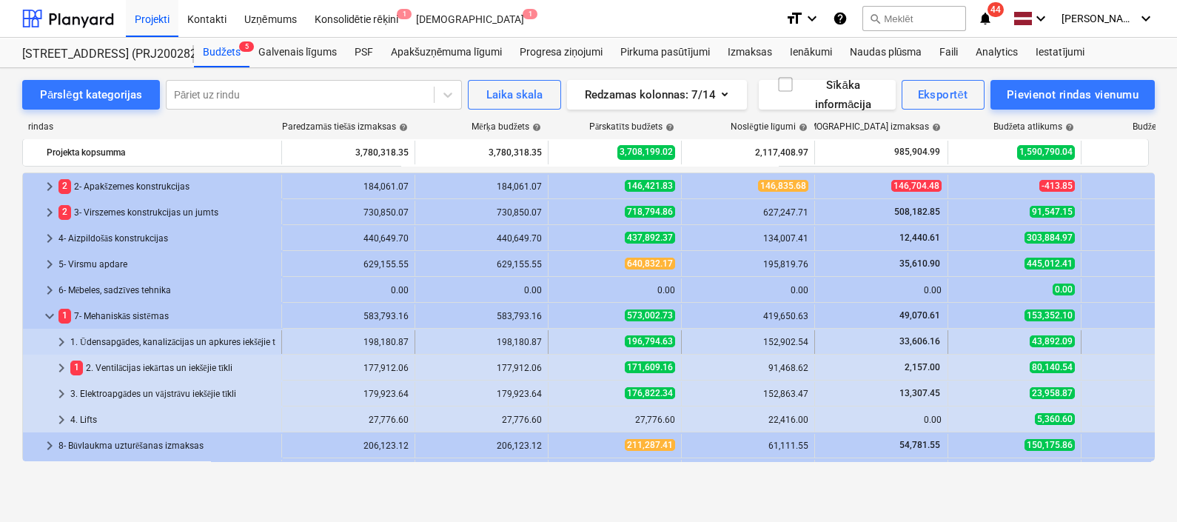
click at [61, 337] on span "keyboard_arrow_right" at bounding box center [62, 342] width 18 height 18
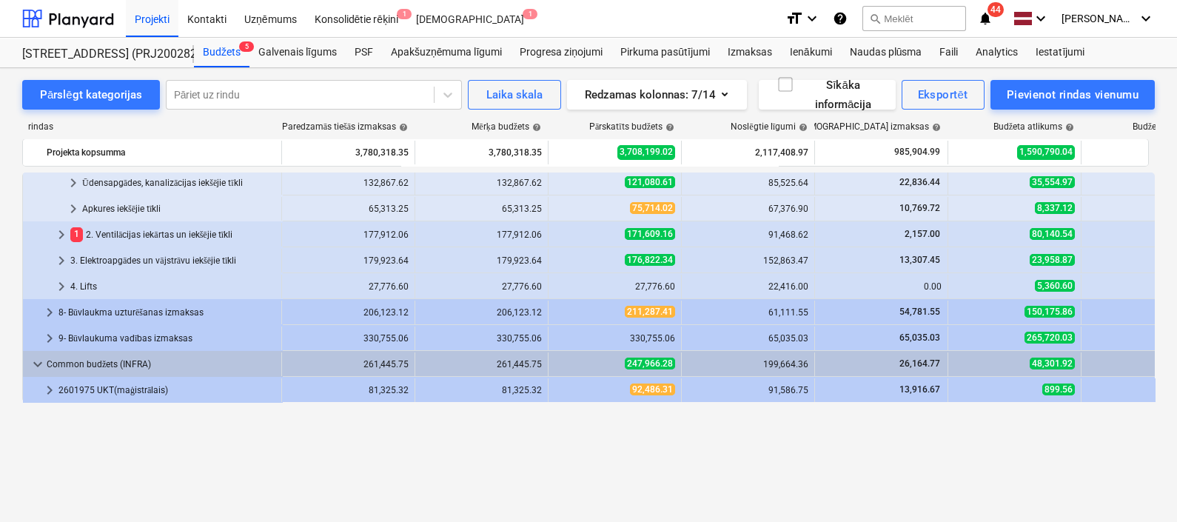
scroll to position [144, 0]
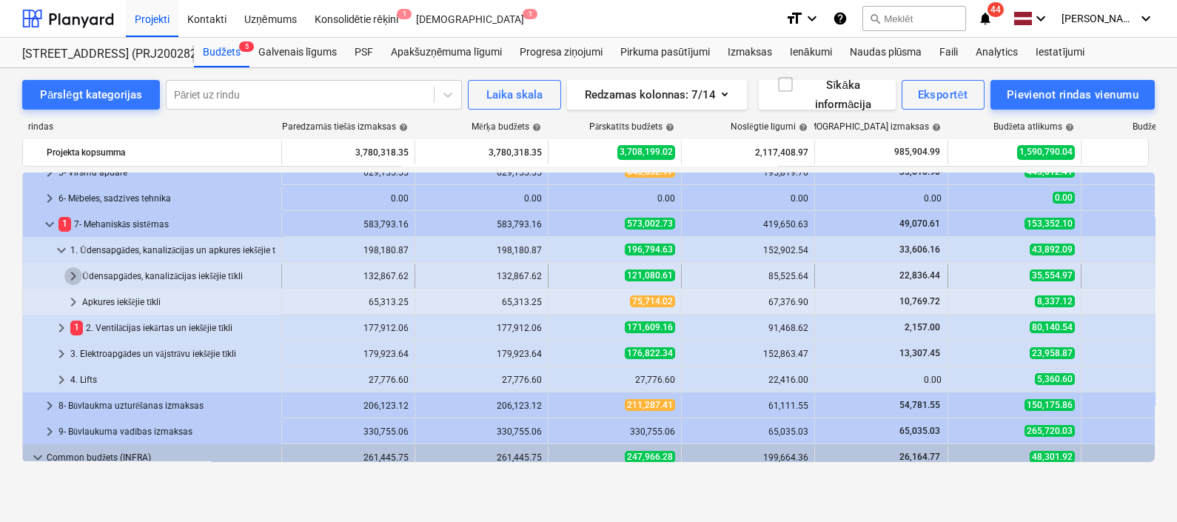
click at [78, 279] on span "keyboard_arrow_right" at bounding box center [73, 276] width 18 height 18
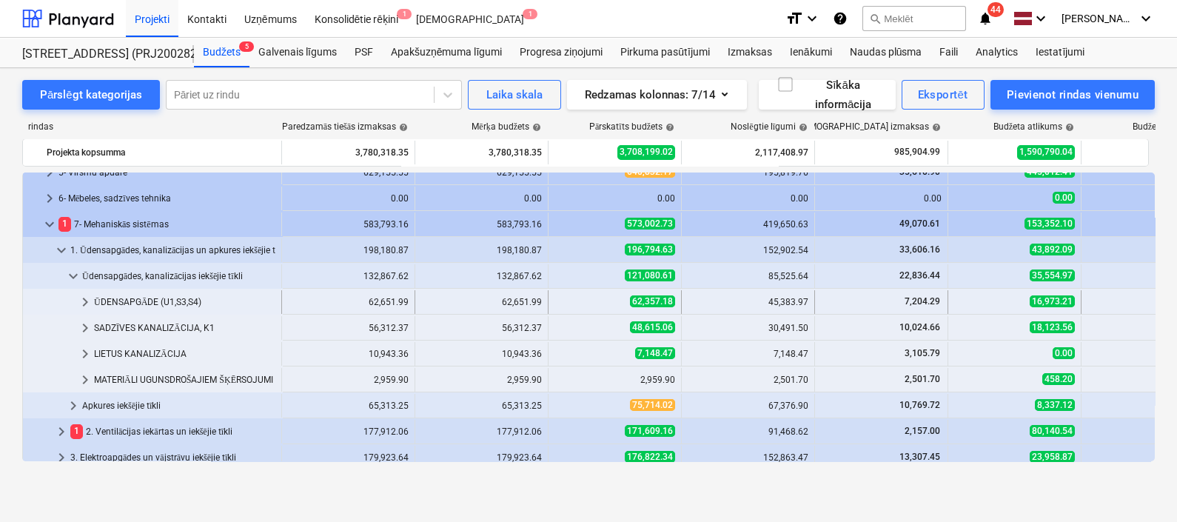
click at [84, 310] on div "keyboard_arrow_right" at bounding box center [85, 302] width 18 height 24
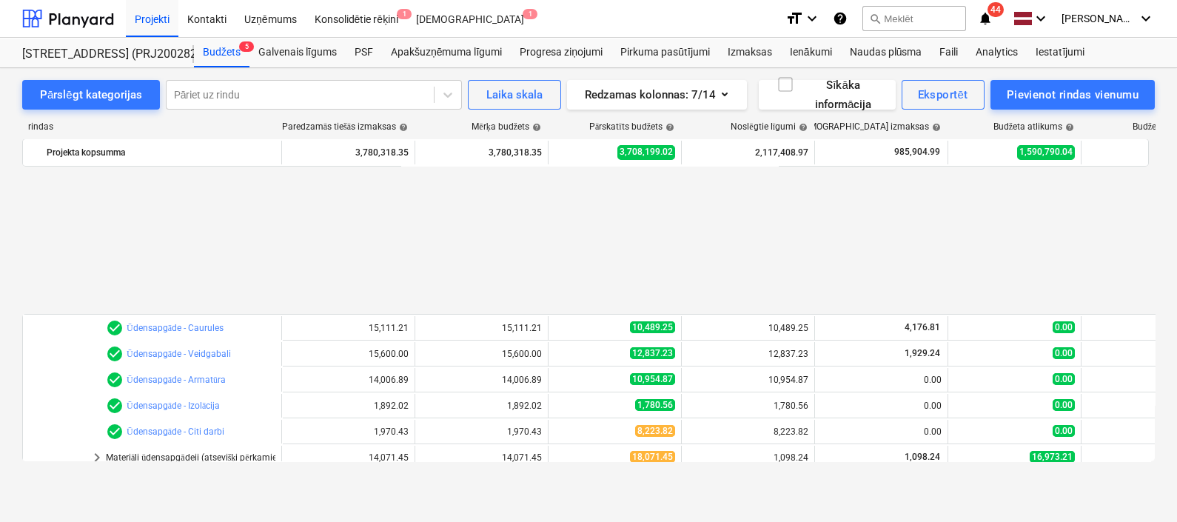
scroll to position [329, 0]
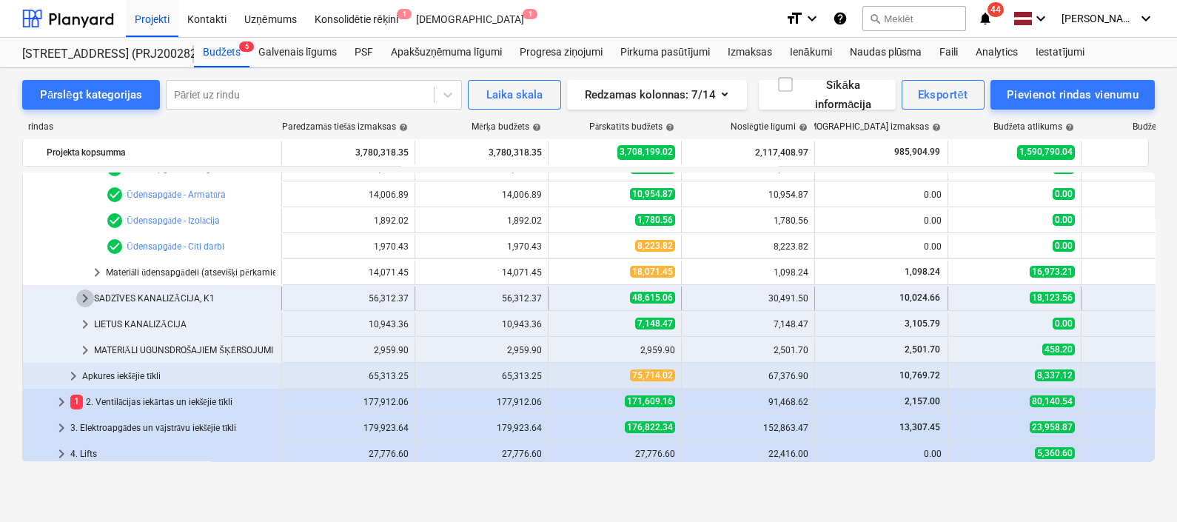
click at [85, 298] on span "keyboard_arrow_right" at bounding box center [85, 298] width 18 height 18
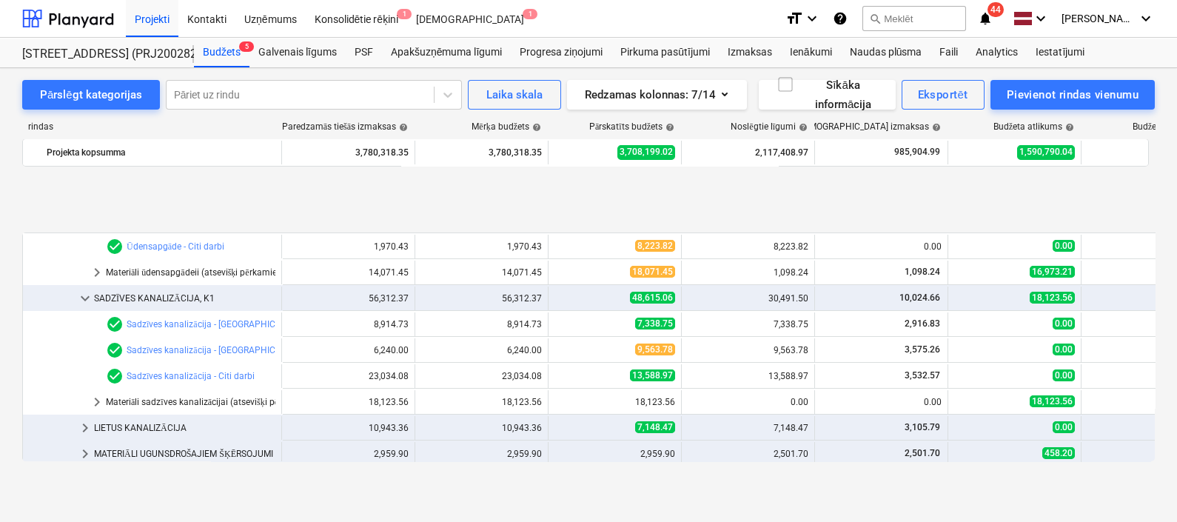
scroll to position [422, 0]
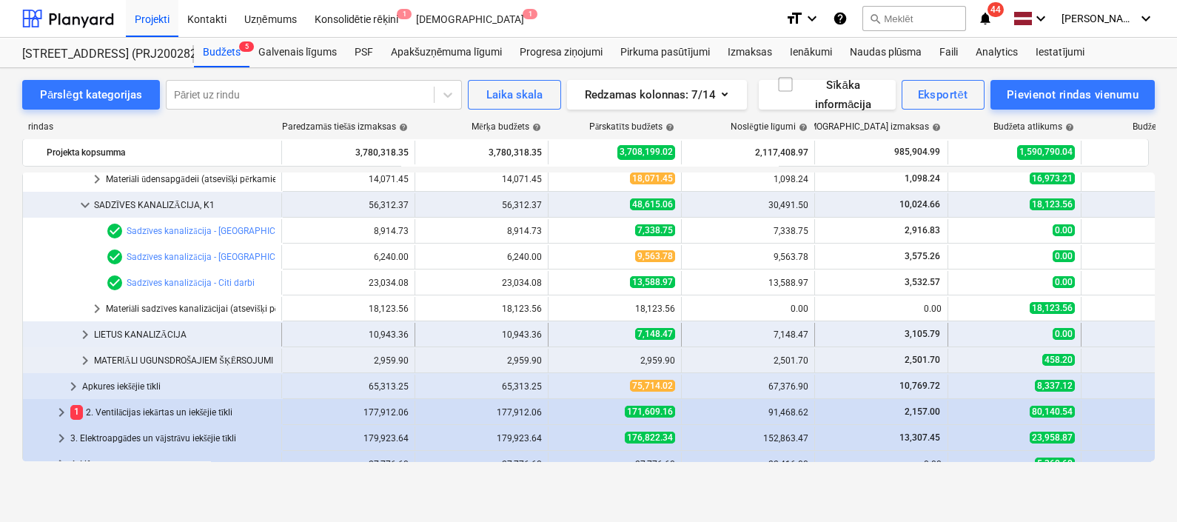
click at [81, 327] on span "keyboard_arrow_right" at bounding box center [85, 335] width 18 height 18
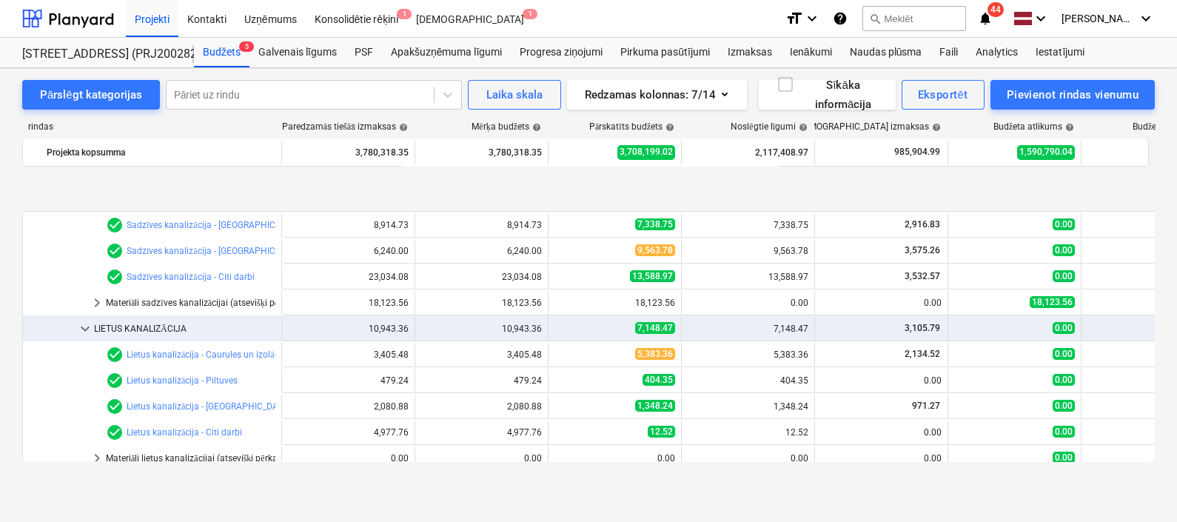
scroll to position [514, 0]
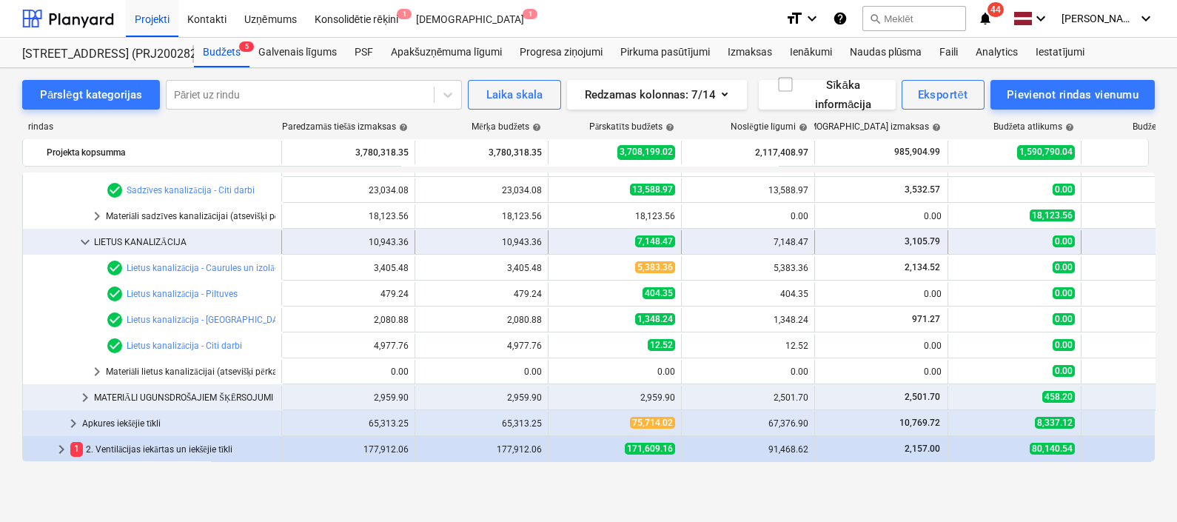
click at [84, 237] on span "keyboard_arrow_down" at bounding box center [85, 242] width 18 height 18
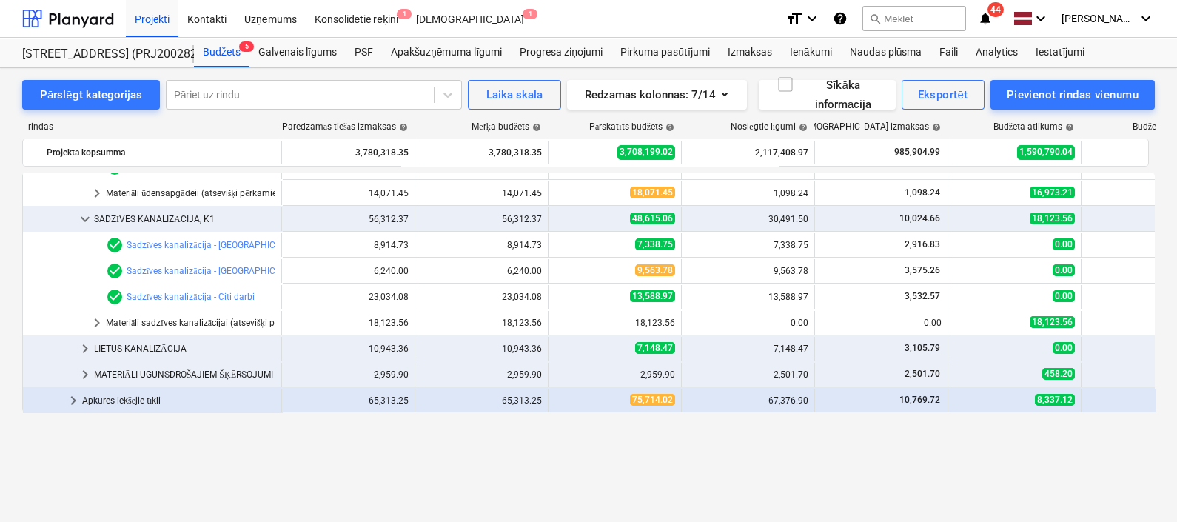
scroll to position [329, 0]
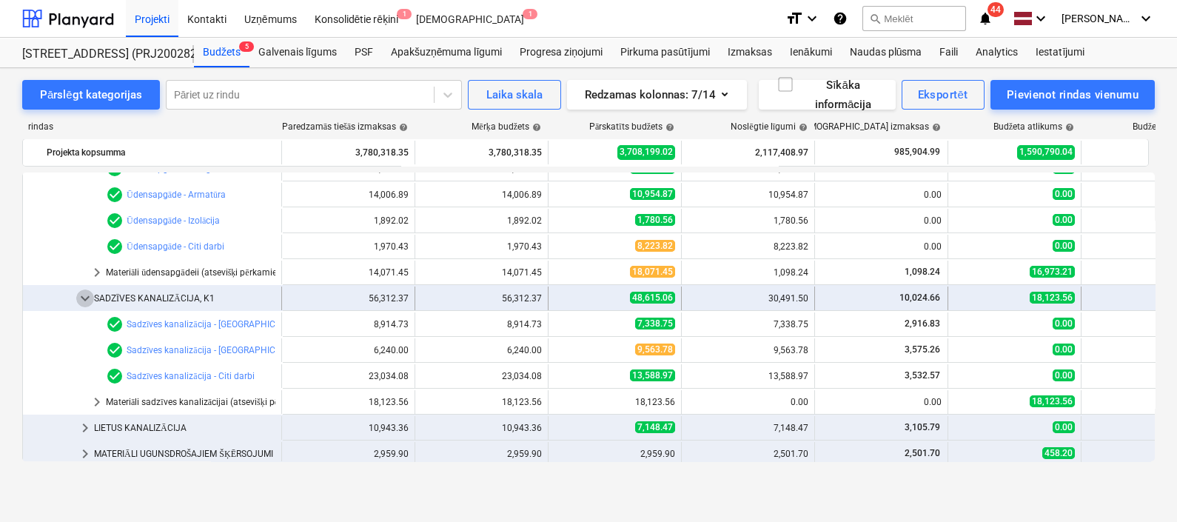
click at [85, 290] on span "keyboard_arrow_down" at bounding box center [85, 298] width 18 height 18
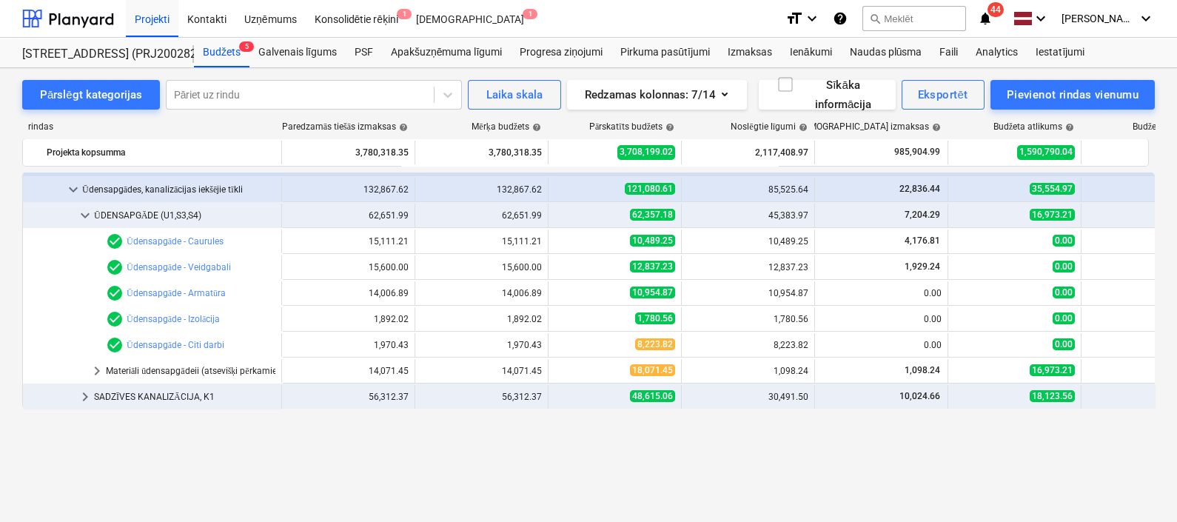
scroll to position [144, 0]
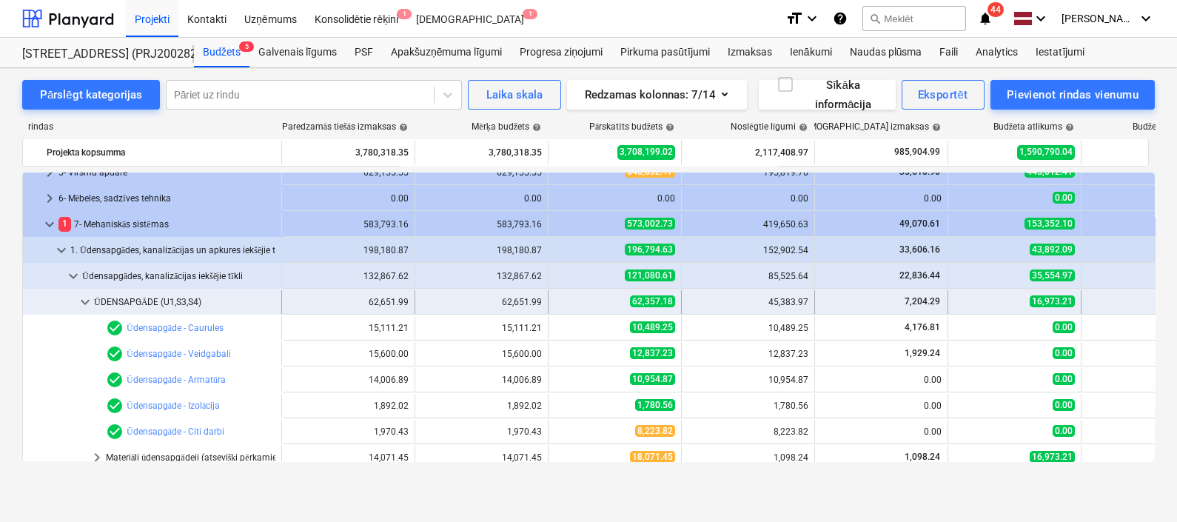
click at [87, 296] on span "keyboard_arrow_down" at bounding box center [85, 302] width 18 height 18
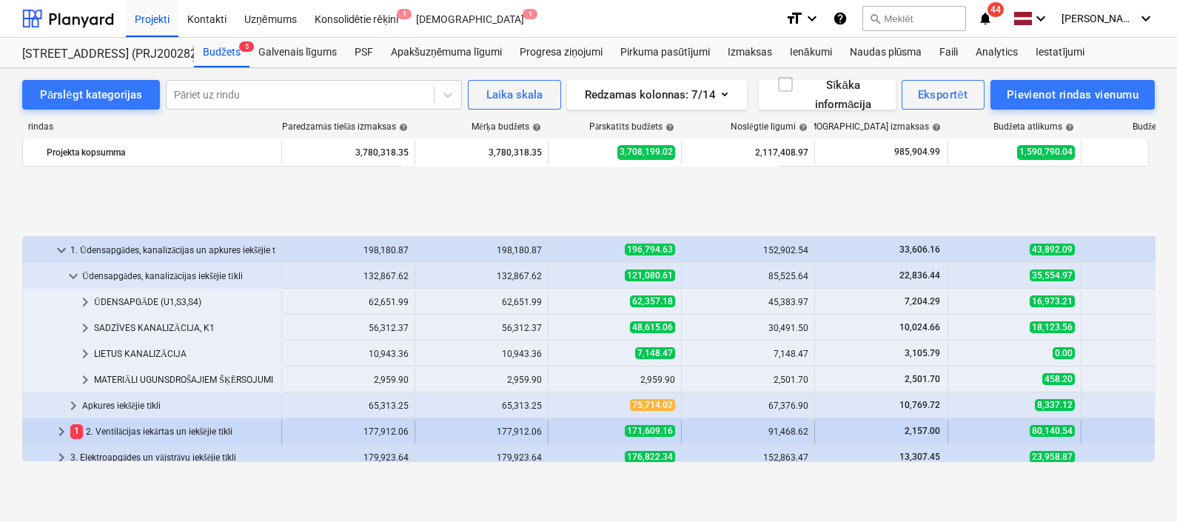
scroll to position [237, 0]
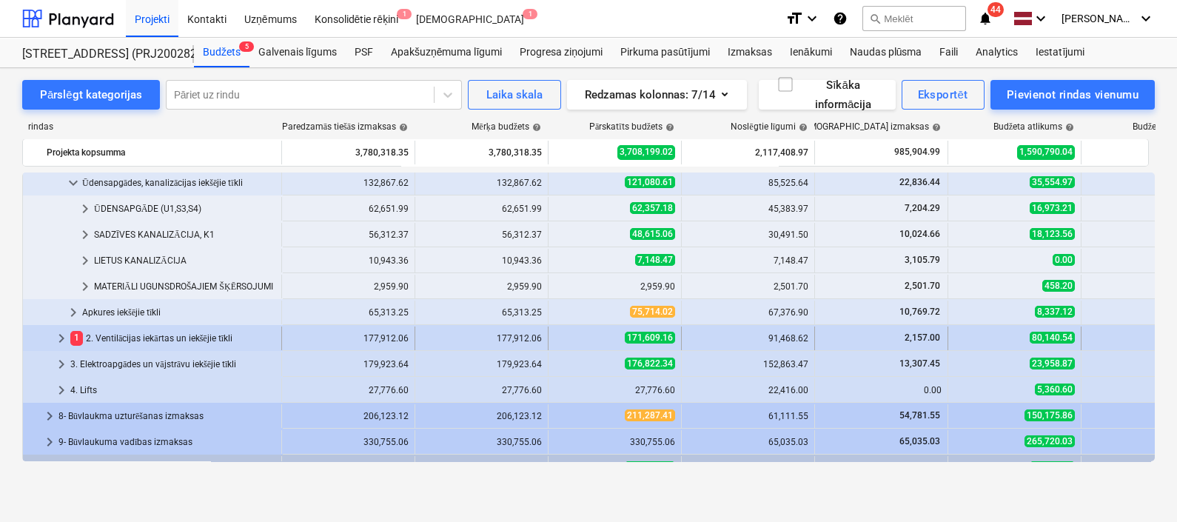
click at [67, 336] on span "keyboard_arrow_right" at bounding box center [62, 338] width 18 height 18
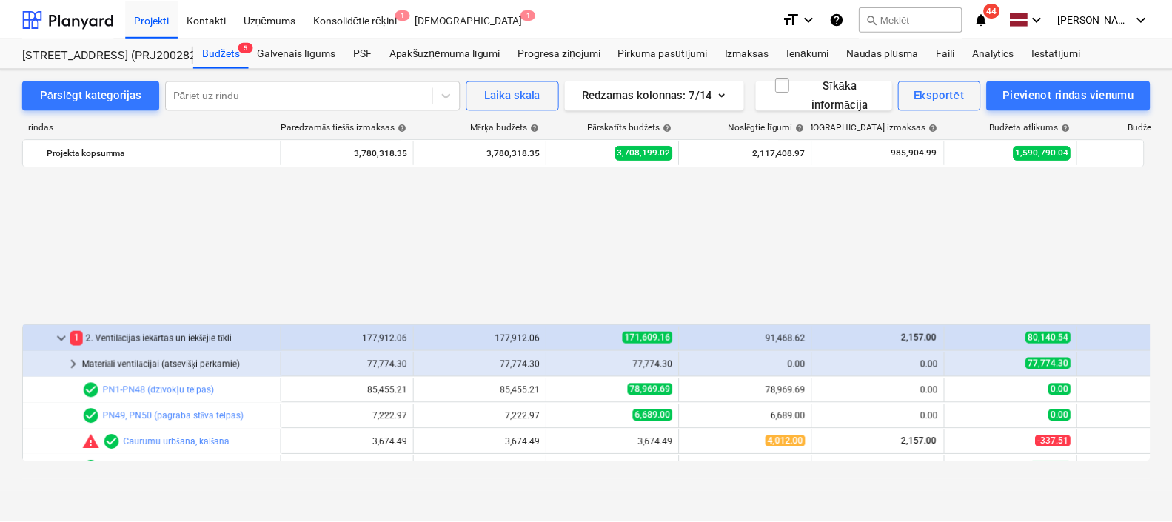
scroll to position [422, 0]
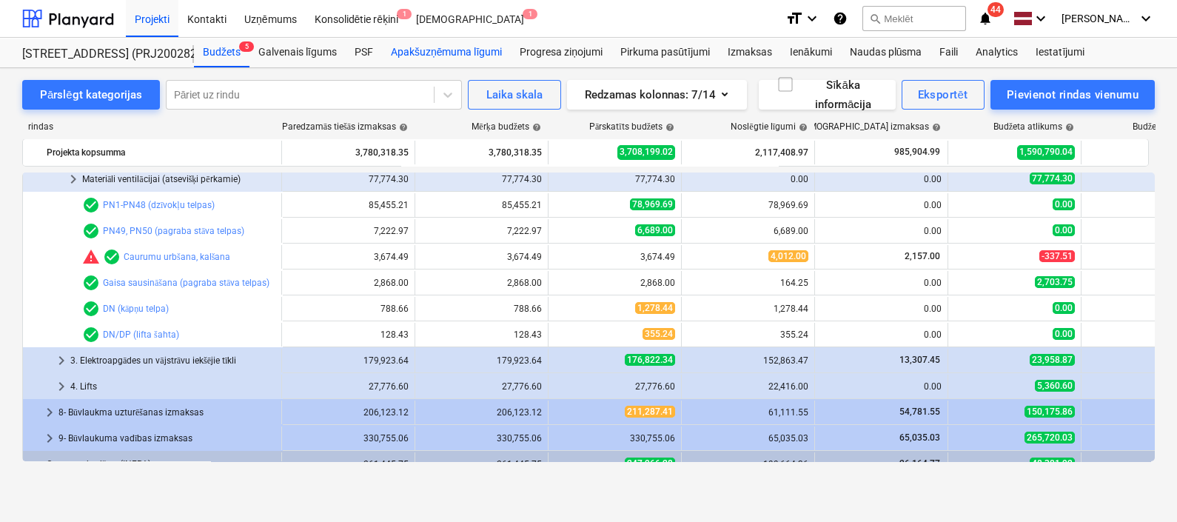
click at [444, 53] on div "Apakšuzņēmuma līgumi" at bounding box center [446, 53] width 129 height 30
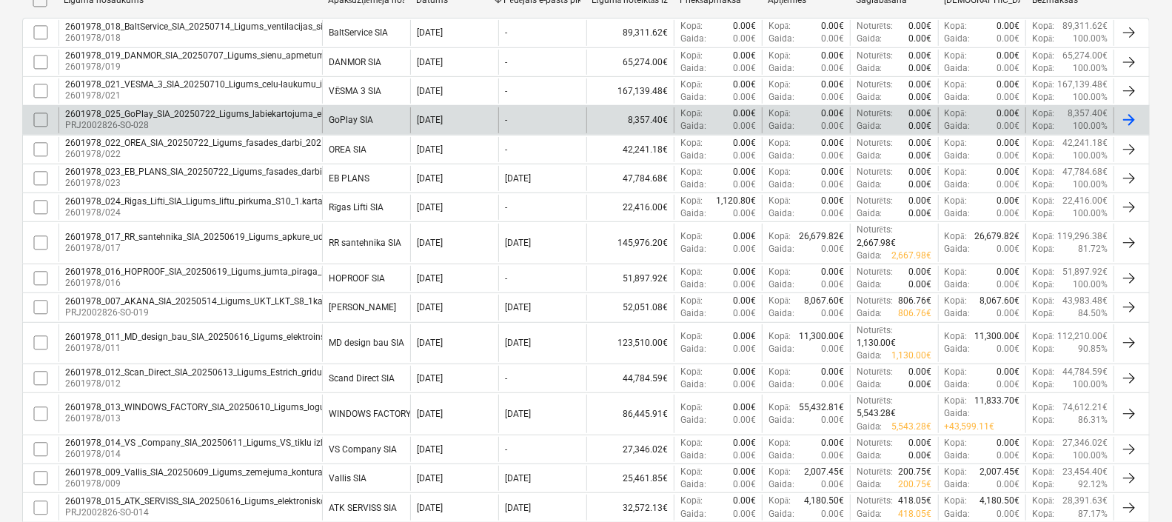
scroll to position [278, 0]
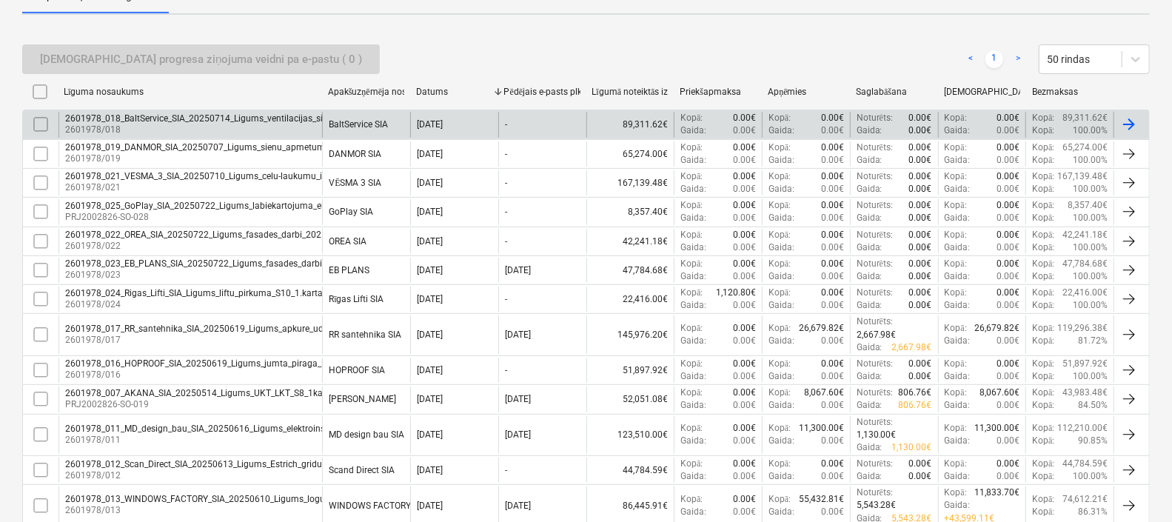
click at [226, 115] on div "2601978_018_BaltService_SIA_20250714_Ligums_ventilacijas_sistemu_izbuve_2025-2_…" at bounding box center [273, 118] width 416 height 10
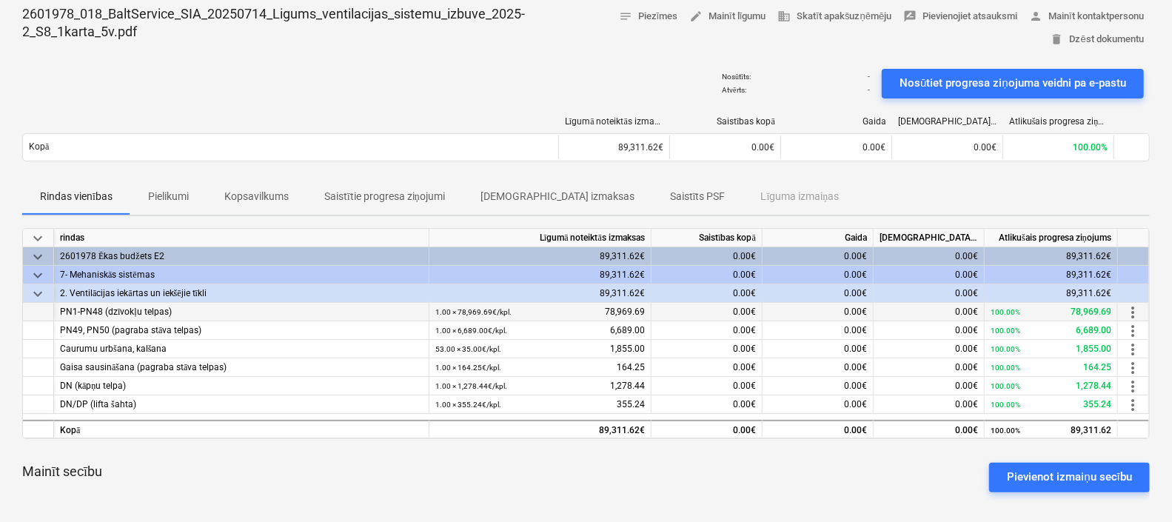
scroll to position [184, 0]
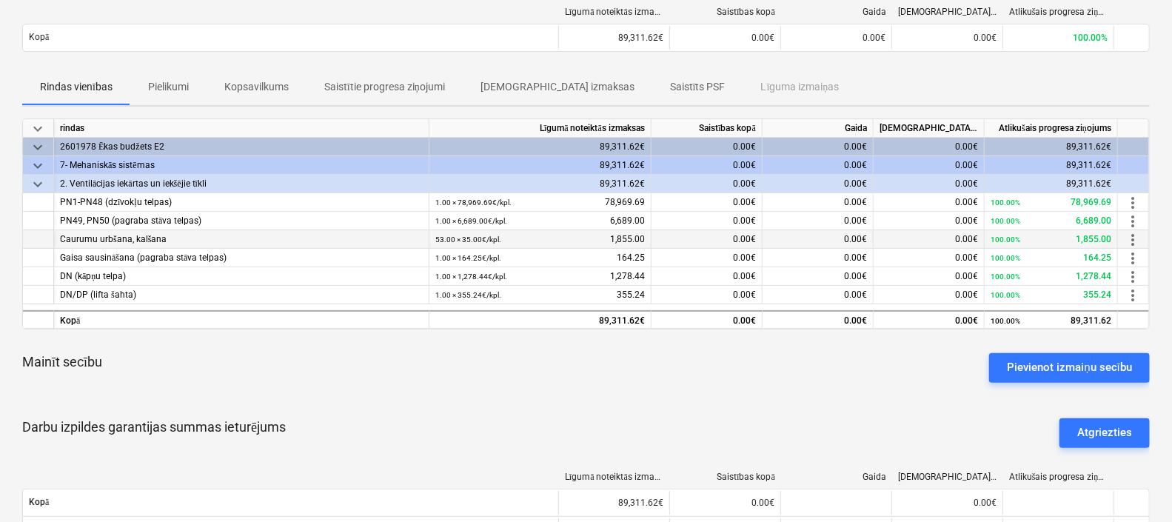
click at [1136, 238] on span "more_vert" at bounding box center [1133, 239] width 18 height 18
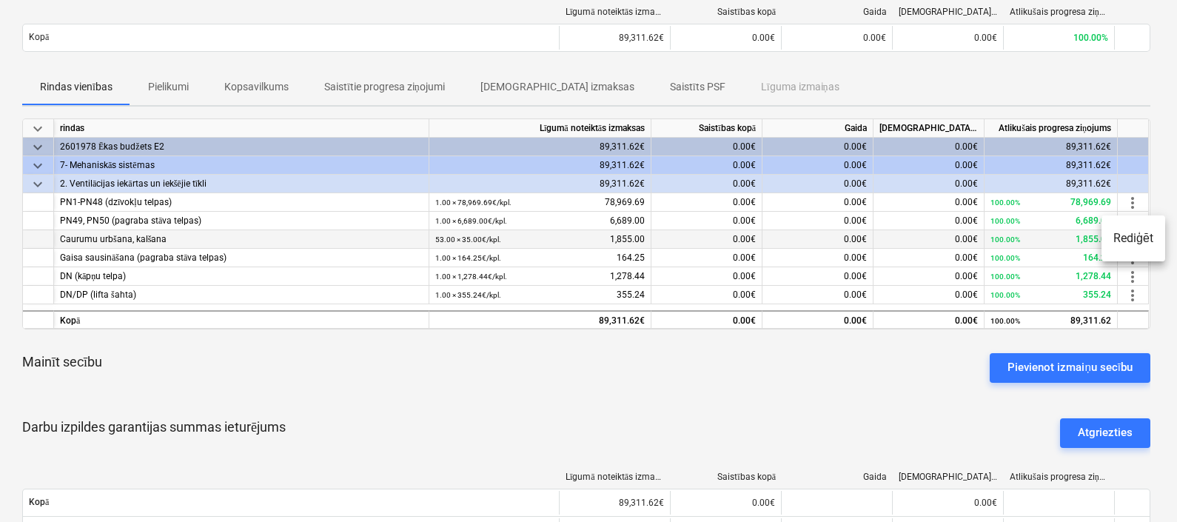
click at [1136, 238] on li "Rediģēt" at bounding box center [1133, 238] width 64 height 34
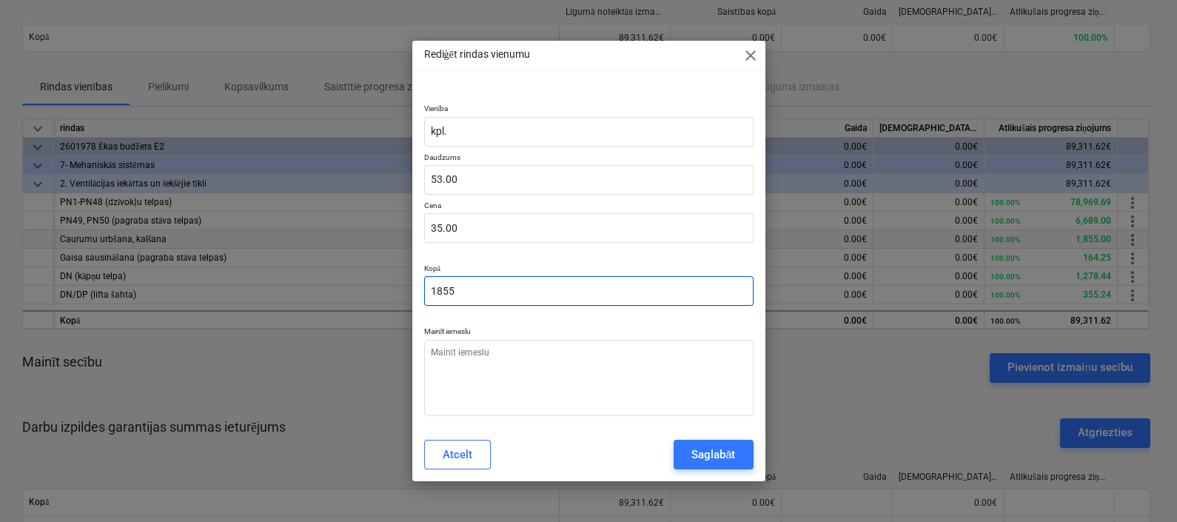
drag, startPoint x: 486, startPoint y: 292, endPoint x: 403, endPoint y: 292, distance: 82.9
click at [403, 292] on div "Rediģēt rindas vienumu close Vienība kpl. Daudzums 53.00 Cena 35.00 Kopā 1855 M…" at bounding box center [588, 261] width 1177 height 522
click at [625, 74] on div "Rediģēt rindas vienumu close Vienība kpl. Daudzums 53.00 Cena 0.00 Kopā 0.00 Ma…" at bounding box center [588, 261] width 353 height 440
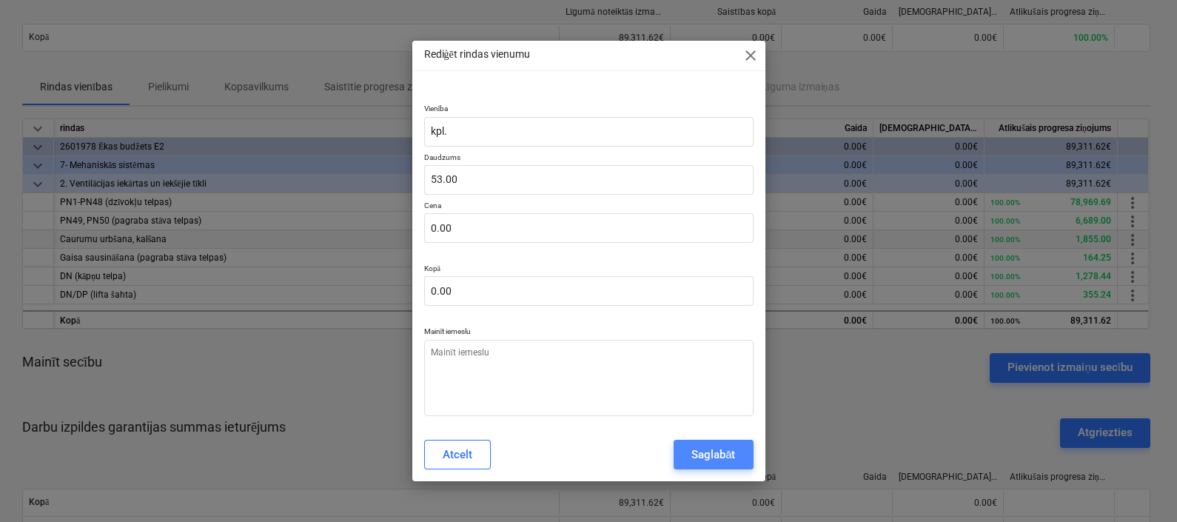
click at [714, 455] on div "Saglabāt" at bounding box center [713, 454] width 44 height 19
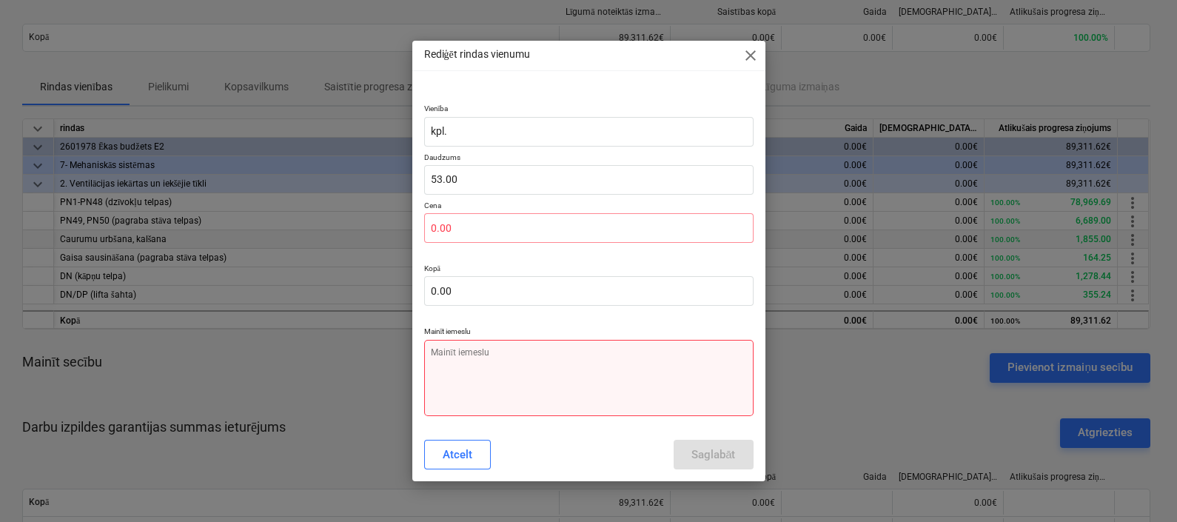
click at [432, 346] on textarea at bounding box center [588, 378] width 329 height 76
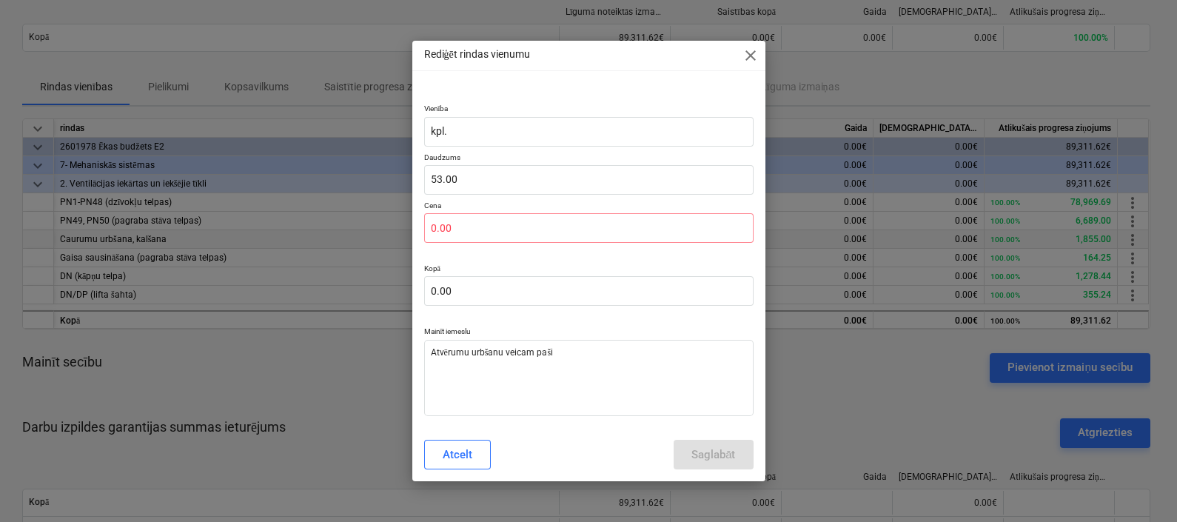
click at [611, 446] on div "Atcelt Saglabāt" at bounding box center [588, 455] width 329 height 30
click at [481, 234] on input "text" at bounding box center [588, 228] width 329 height 30
click at [562, 300] on input "text" at bounding box center [588, 291] width 329 height 30
click at [593, 329] on p "Mainīt iemeslu" at bounding box center [588, 332] width 329 height 13
click at [489, 263] on div at bounding box center [588, 261] width 329 height 6
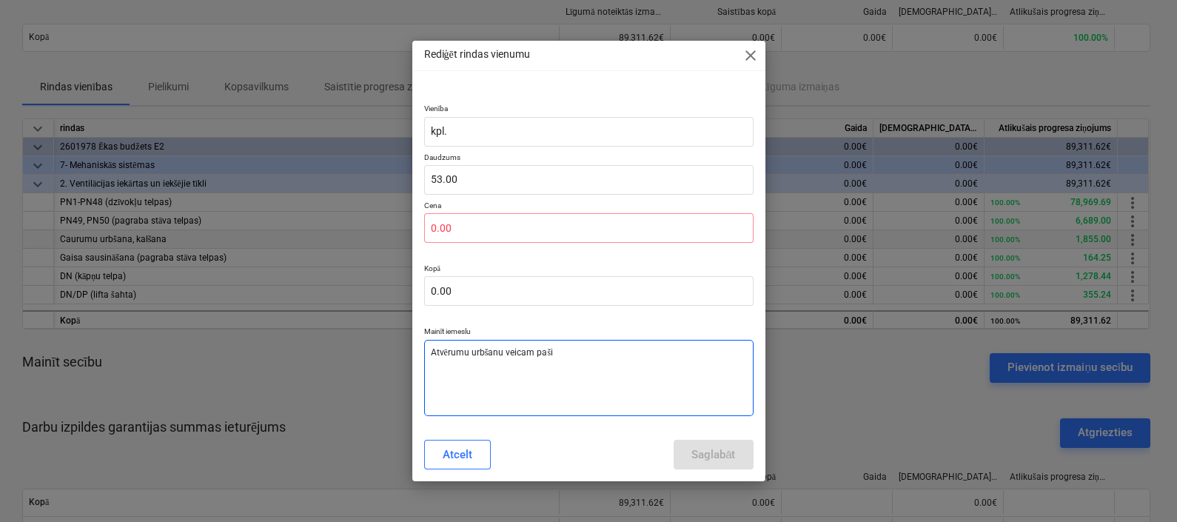
click at [550, 363] on textarea "Atvērumu urbšanu veicam paši" at bounding box center [588, 378] width 329 height 76
click at [491, 232] on input "text" at bounding box center [588, 228] width 329 height 30
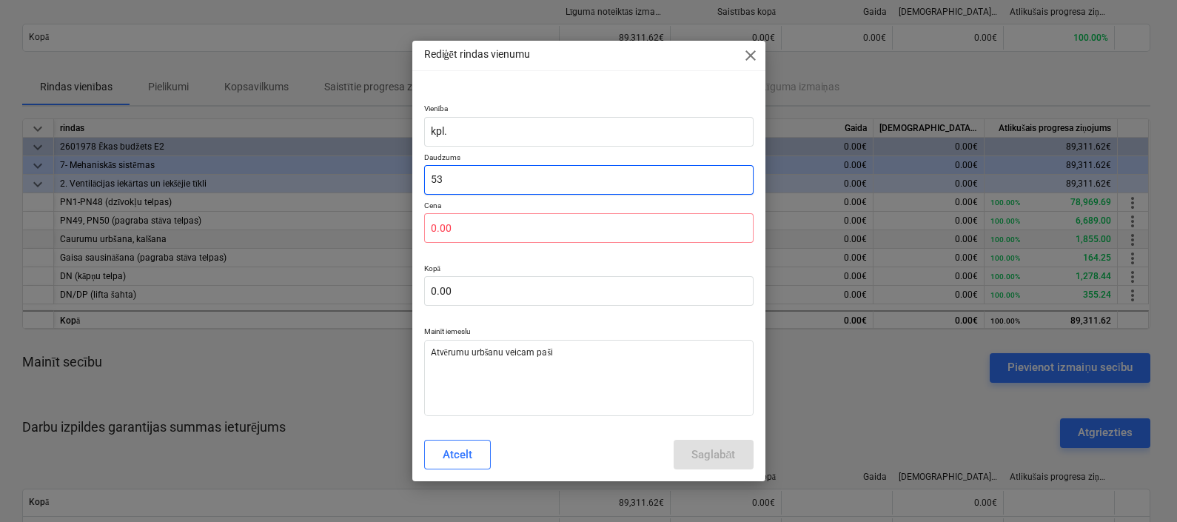
click at [489, 181] on input "53" at bounding box center [588, 180] width 329 height 30
drag, startPoint x: 489, startPoint y: 181, endPoint x: 400, endPoint y: 185, distance: 89.6
click at [400, 185] on div "Rediģēt rindas vienumu close Vienība kpl. Daudzums 53 Cena 0.00 Kopā 0.00 Mainī…" at bounding box center [588, 261] width 1177 height 522
click at [512, 228] on input "text" at bounding box center [588, 228] width 329 height 30
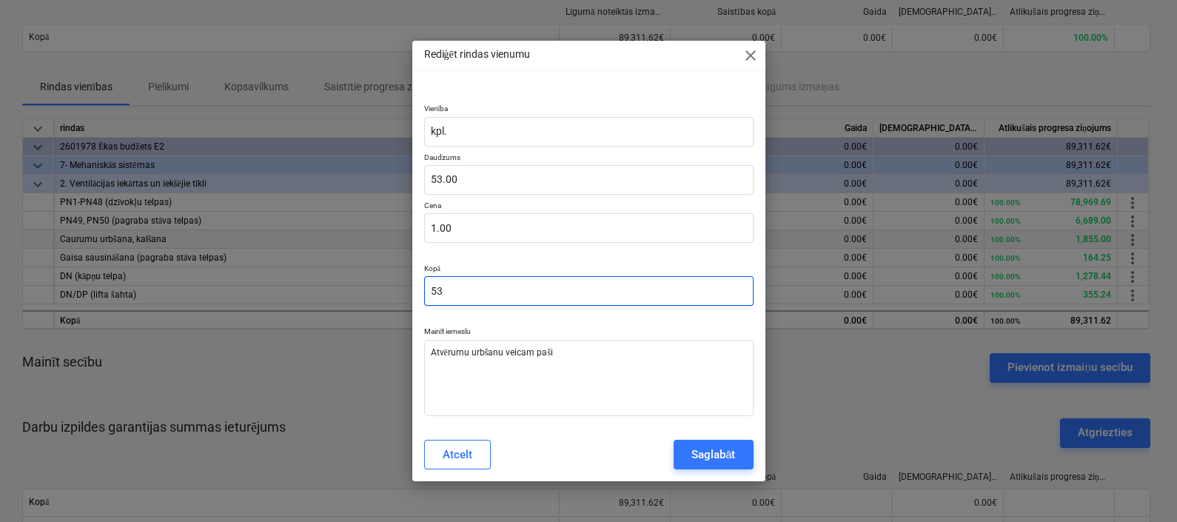
drag, startPoint x: 506, startPoint y: 286, endPoint x: 376, endPoint y: 286, distance: 129.5
click at [376, 286] on div "Rediģēt rindas vienumu close Vienība kpl. Daudzums 53.00 Cena 1.00 Kopā 53 Main…" at bounding box center [588, 261] width 1177 height 522
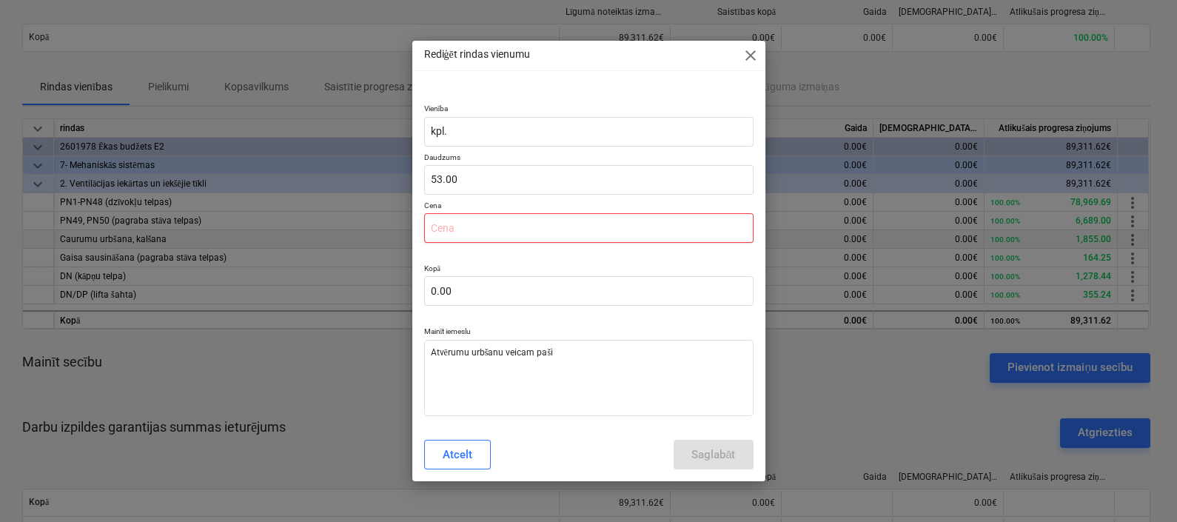
click at [477, 230] on input "text" at bounding box center [588, 228] width 329 height 30
drag, startPoint x: 482, startPoint y: 181, endPoint x: 417, endPoint y: 172, distance: 65.1
click at [417, 172] on div "Vienība kpl. Daudzums 53 Cena 0.00 Kopā 0.00 Mainīt iemeslu Atvērumu urbšanu ve…" at bounding box center [588, 256] width 353 height 341
click at [485, 270] on p "Kopā" at bounding box center [588, 269] width 329 height 13
click at [473, 232] on input "text" at bounding box center [588, 228] width 329 height 30
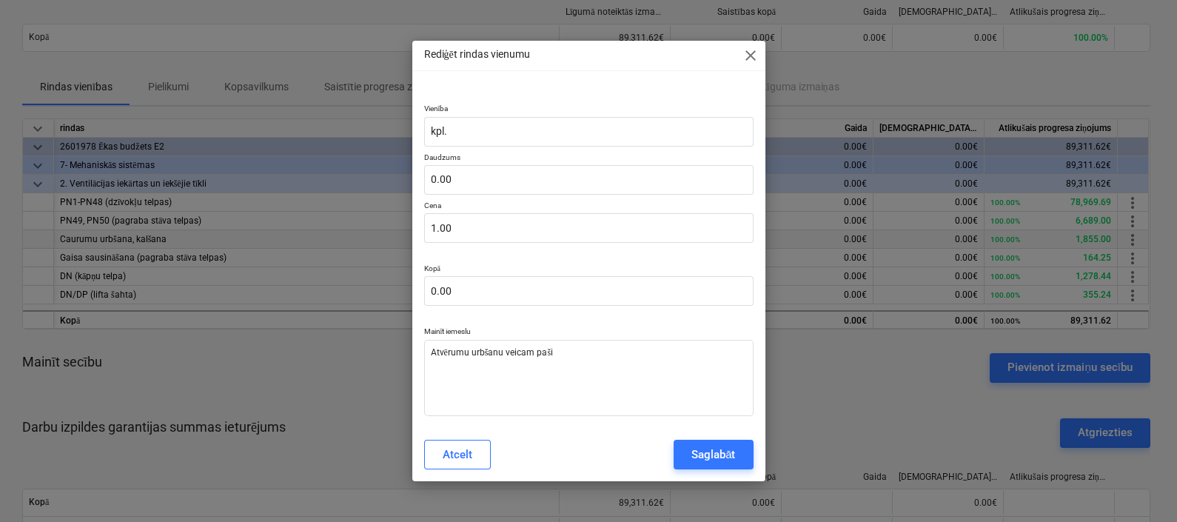
click at [541, 266] on p "Kopā" at bounding box center [588, 269] width 329 height 13
click at [514, 131] on input "kpl." at bounding box center [588, 132] width 329 height 30
click at [619, 443] on div "Atcelt Saglabāt" at bounding box center [588, 455] width 329 height 30
click at [725, 457] on div "Saglabāt" at bounding box center [713, 454] width 44 height 19
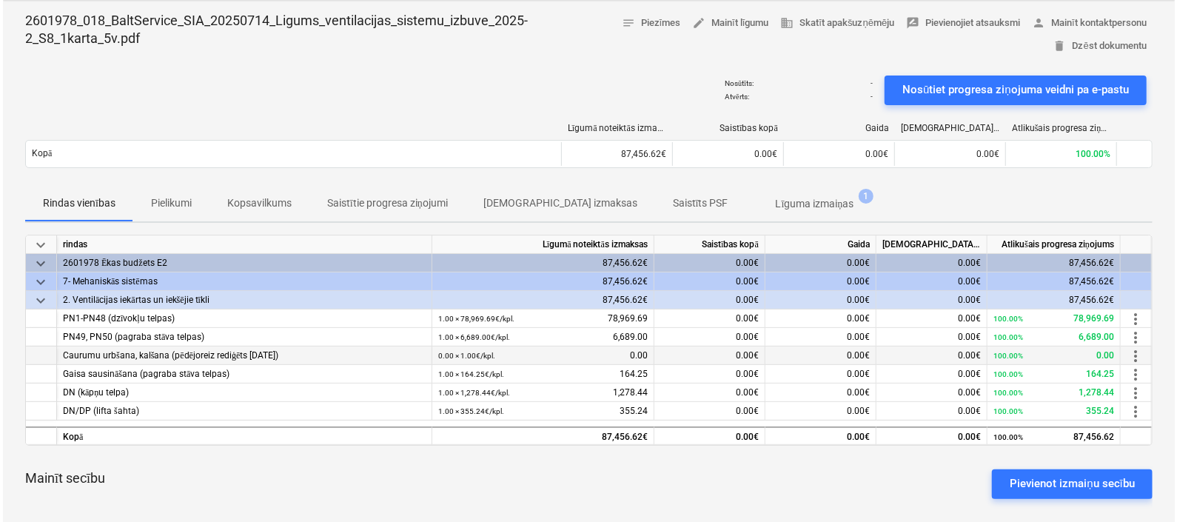
scroll to position [0, 0]
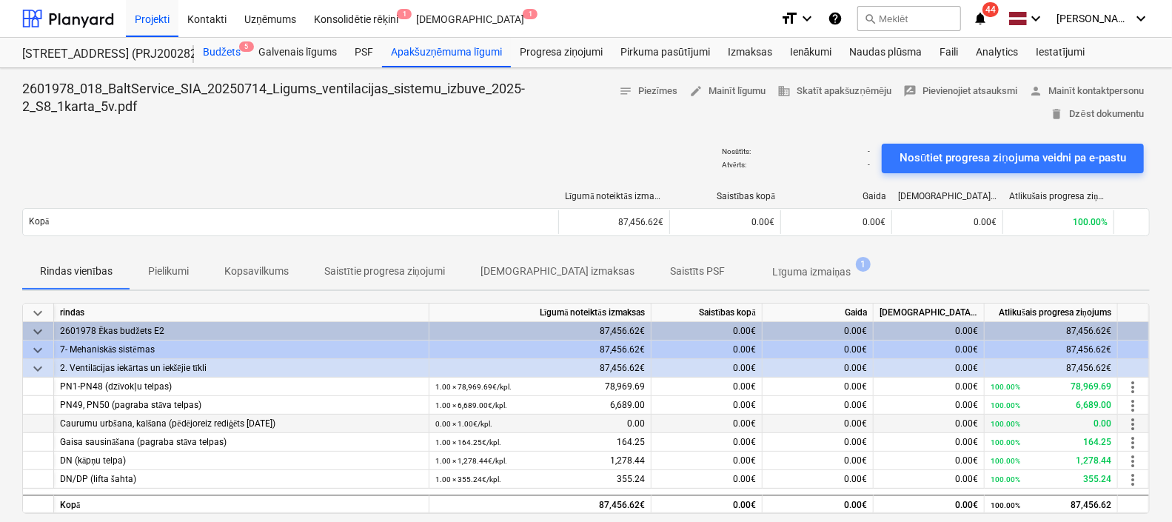
click at [218, 48] on div "Budžets 5" at bounding box center [222, 53] width 56 height 30
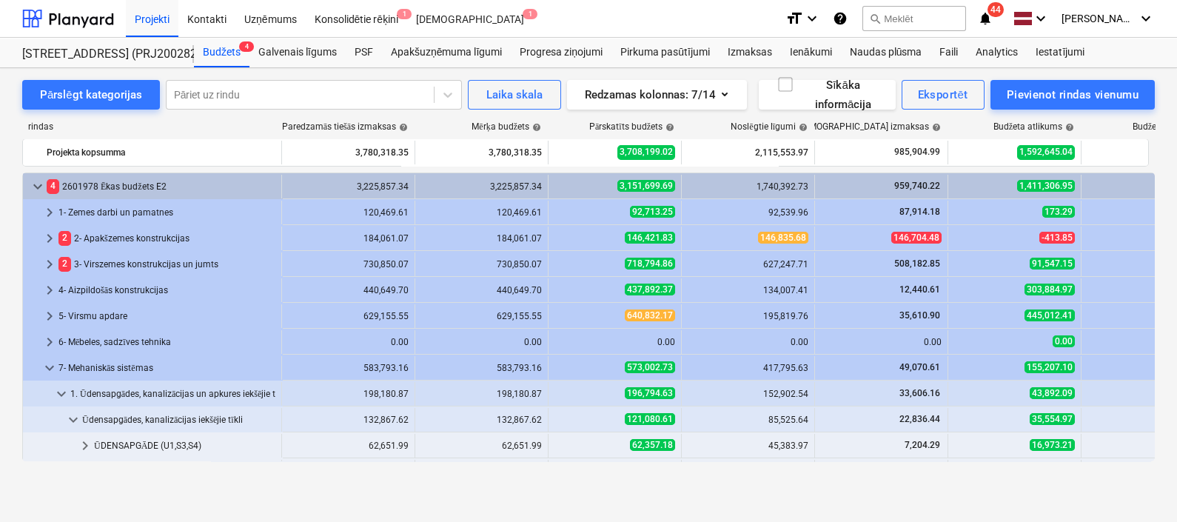
scroll to position [422, 0]
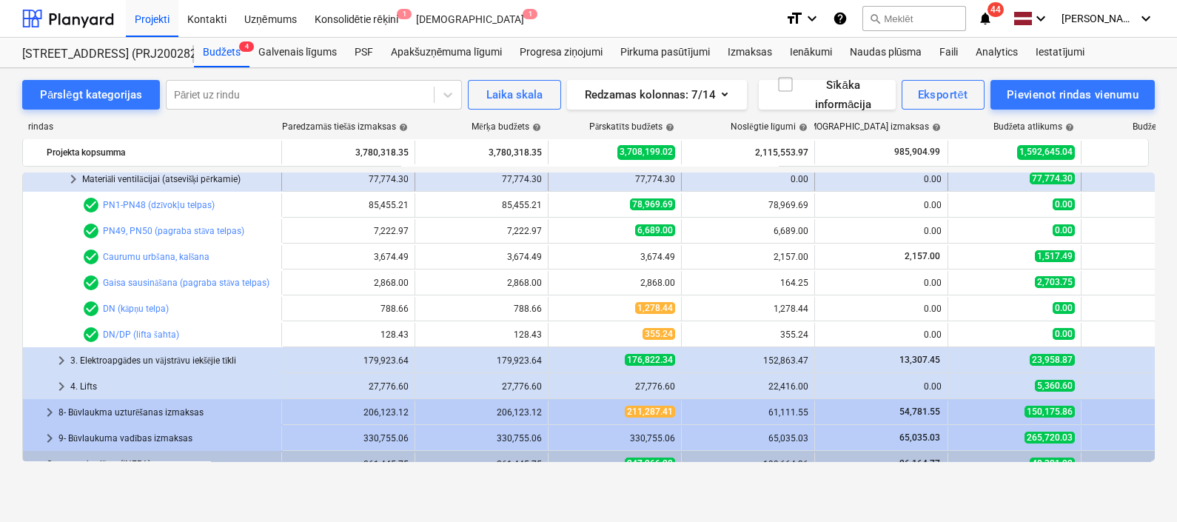
click at [74, 176] on span "keyboard_arrow_right" at bounding box center [73, 179] width 18 height 18
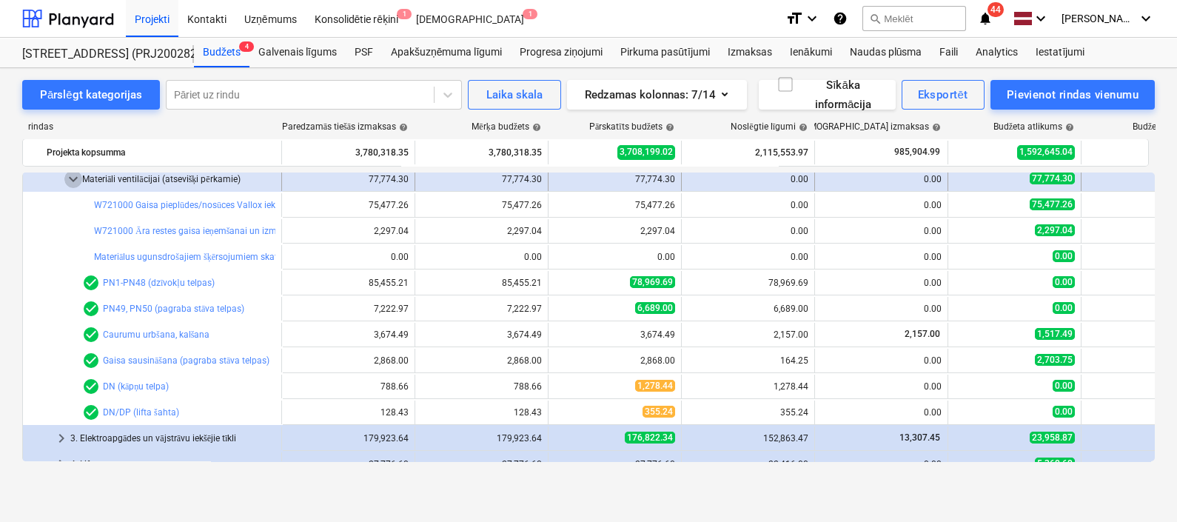
click at [78, 178] on span "keyboard_arrow_down" at bounding box center [73, 179] width 18 height 18
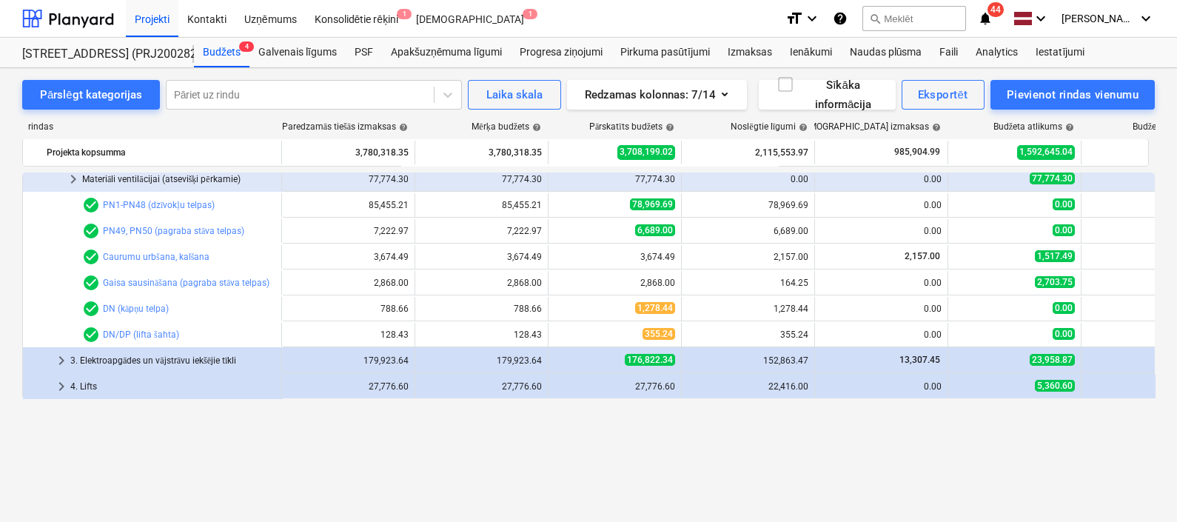
scroll to position [329, 0]
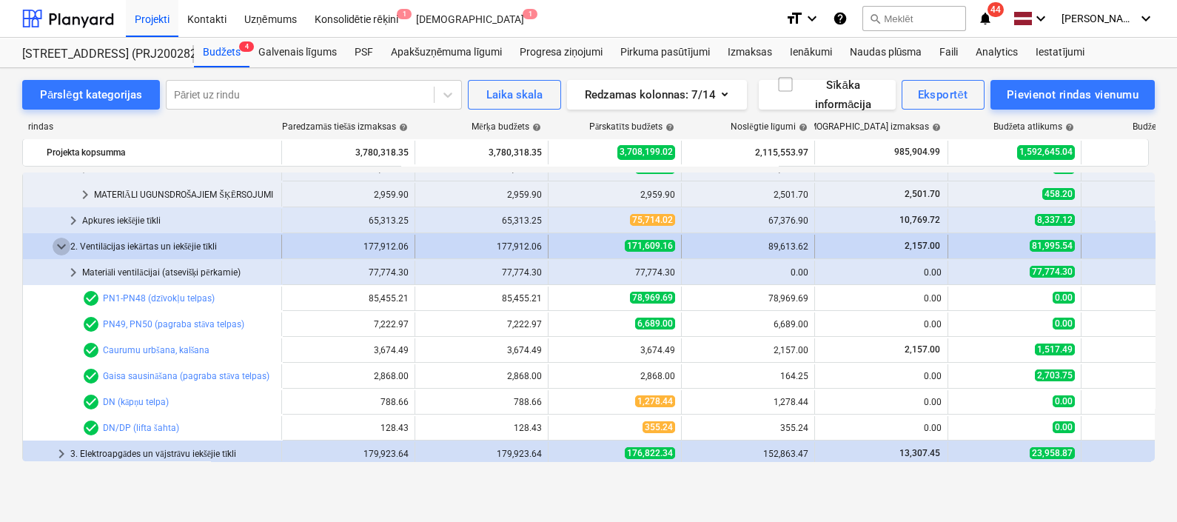
click at [61, 245] on span "keyboard_arrow_down" at bounding box center [62, 247] width 18 height 18
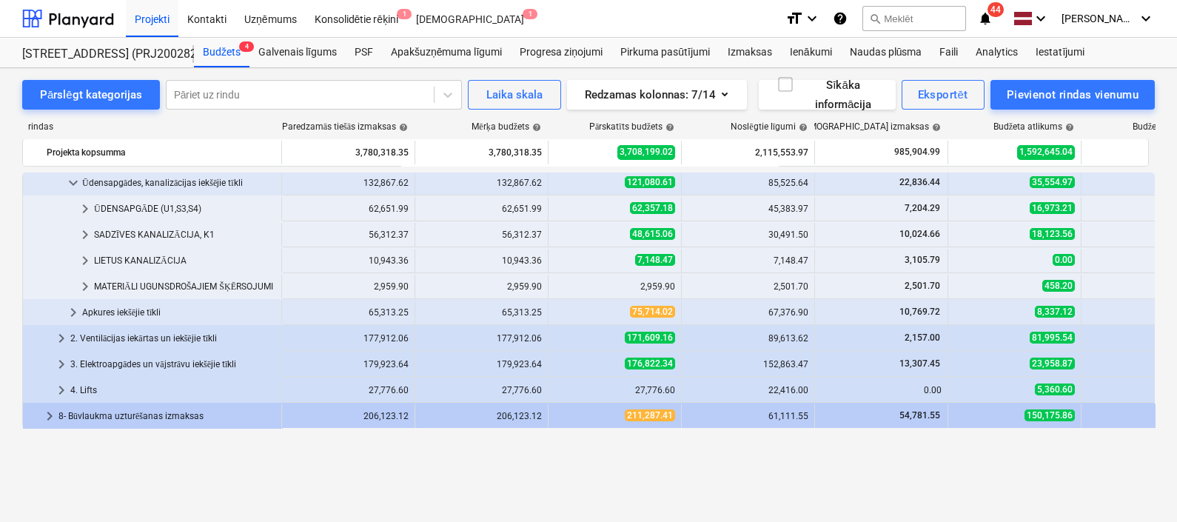
scroll to position [144, 0]
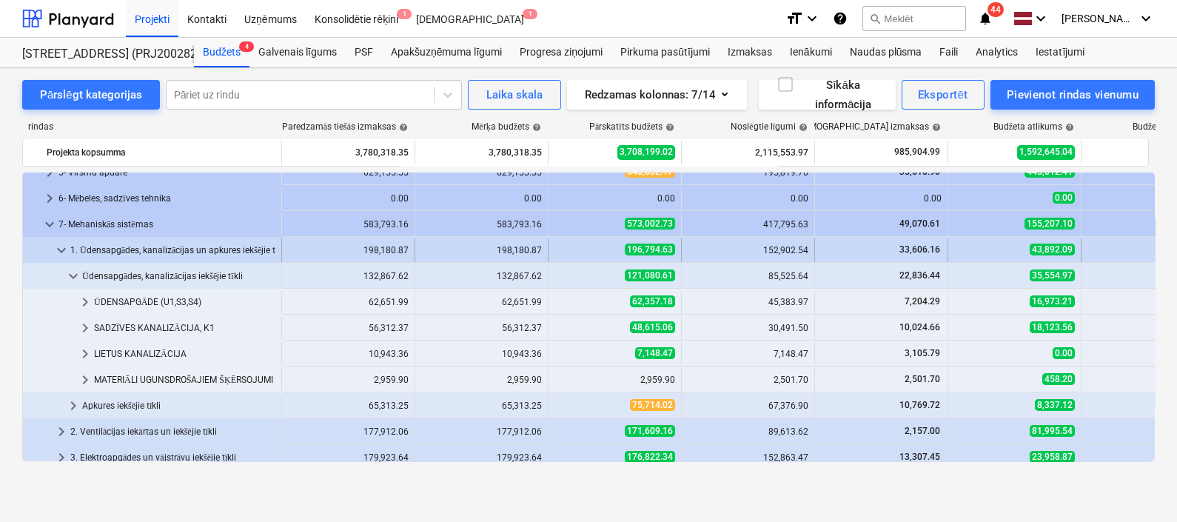
click at [60, 248] on span "keyboard_arrow_down" at bounding box center [62, 250] width 18 height 18
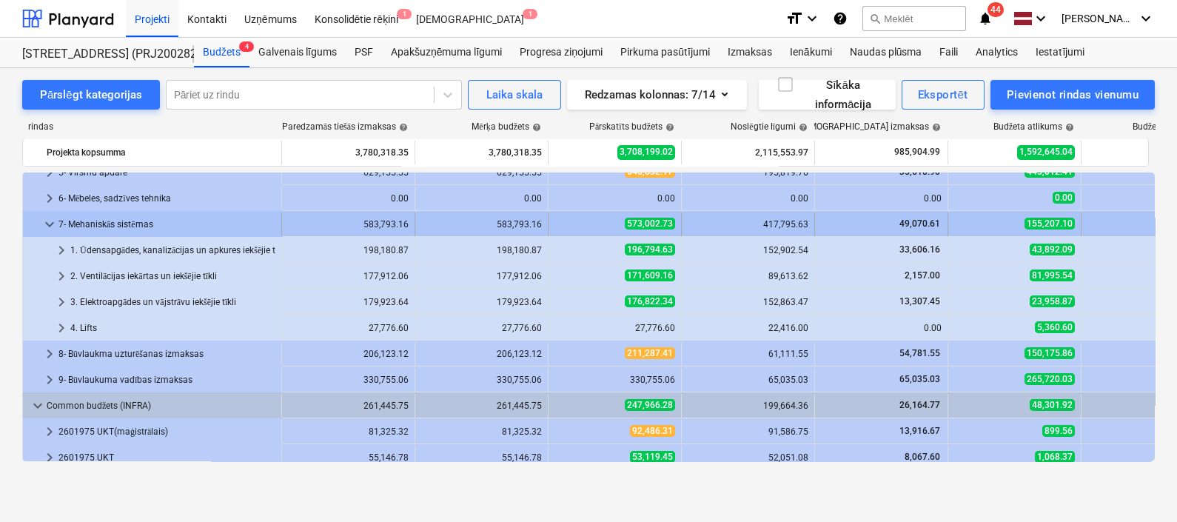
click at [44, 215] on span "keyboard_arrow_down" at bounding box center [50, 224] width 18 height 18
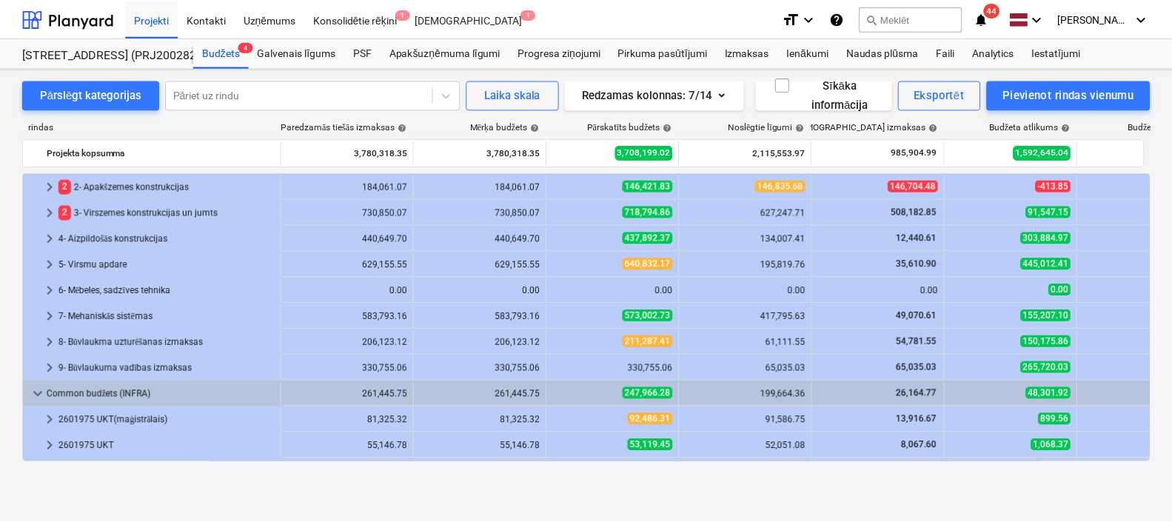
scroll to position [0, 0]
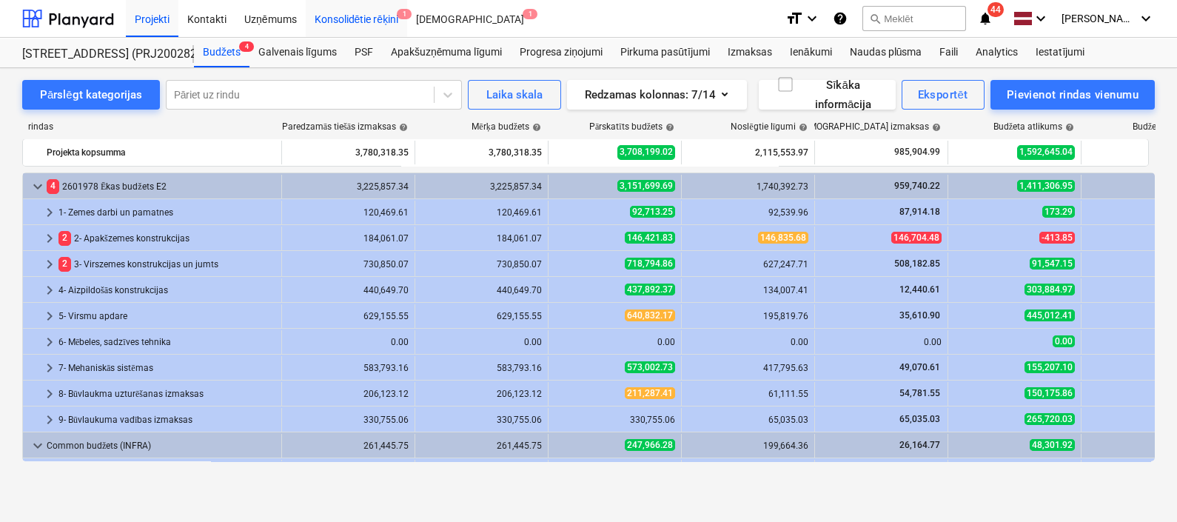
click at [346, 24] on div "Konsolidētie rēķini 1" at bounding box center [357, 18] width 102 height 38
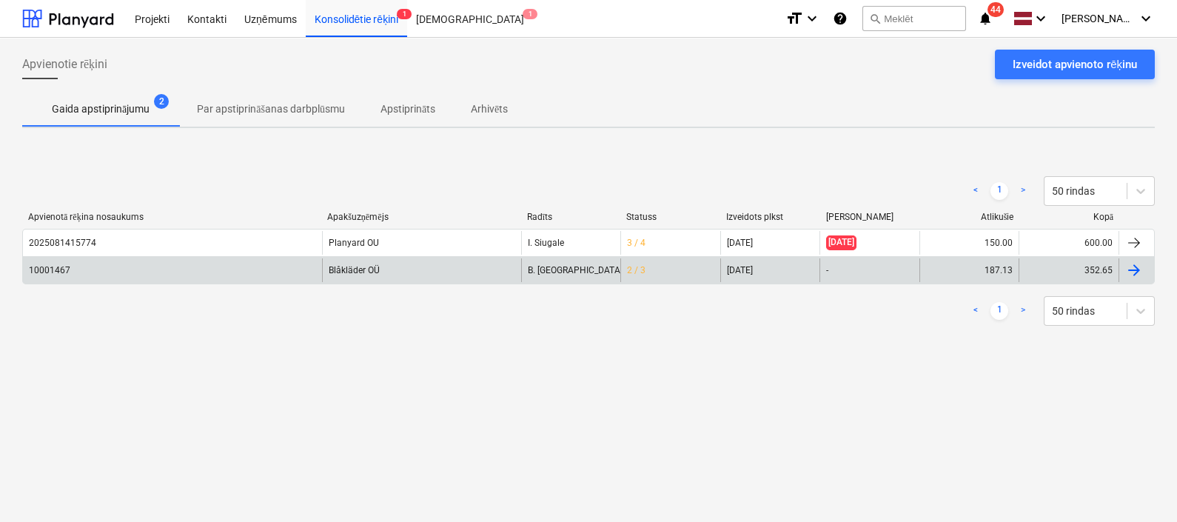
click at [366, 271] on div "Blåkläder OÜ" at bounding box center [421, 270] width 199 height 24
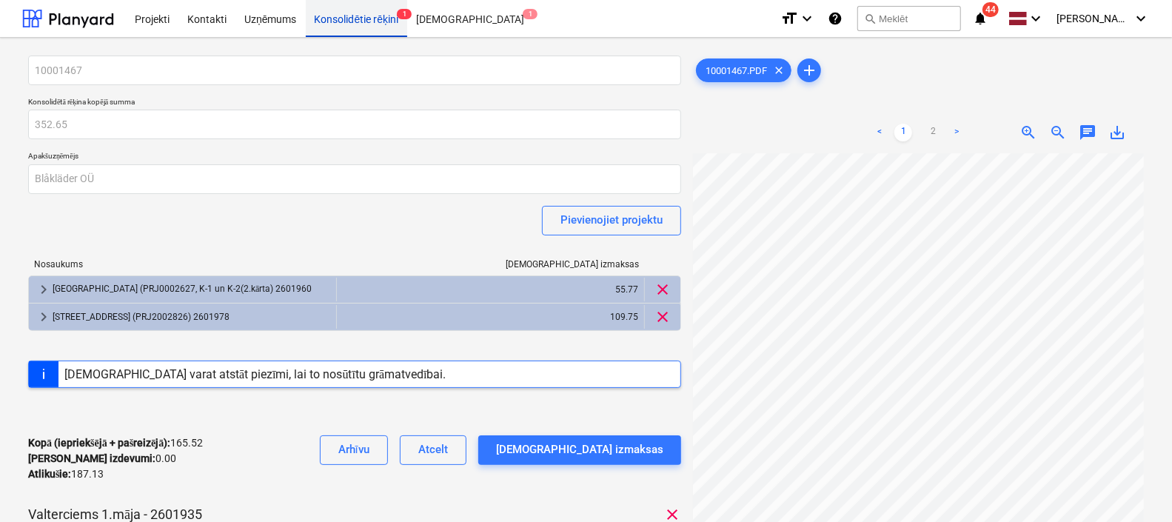
click at [370, 16] on div "Konsolidētie rēķini 1" at bounding box center [357, 18] width 102 height 38
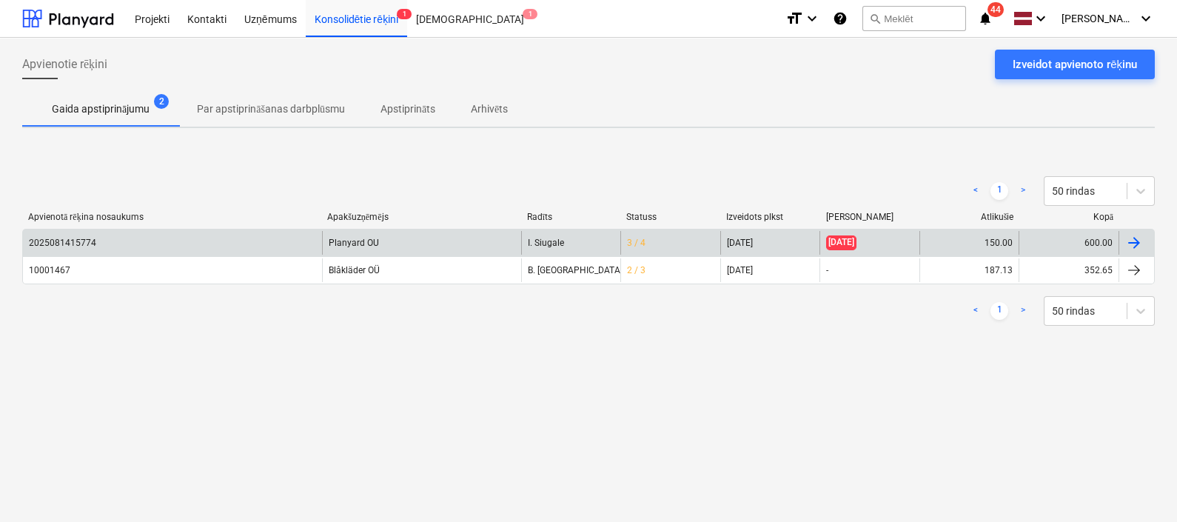
click at [195, 249] on div "2025081415774" at bounding box center [172, 243] width 299 height 24
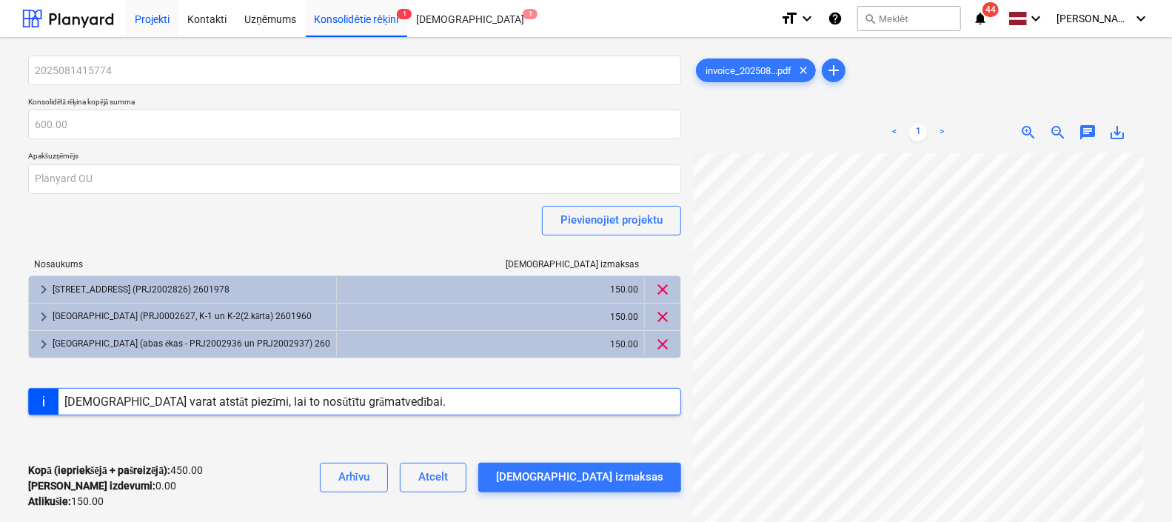
click at [155, 16] on div "Projekti" at bounding box center [152, 18] width 53 height 38
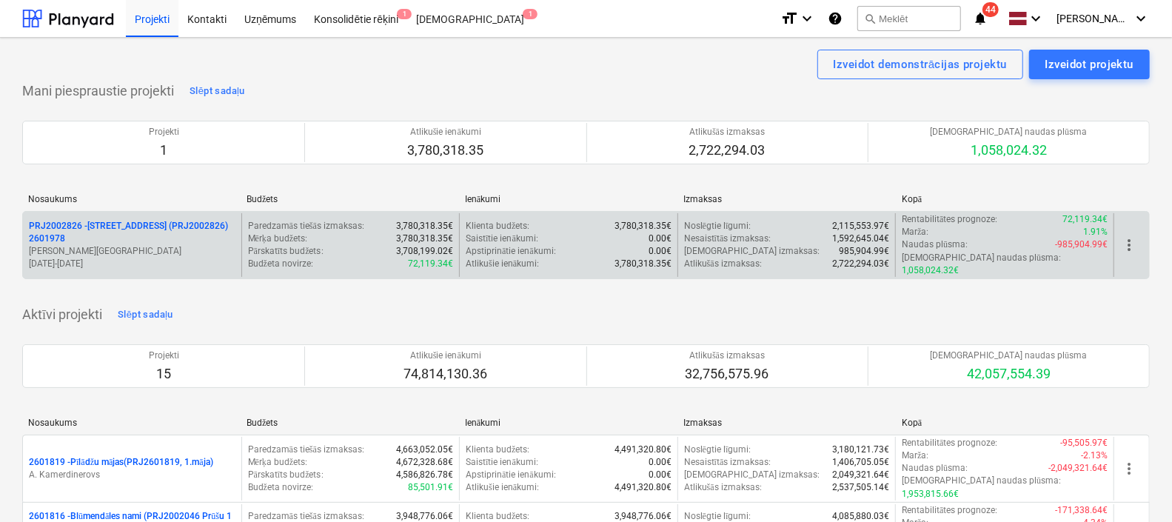
click at [127, 220] on p "PRJ2002826 - [STREET_ADDRESS] (PRJ2002826) 2601978" at bounding box center [132, 232] width 206 height 25
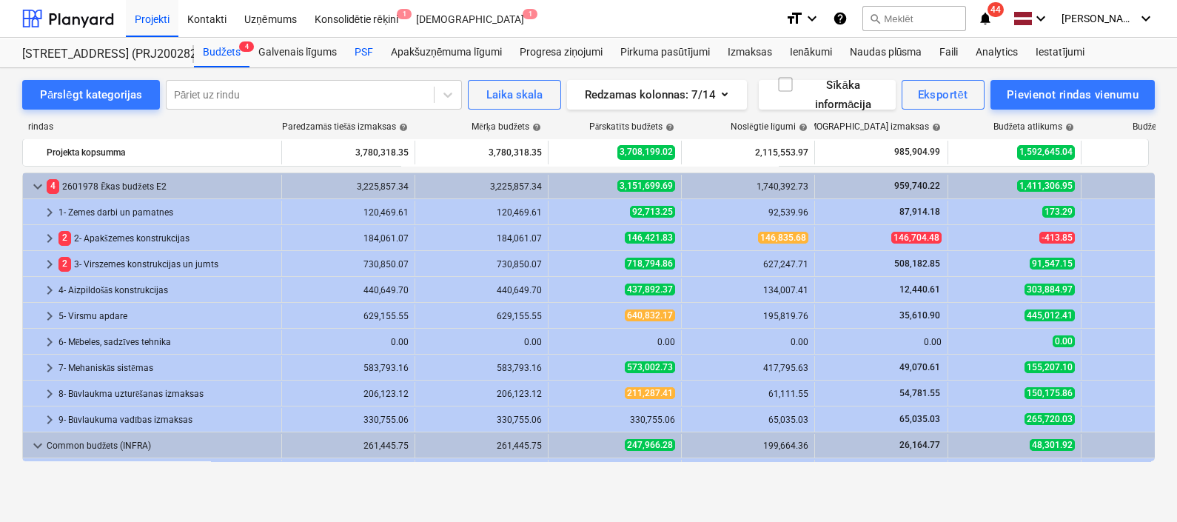
click at [361, 50] on div "PSF" at bounding box center [364, 53] width 36 height 30
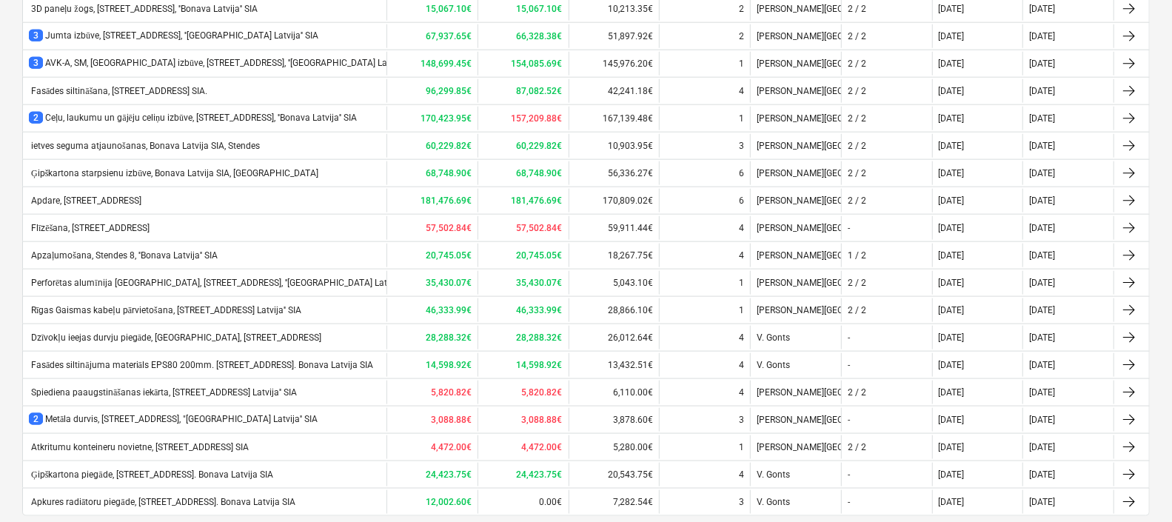
scroll to position [1121, 0]
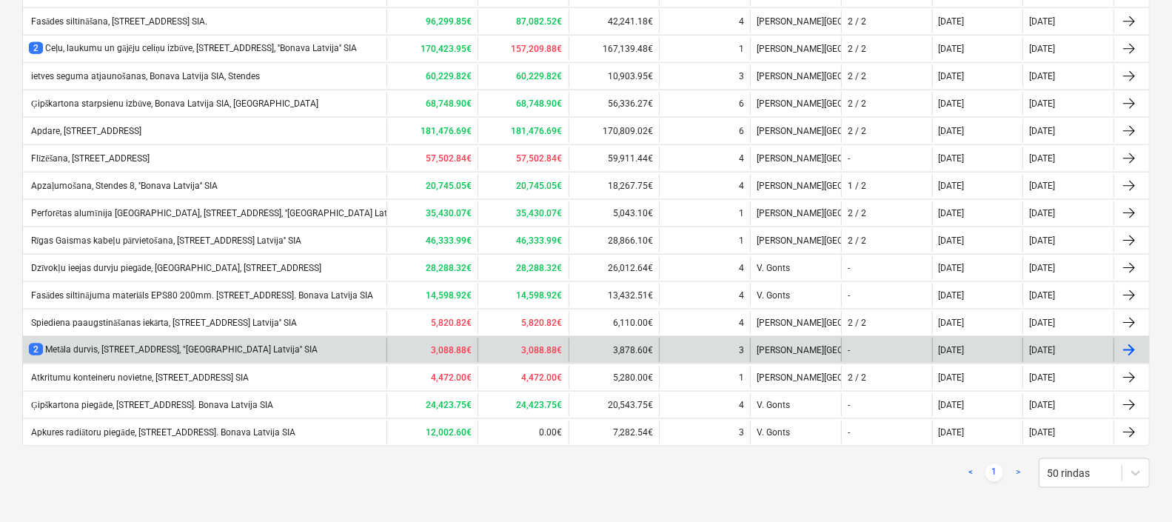
click at [189, 343] on div "2 Metāla durvis, [STREET_ADDRESS], "[GEOGRAPHIC_DATA] Latvija'' SIA" at bounding box center [173, 349] width 289 height 13
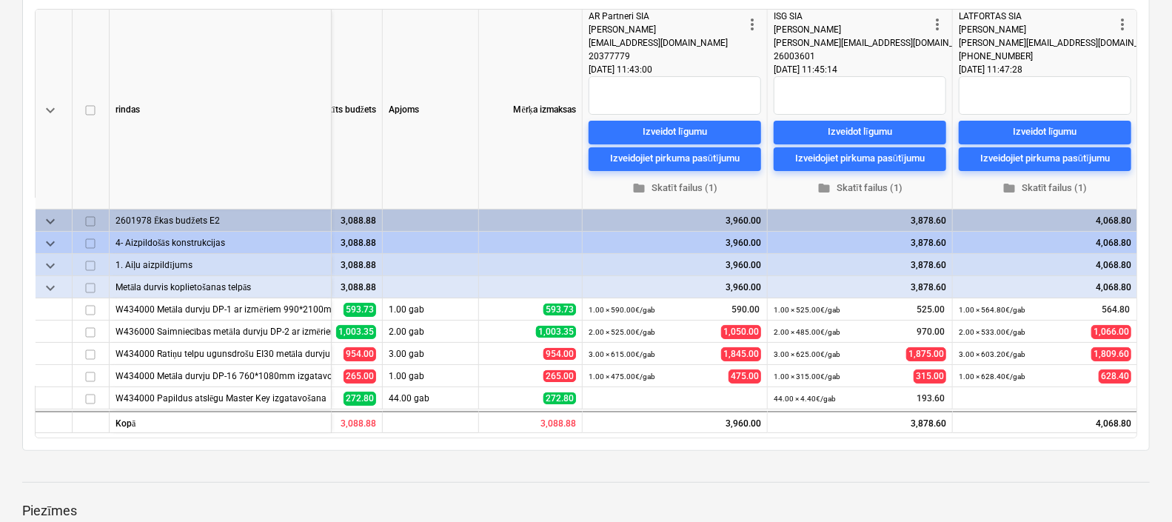
scroll to position [126, 0]
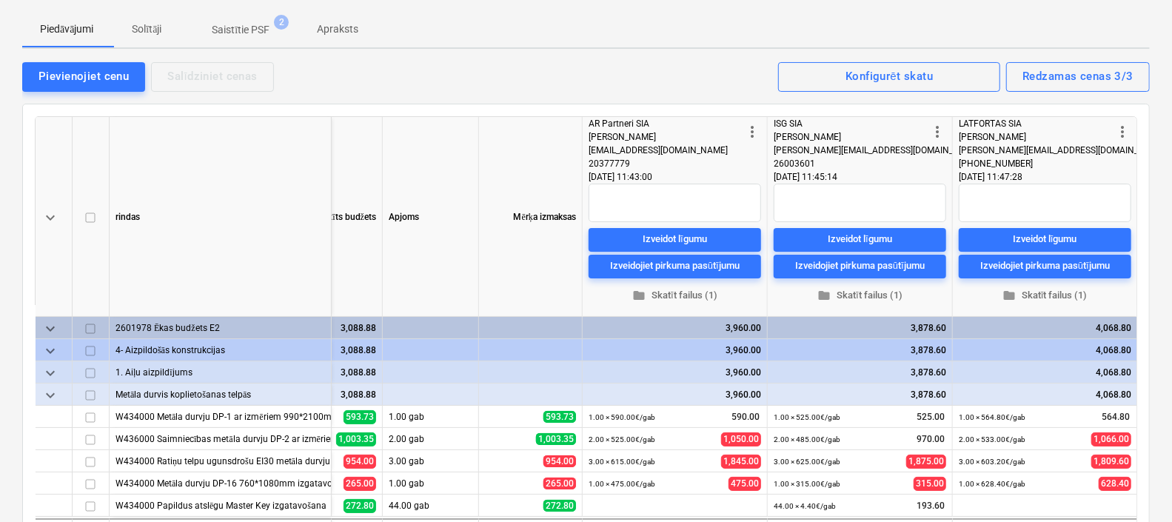
click at [241, 26] on p "Saistītie PSF" at bounding box center [241, 30] width 58 height 16
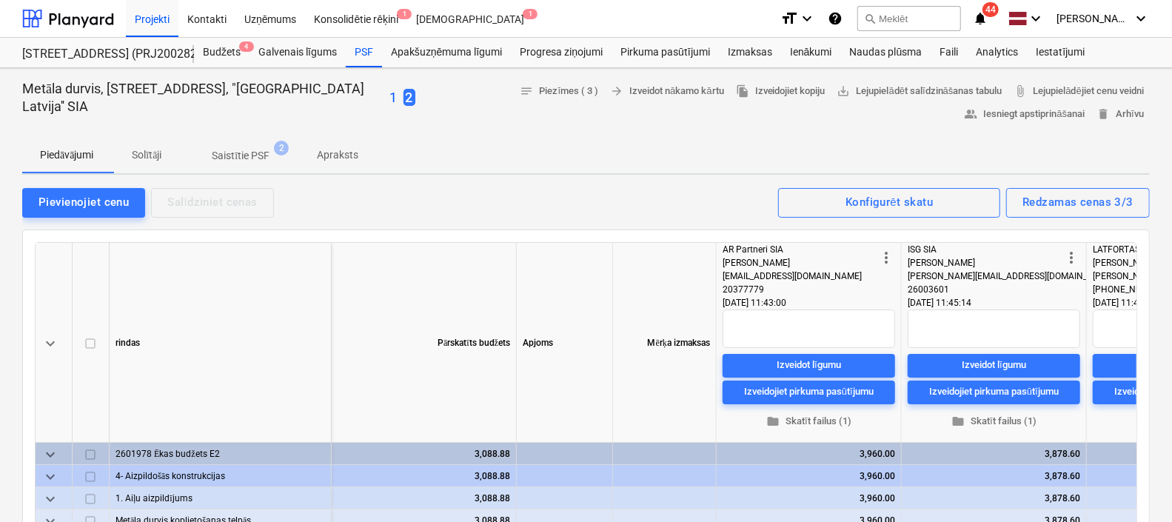
click at [390, 98] on p "1" at bounding box center [393, 98] width 7 height 18
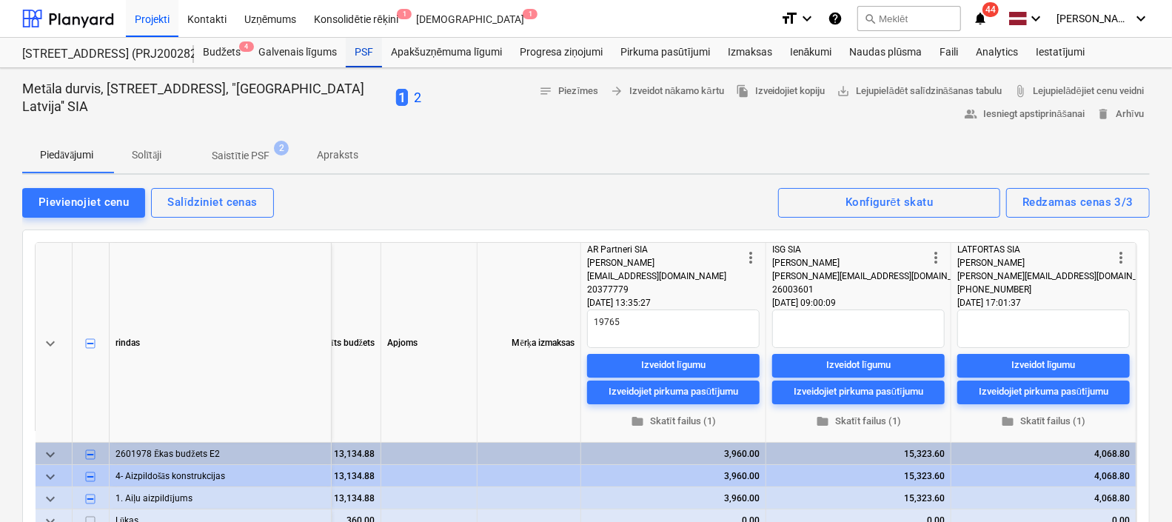
click at [361, 52] on div "PSF" at bounding box center [364, 53] width 36 height 30
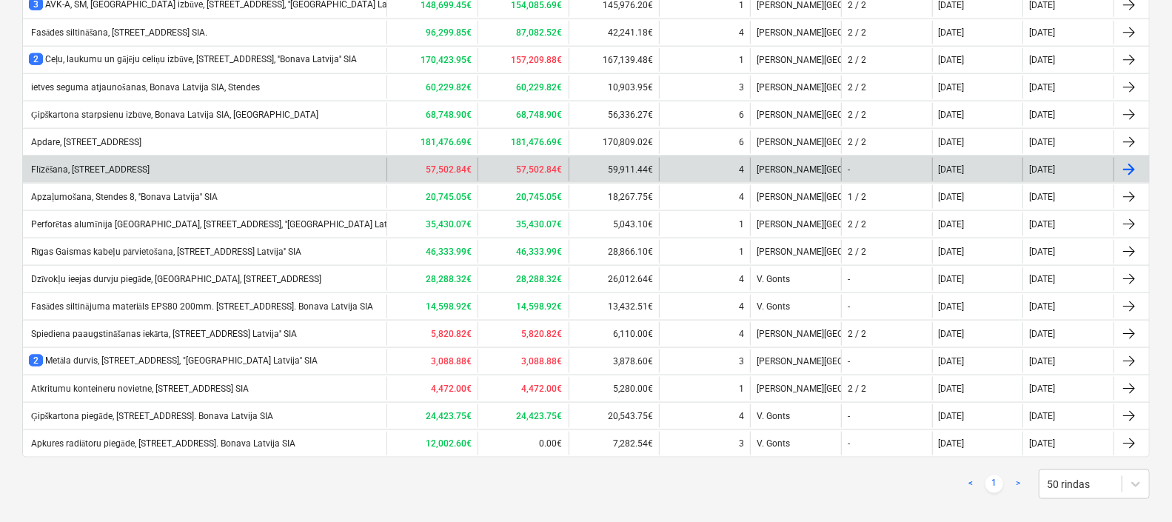
scroll to position [1018, 0]
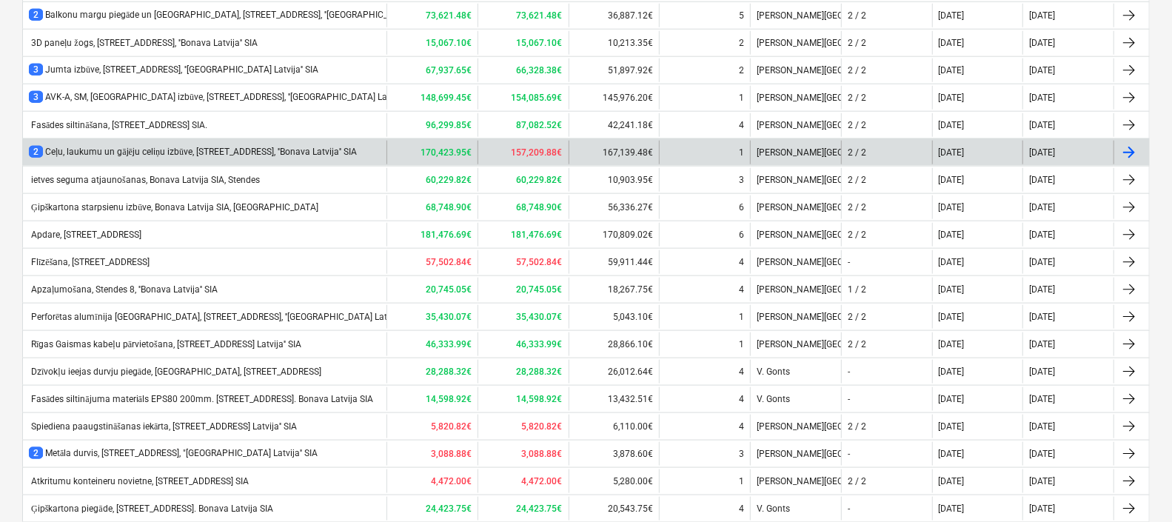
click at [101, 154] on div "2 Ceļu, laukumu un gājēju celiņu izbūve, [STREET_ADDRESS], ''[GEOGRAPHIC_DATA] …" at bounding box center [204, 153] width 363 height 24
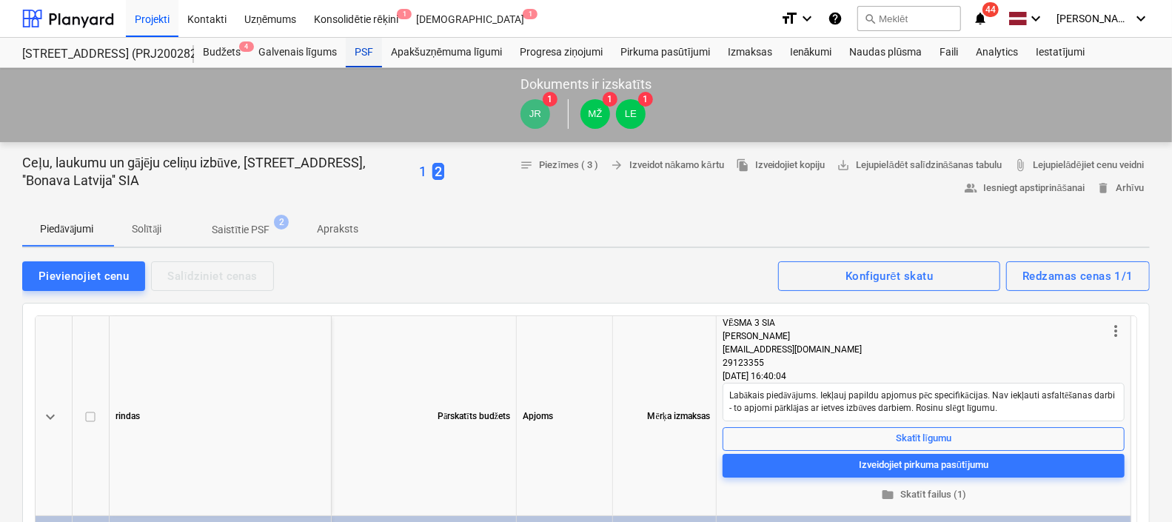
click at [357, 48] on div "PSF" at bounding box center [364, 53] width 36 height 30
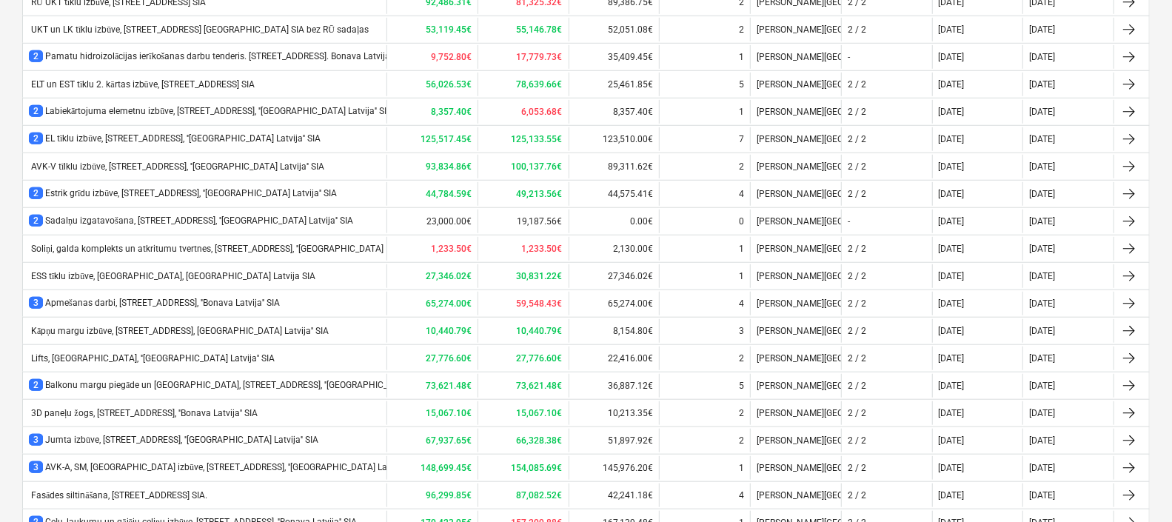
scroll to position [647, 0]
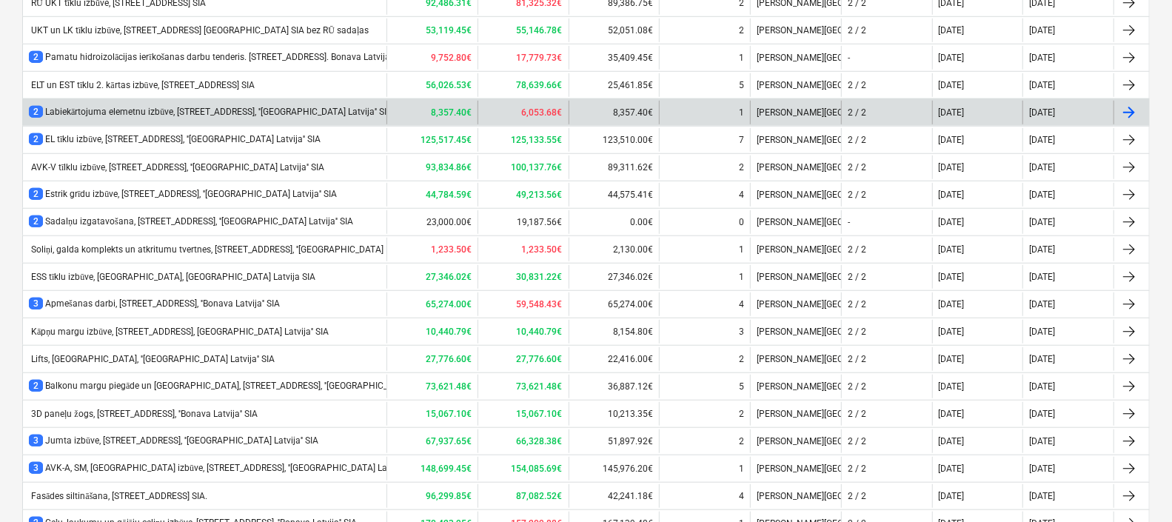
click at [149, 107] on div "2 Labiekārtojuma elemetnu izbūve, [STREET_ADDRESS], ''[GEOGRAPHIC_DATA] Latvija…" at bounding box center [210, 112] width 363 height 13
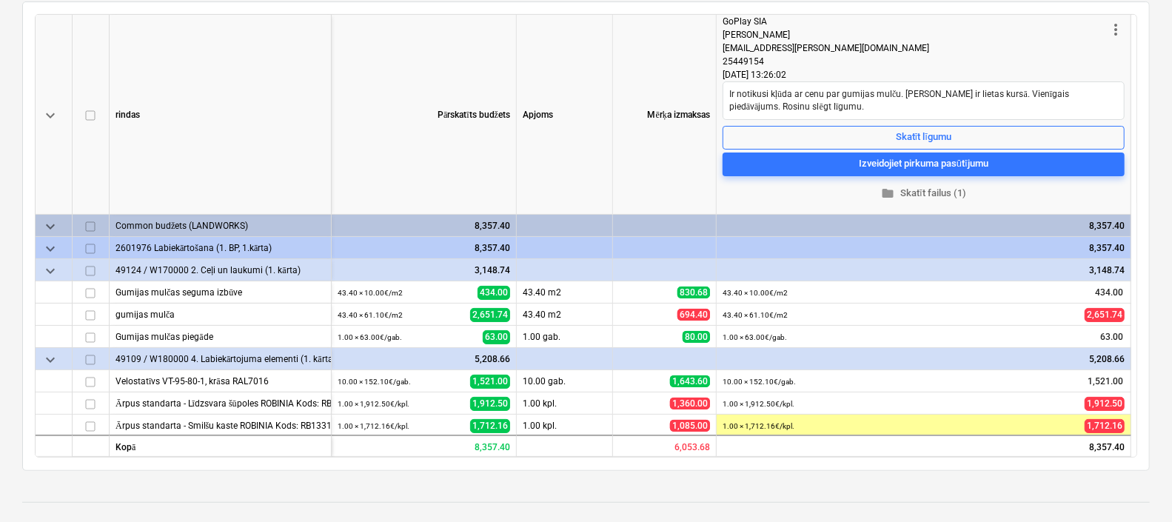
scroll to position [278, 0]
